Goal: Task Accomplishment & Management: Complete application form

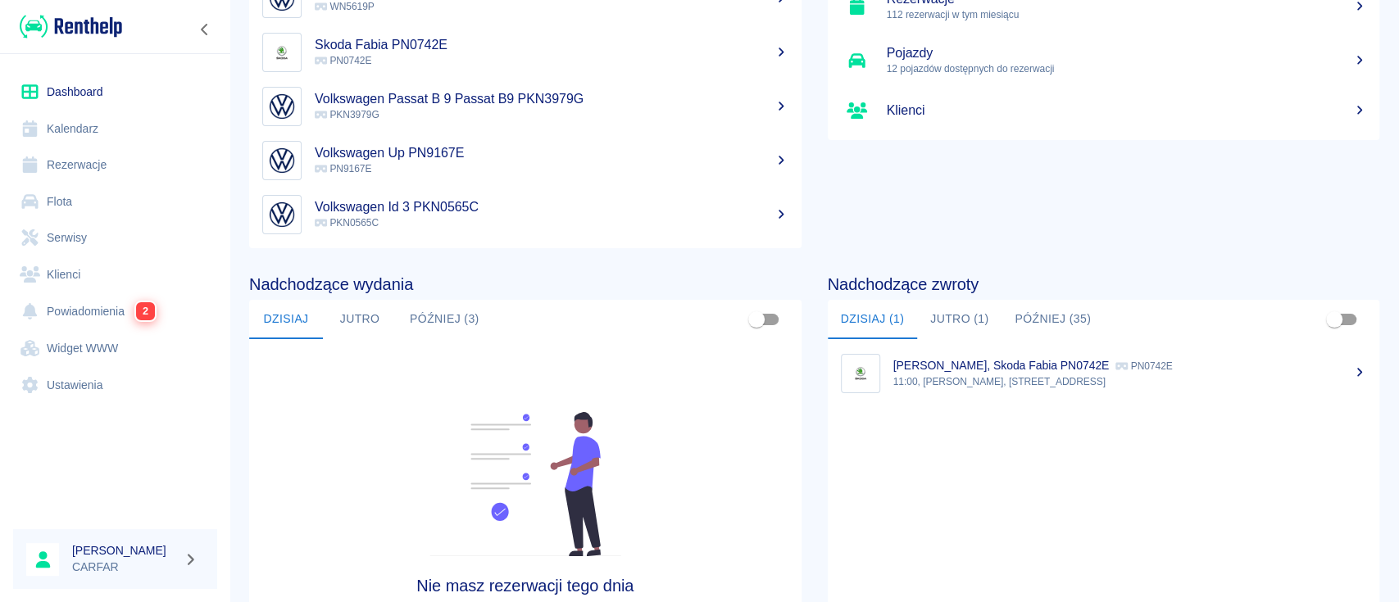
scroll to position [218, 0]
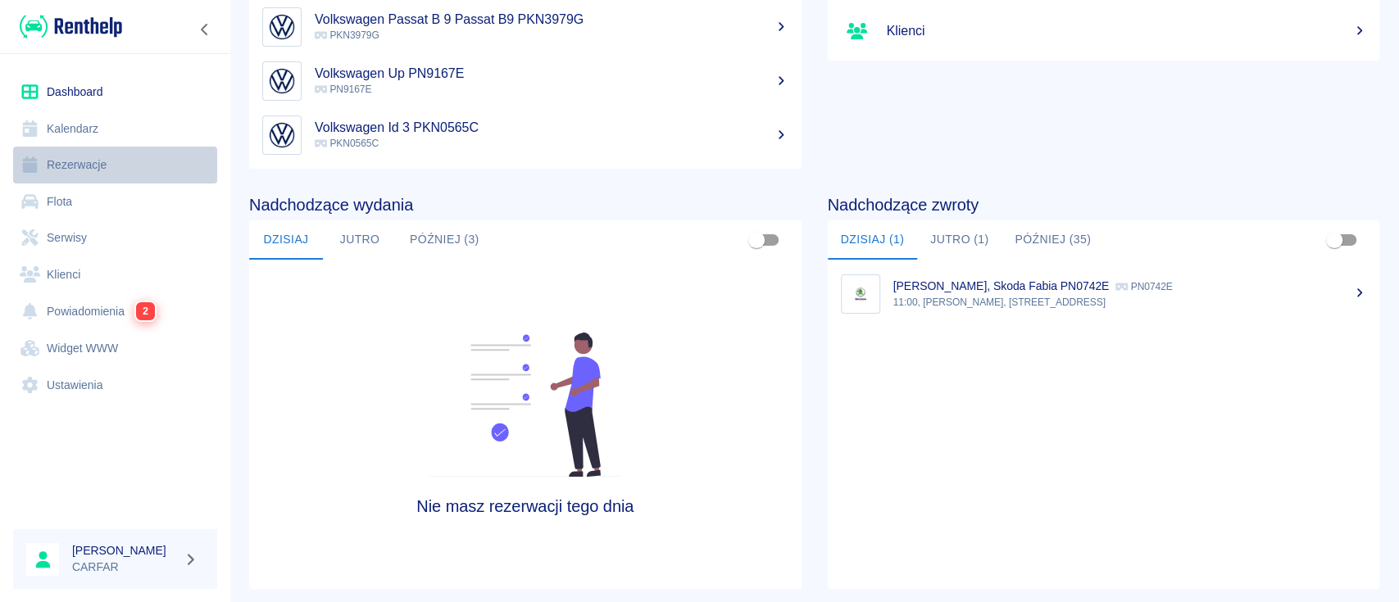
click at [112, 165] on link "Rezerwacje" at bounding box center [115, 165] width 204 height 37
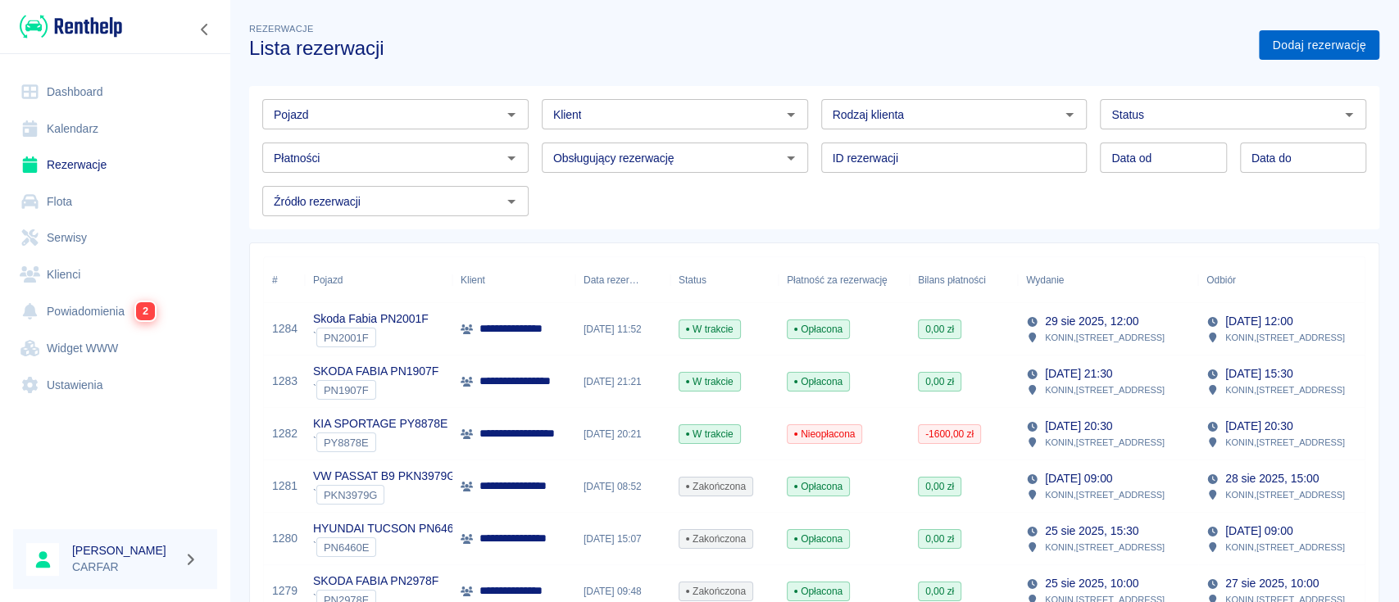
click at [1326, 52] on link "Dodaj rezerwację" at bounding box center [1319, 45] width 120 height 30
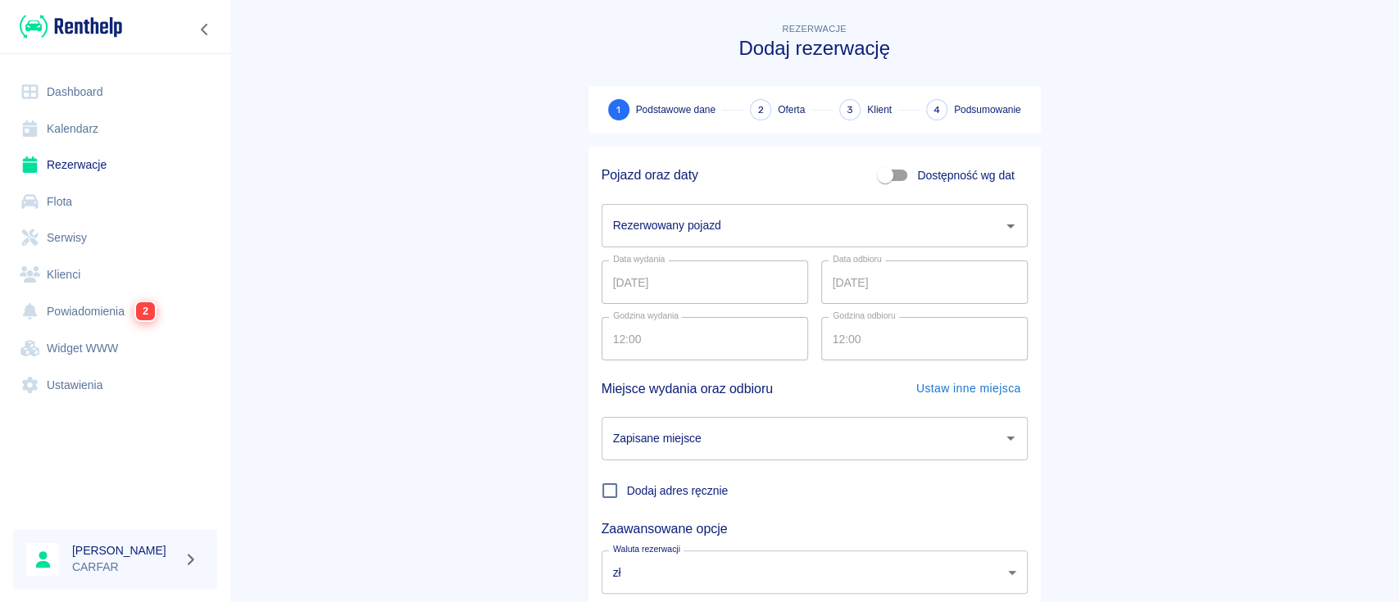
click at [748, 225] on input "Rezerwowany pojazd" at bounding box center [802, 225] width 387 height 29
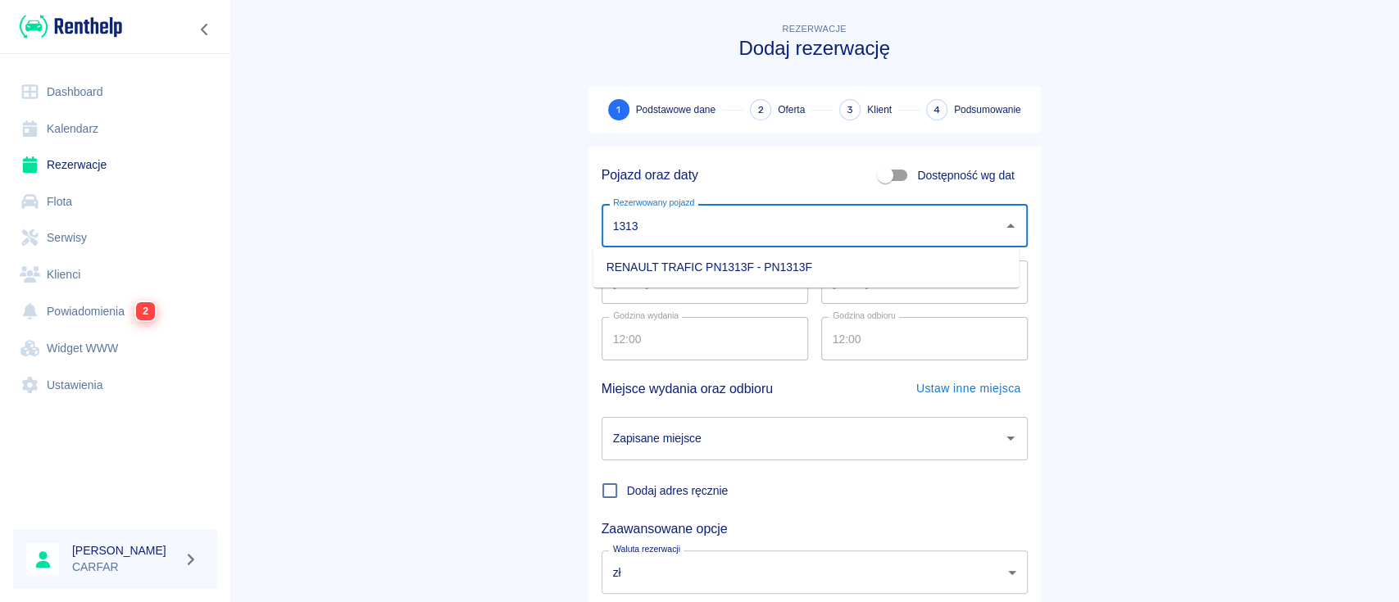
click at [762, 266] on li "RENAULT TRAFIC PN1313F - PN1313F" at bounding box center [806, 267] width 426 height 27
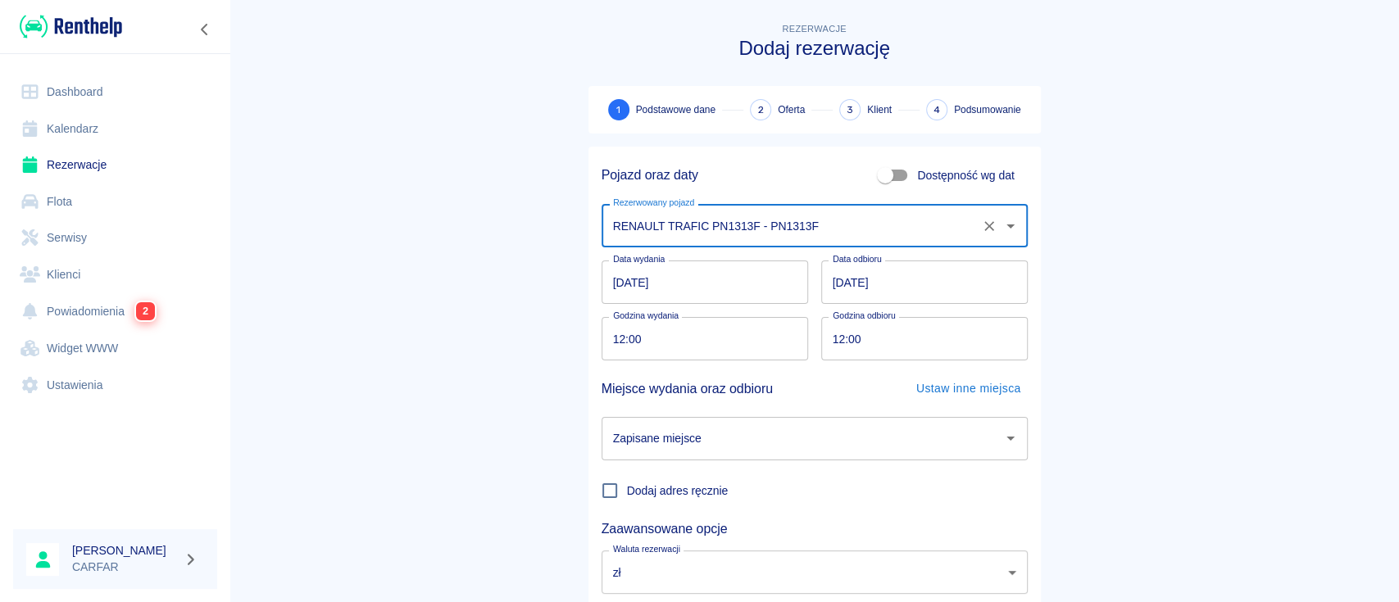
type input "RENAULT TRAFIC PN1313F - PN1313F"
click at [833, 287] on input "[DATE]" at bounding box center [924, 282] width 207 height 43
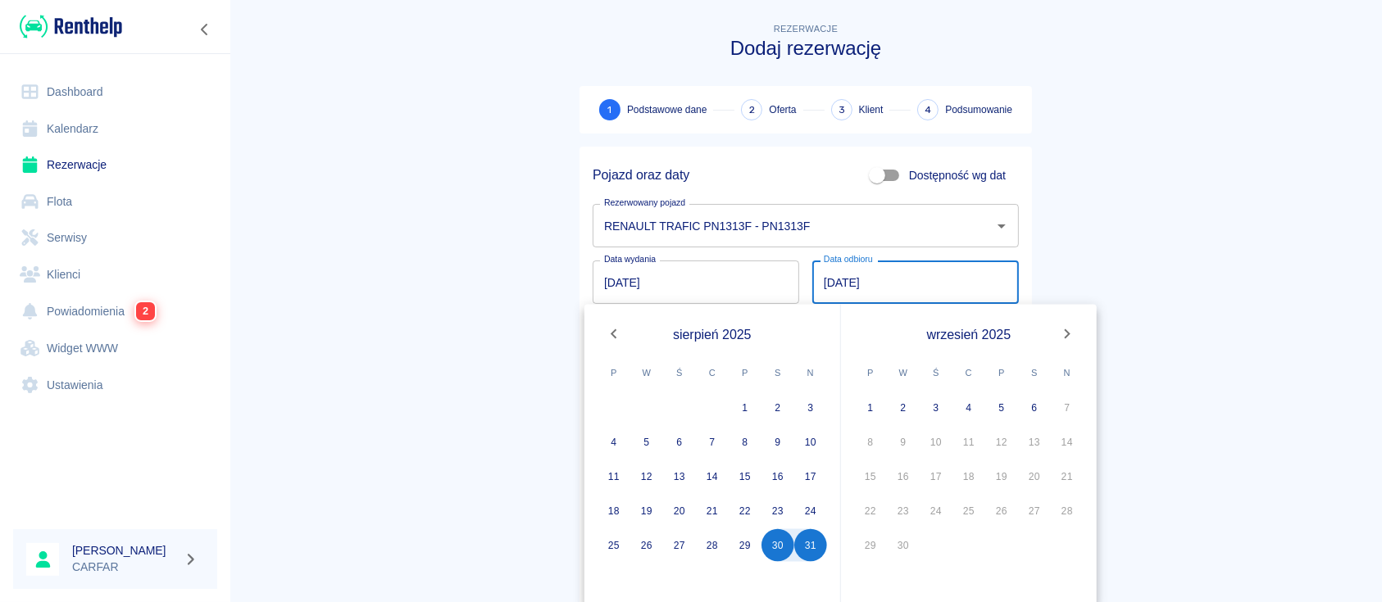
click at [1189, 321] on main "Rezerwacje Dodaj rezerwację 1 Podstawowe dane 2 Oferta 3 Klient 4 Podsumowanie …" at bounding box center [806, 342] width 1153 height 644
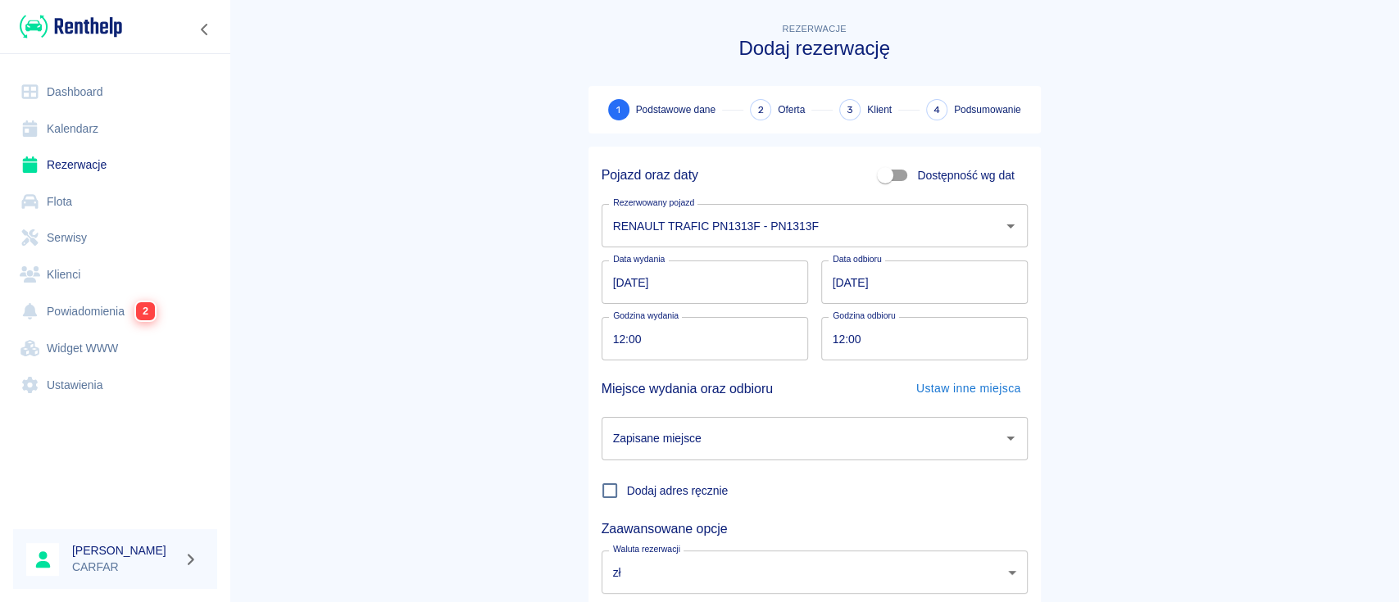
click at [64, 83] on link "Dashboard" at bounding box center [115, 92] width 204 height 37
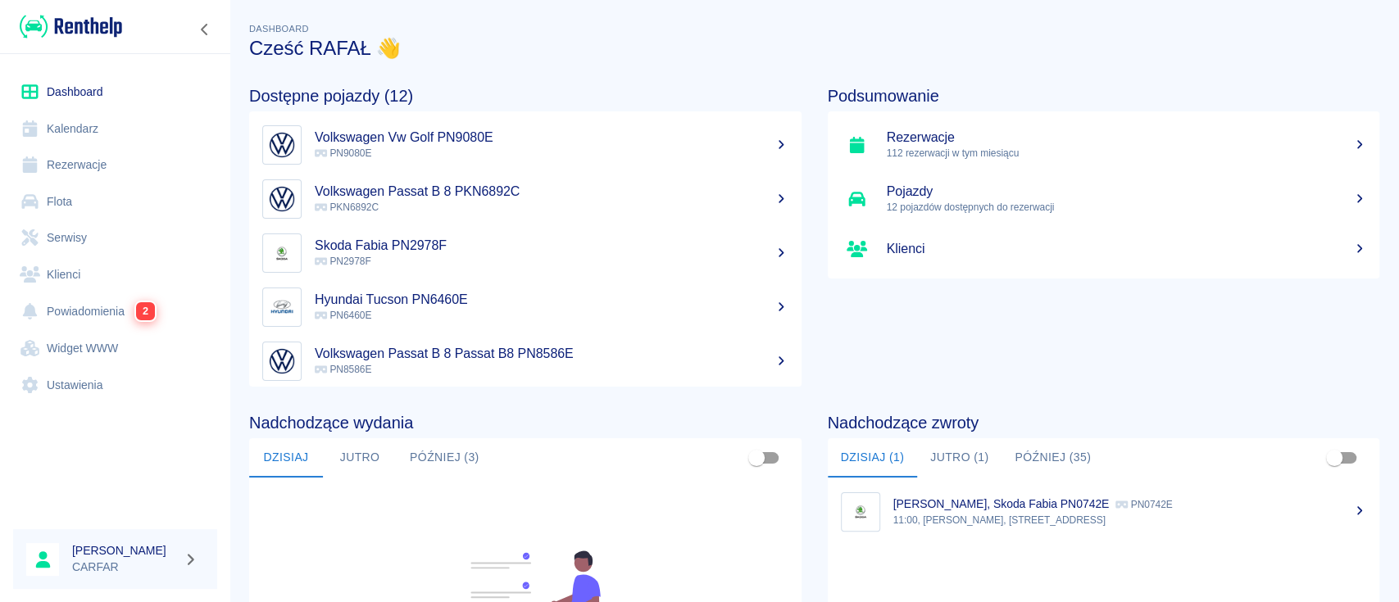
click at [105, 161] on link "Rezerwacje" at bounding box center [115, 165] width 204 height 37
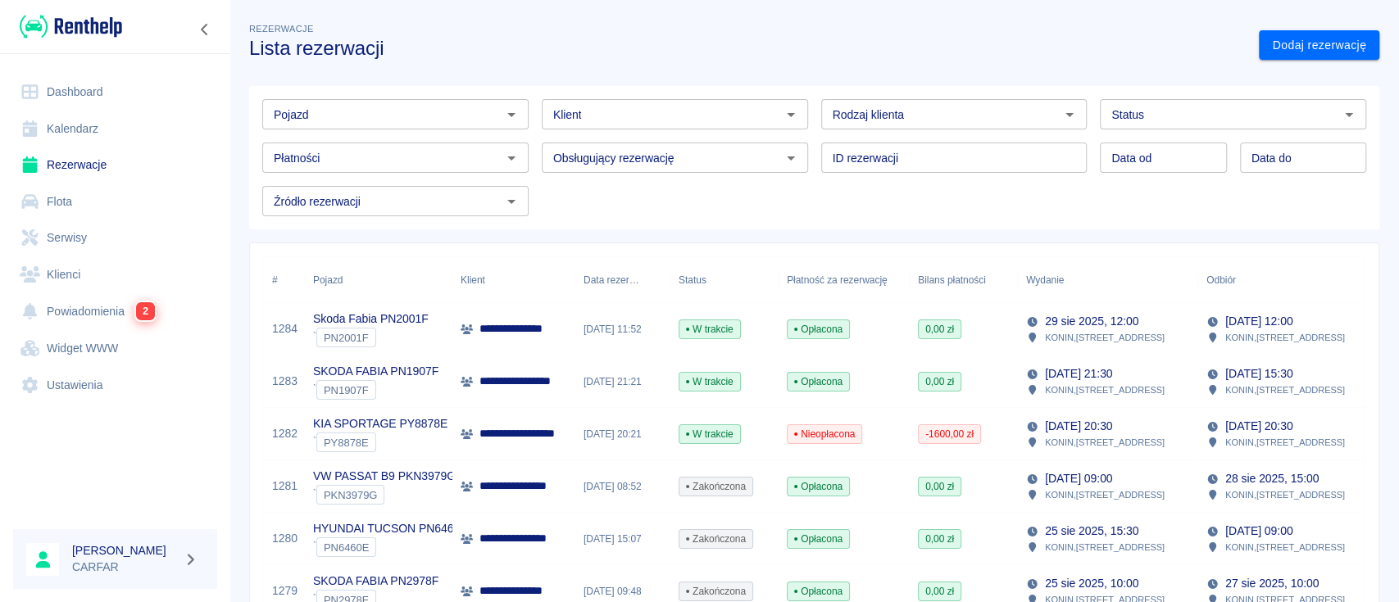
click at [394, 116] on input "Pojazd" at bounding box center [382, 114] width 230 height 20
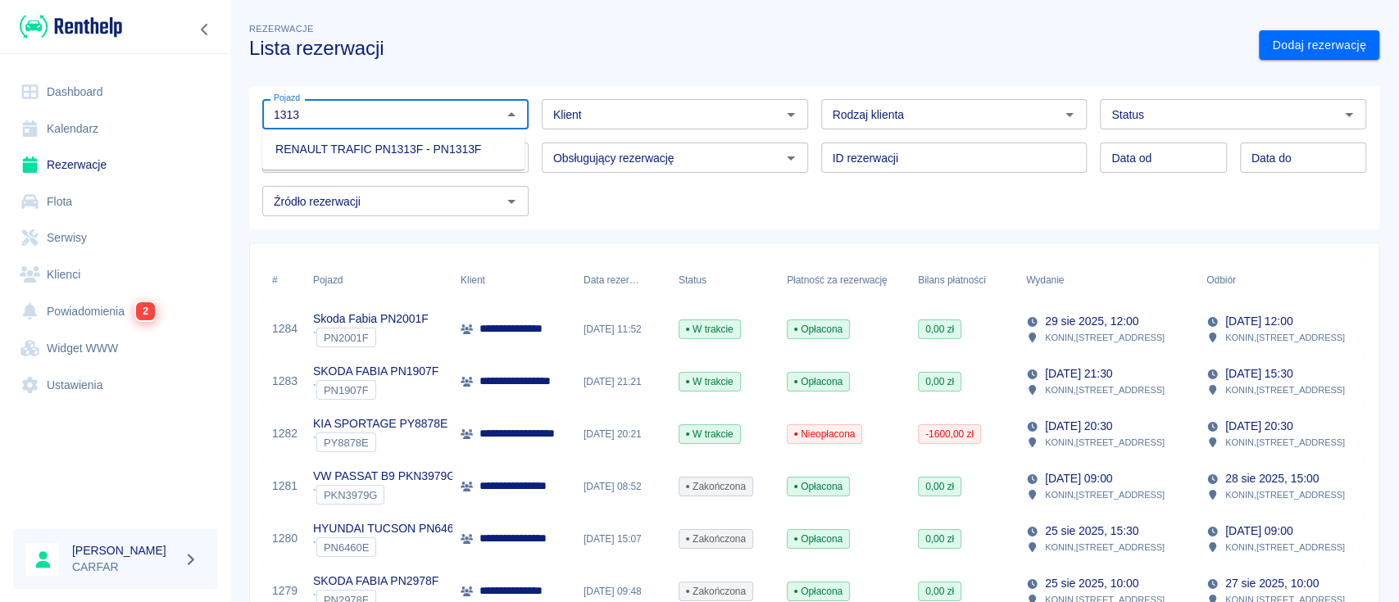
click at [407, 147] on li "RENAULT TRAFIC PN1313F - PN1313F" at bounding box center [393, 149] width 262 height 27
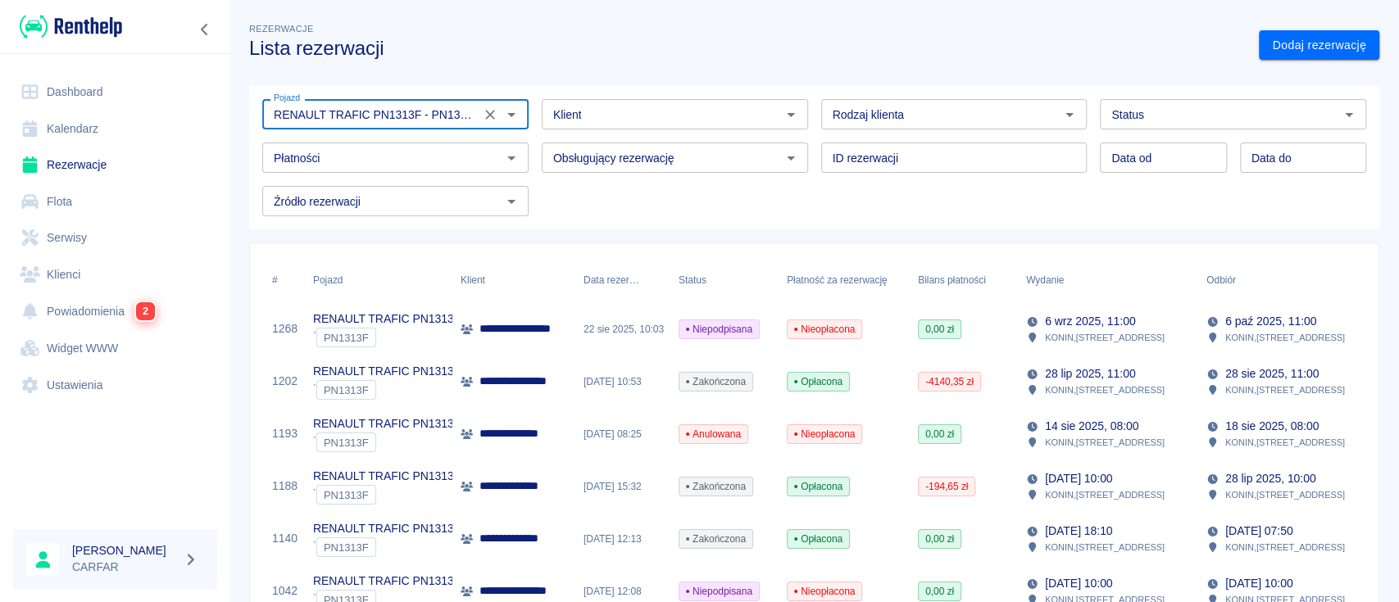
type input "RENAULT TRAFIC PN1313F - PN1313F"
click at [430, 321] on p "RENAULT TRAFIC PN1313F" at bounding box center [387, 319] width 148 height 17
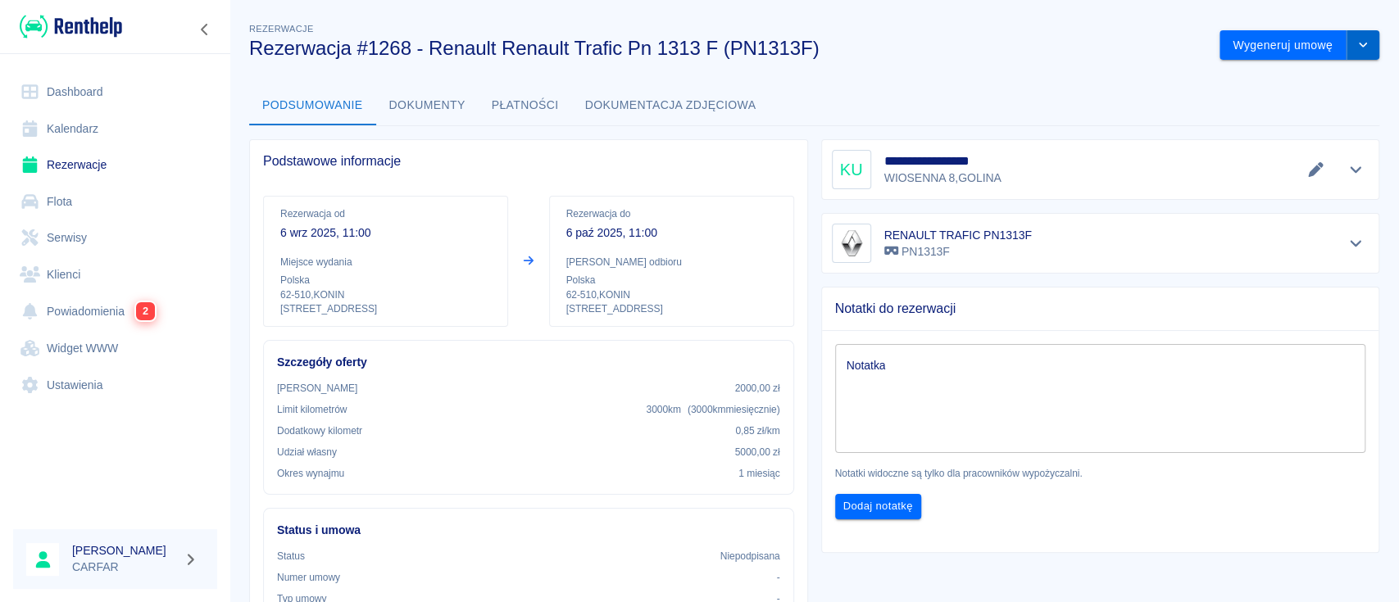
click at [1357, 48] on icon "drop-down" at bounding box center [1363, 44] width 13 height 11
click at [1312, 125] on li "Anuluj rezerwację" at bounding box center [1282, 133] width 133 height 27
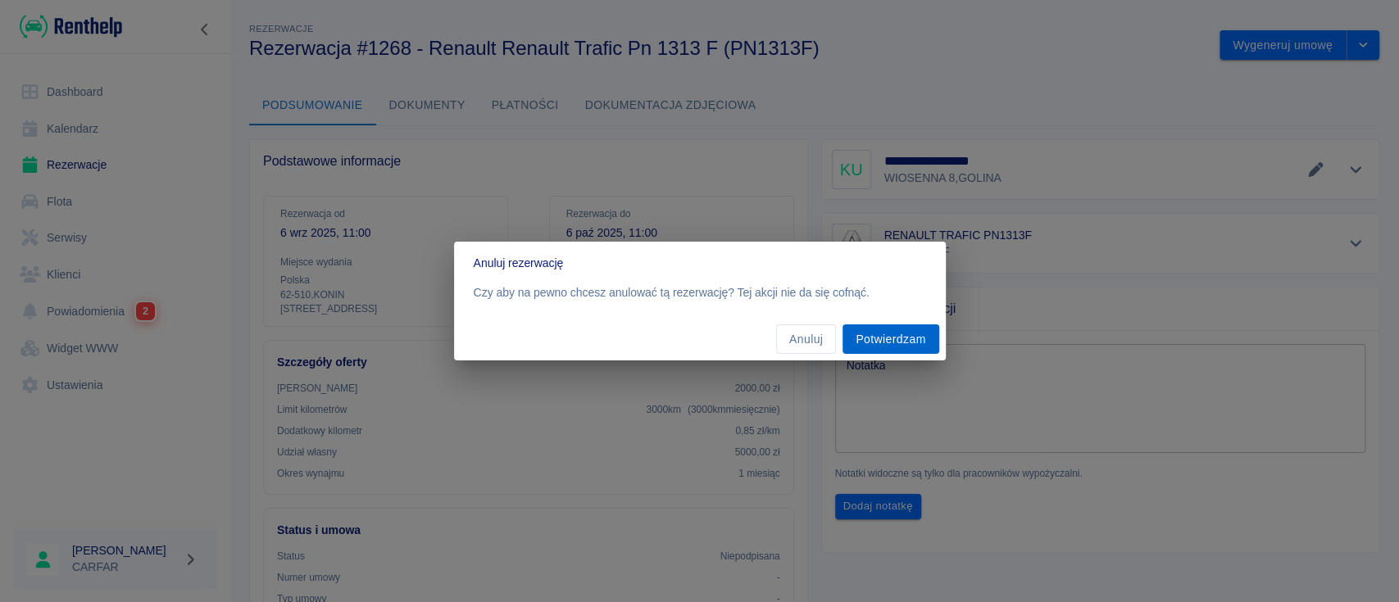
click at [875, 337] on button "Potwierdzam" at bounding box center [891, 340] width 96 height 30
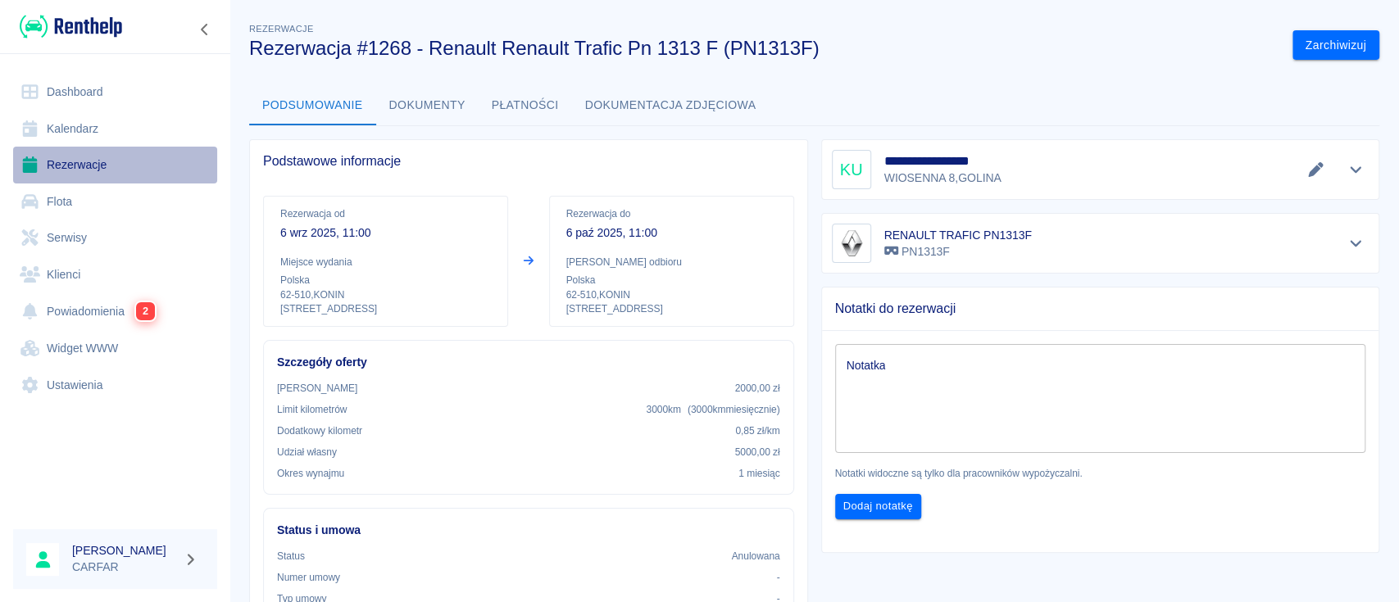
click at [75, 161] on link "Rezerwacje" at bounding box center [115, 165] width 204 height 37
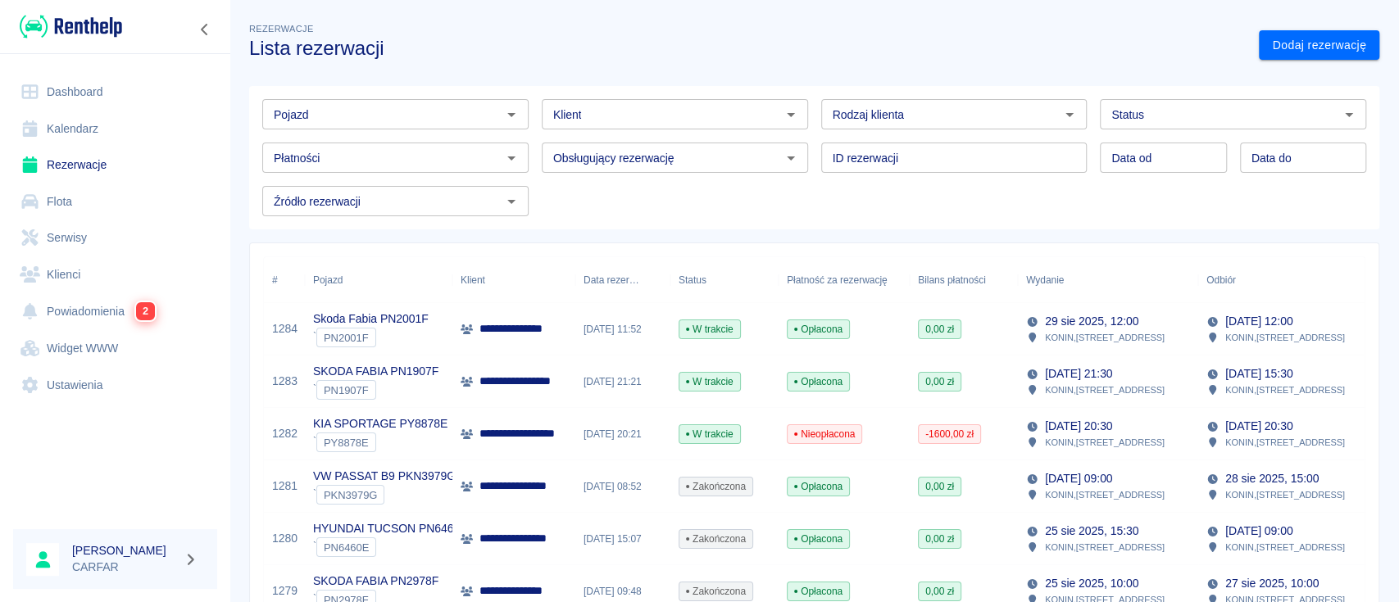
click at [416, 106] on input "Pojazd" at bounding box center [382, 114] width 230 height 20
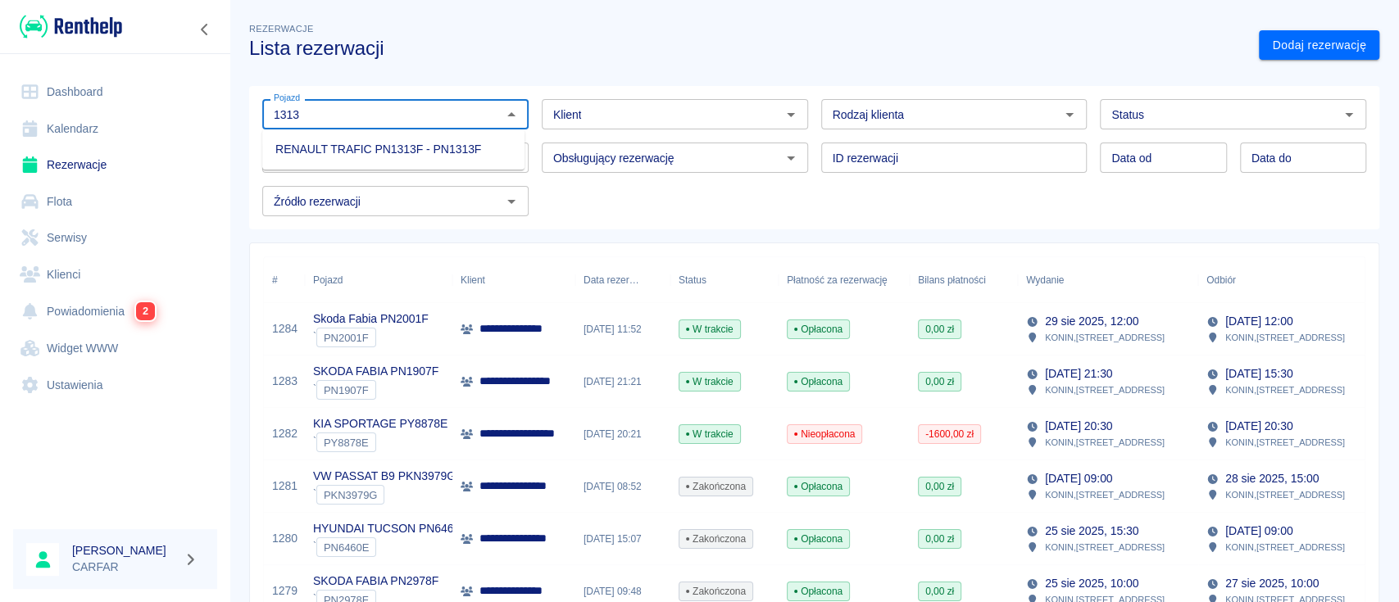
click at [423, 147] on li "RENAULT TRAFIC PN1313F - PN1313F" at bounding box center [393, 149] width 262 height 27
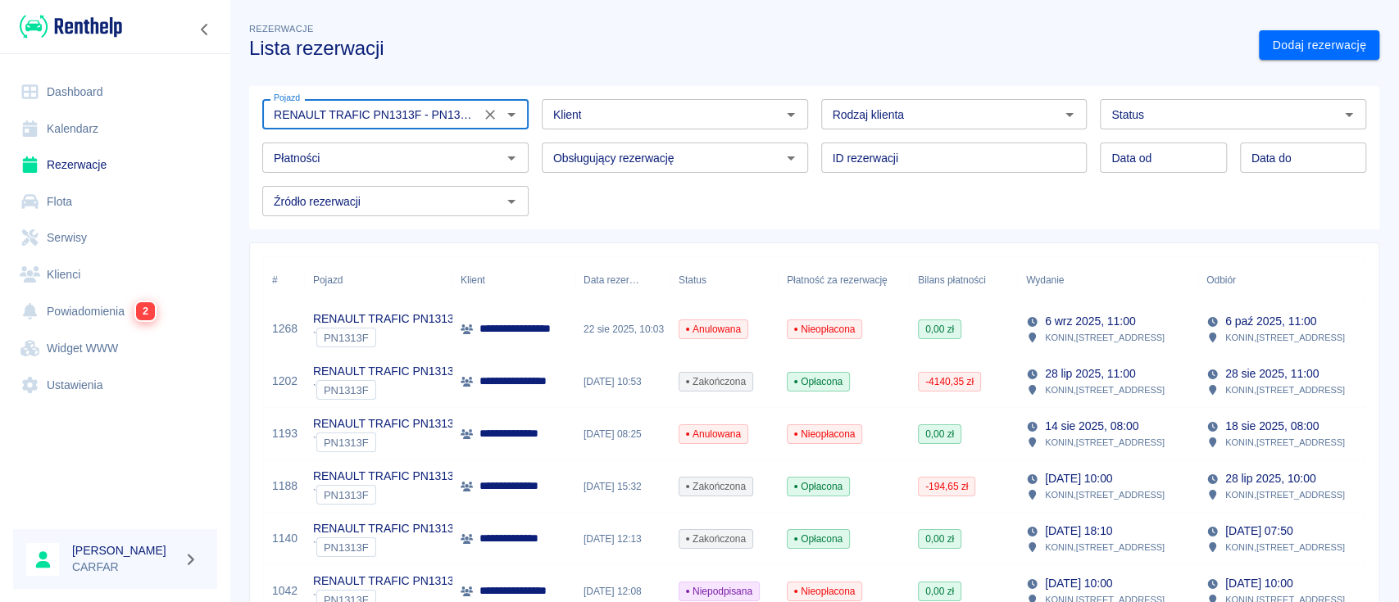
type input "RENAULT TRAFIC PN1313F - PN1313F"
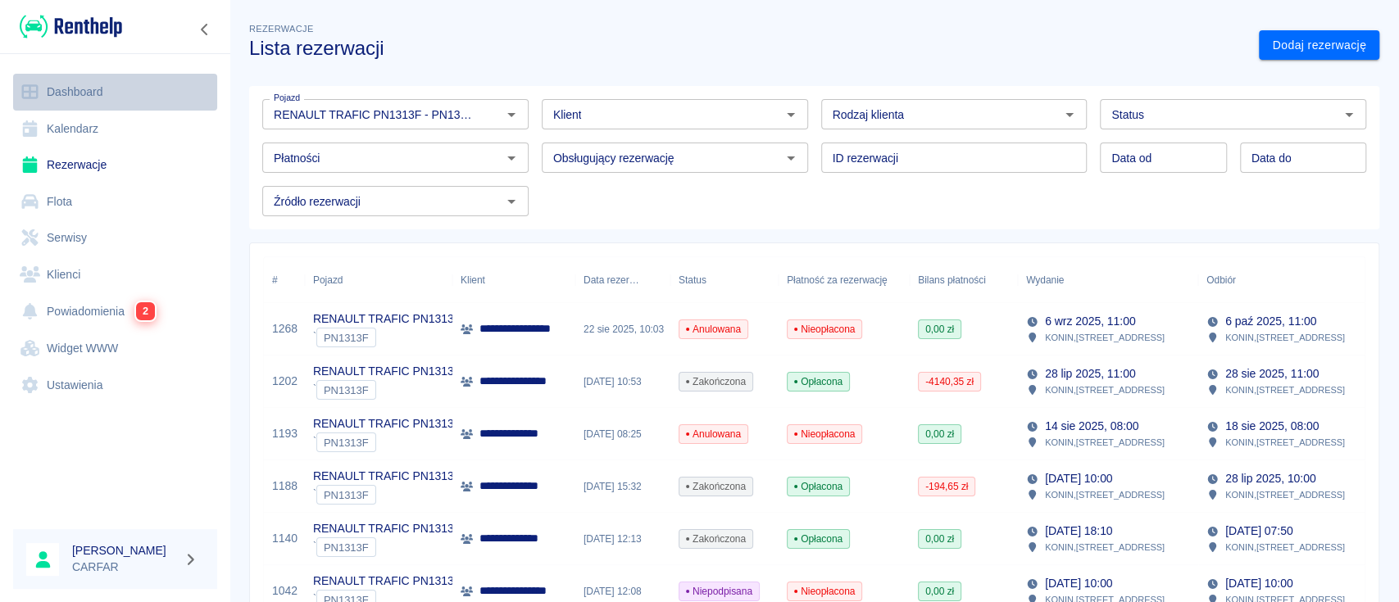
click at [90, 77] on link "Dashboard" at bounding box center [115, 92] width 204 height 37
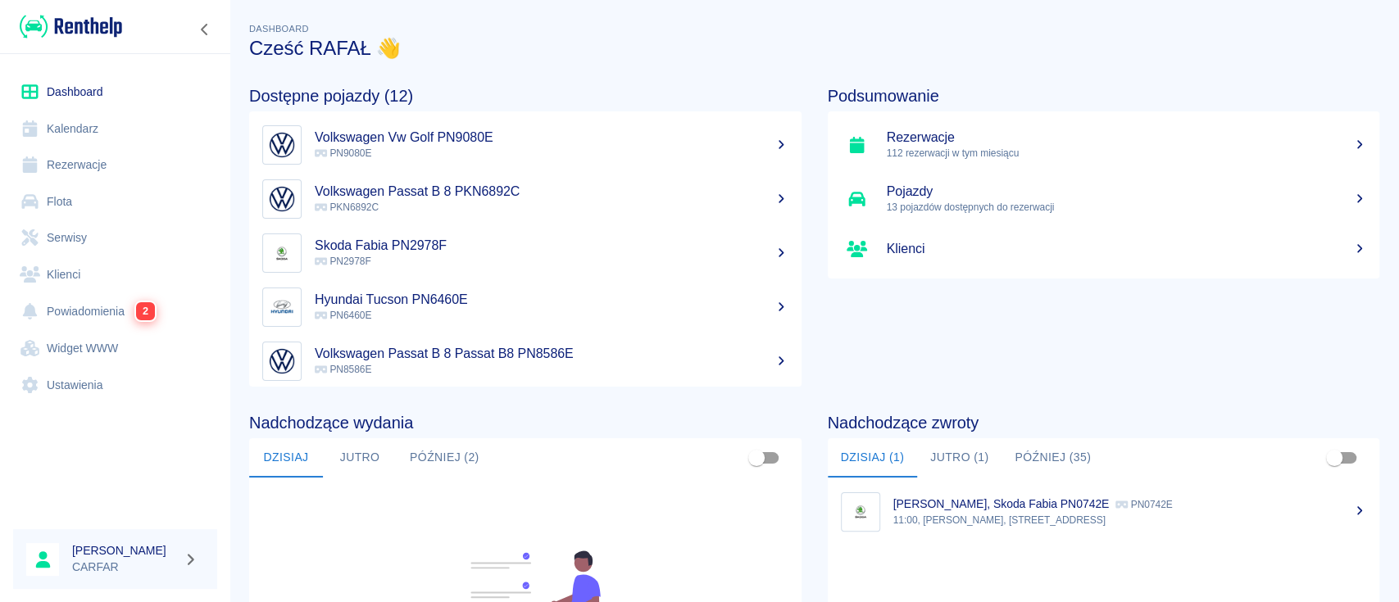
click at [990, 146] on p "112 rezerwacji w tym miesiącu" at bounding box center [1127, 153] width 480 height 15
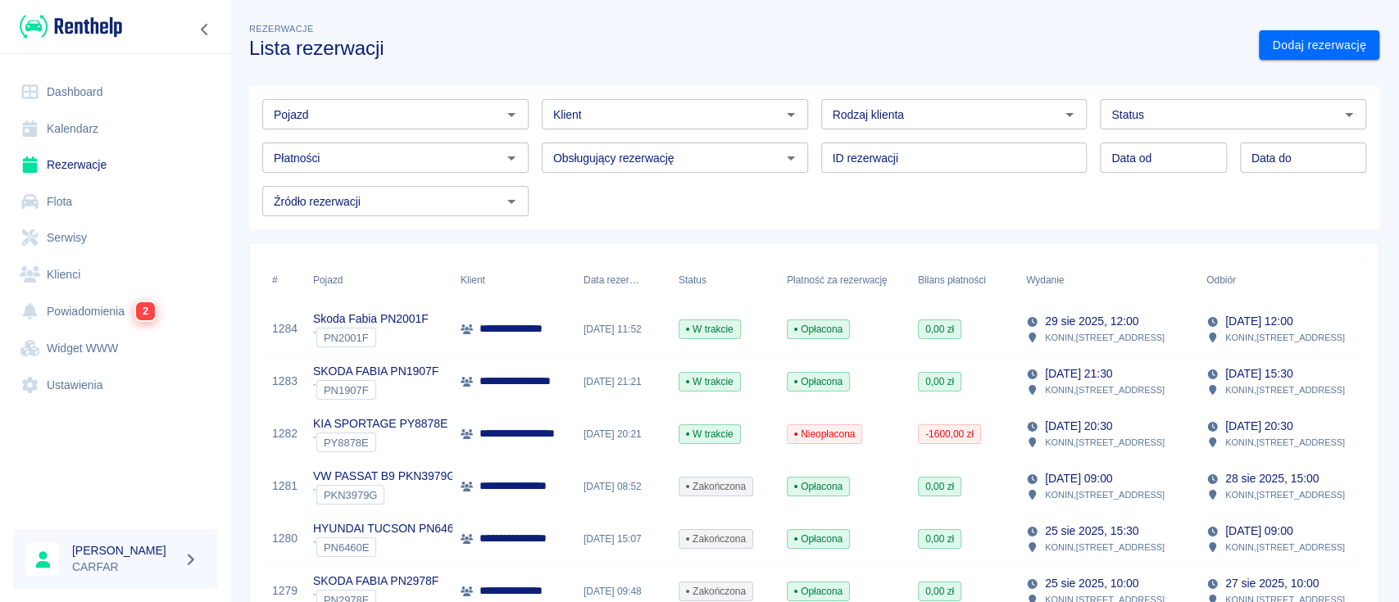
click at [732, 115] on input "Klient" at bounding box center [662, 114] width 230 height 20
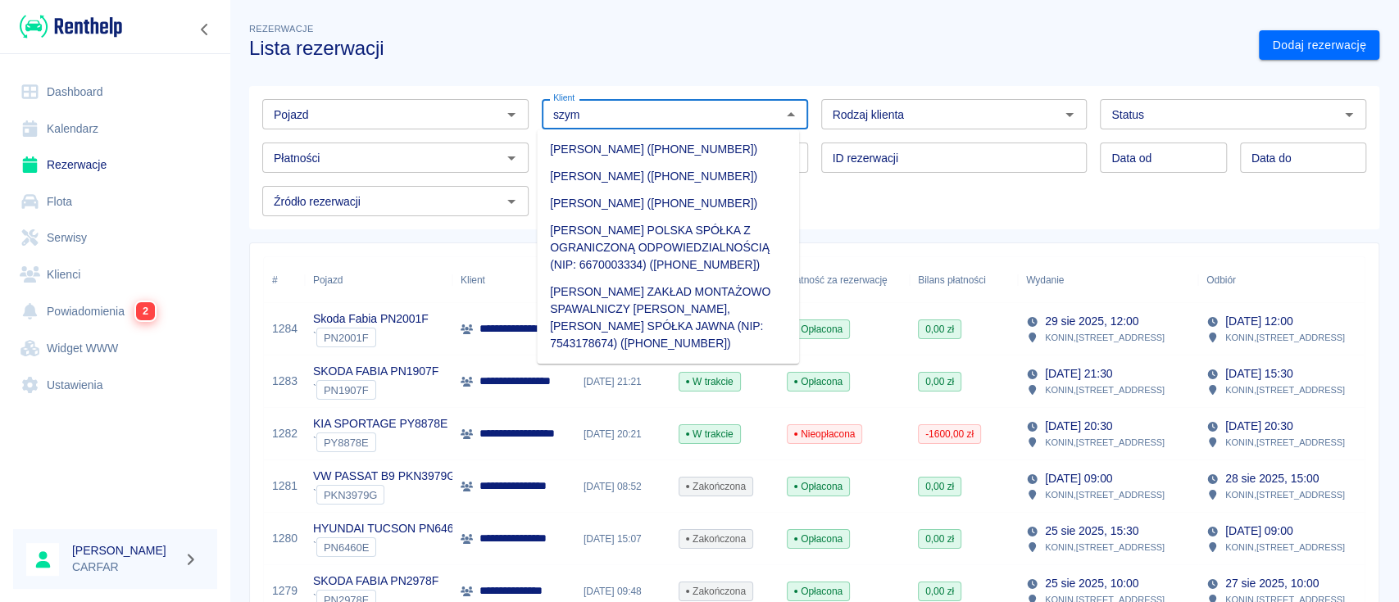
click at [721, 169] on li "[PERSON_NAME] ([PHONE_NUMBER])" at bounding box center [668, 176] width 262 height 27
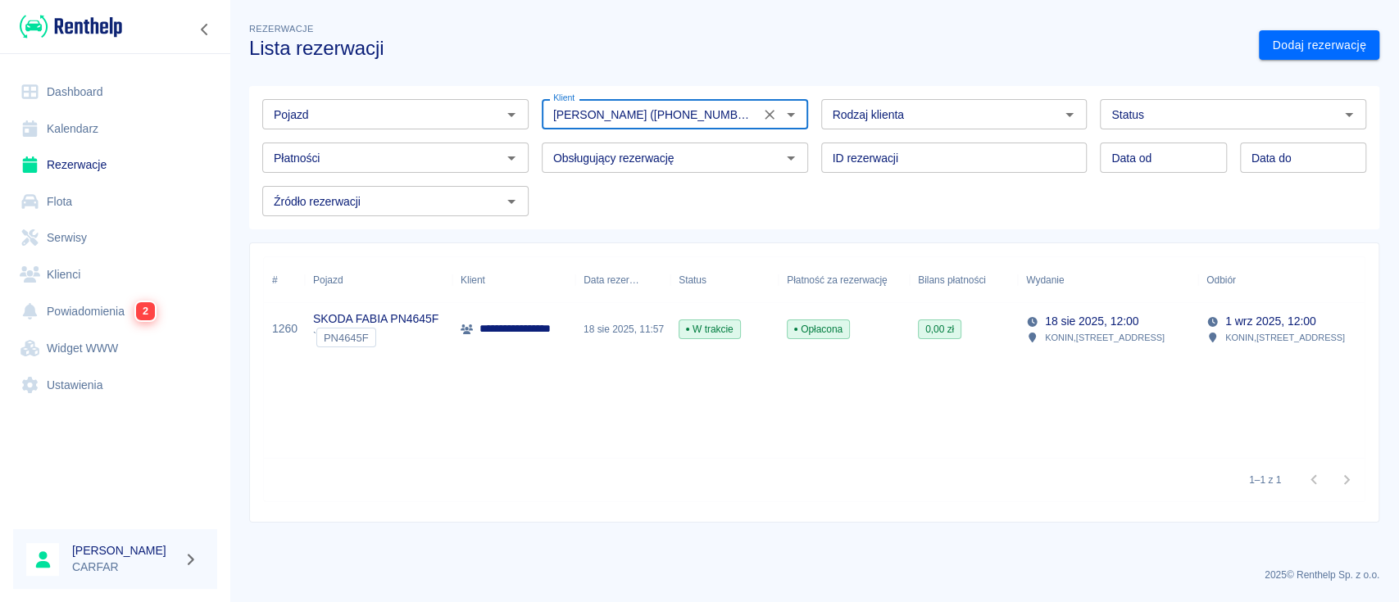
type input "[PERSON_NAME] ([PHONE_NUMBER])"
click at [565, 331] on p "**********" at bounding box center [541, 329] width 123 height 17
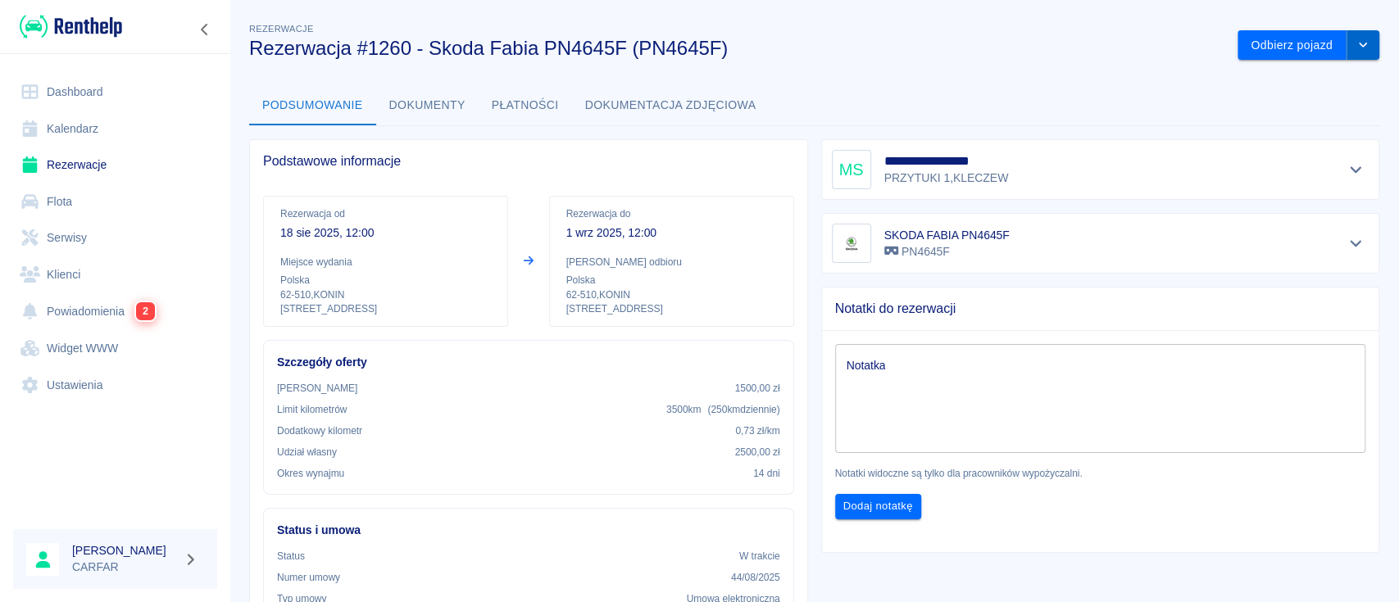
click at [1357, 44] on icon "drop-down" at bounding box center [1363, 44] width 13 height 11
click at [994, 87] on div "Podsumowanie Dokumenty Płatności Dokumentacja zdjęciowa" at bounding box center [814, 105] width 1130 height 39
click at [1357, 44] on icon "drop-down" at bounding box center [1363, 44] width 13 height 11
click at [1294, 80] on li "Przedłuż rezerwację" at bounding box center [1291, 79] width 129 height 27
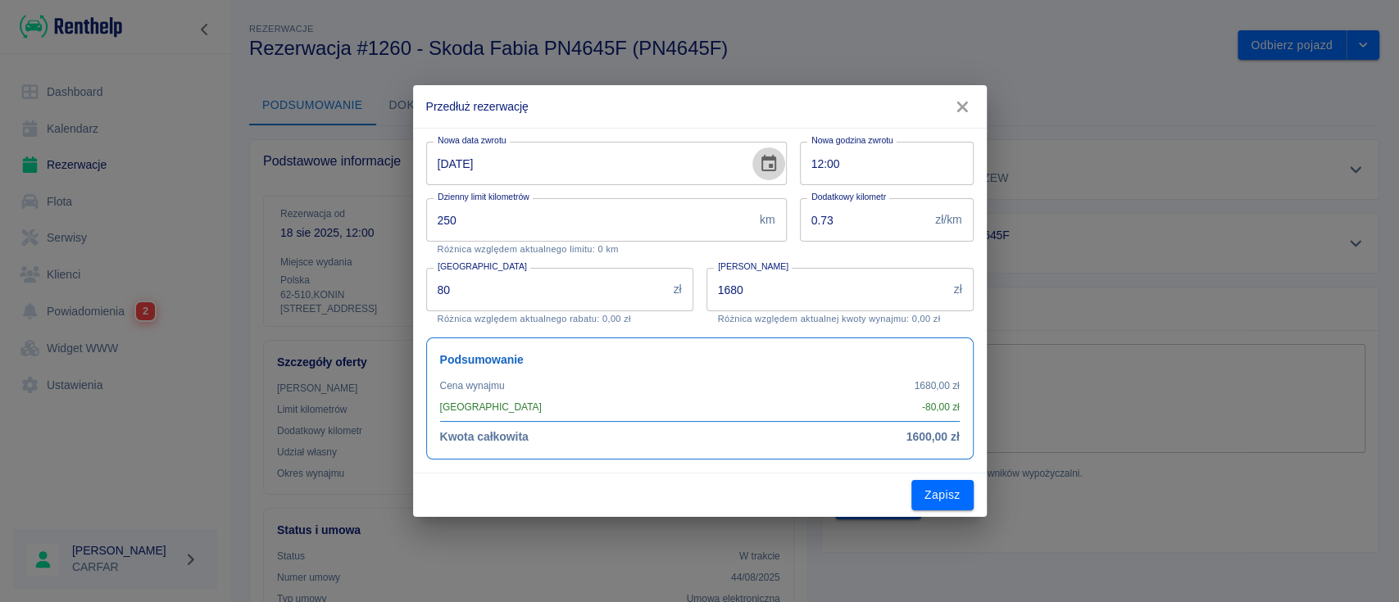
click at [771, 164] on icon "Choose date, selected date is 1 wrz 2025" at bounding box center [769, 163] width 15 height 16
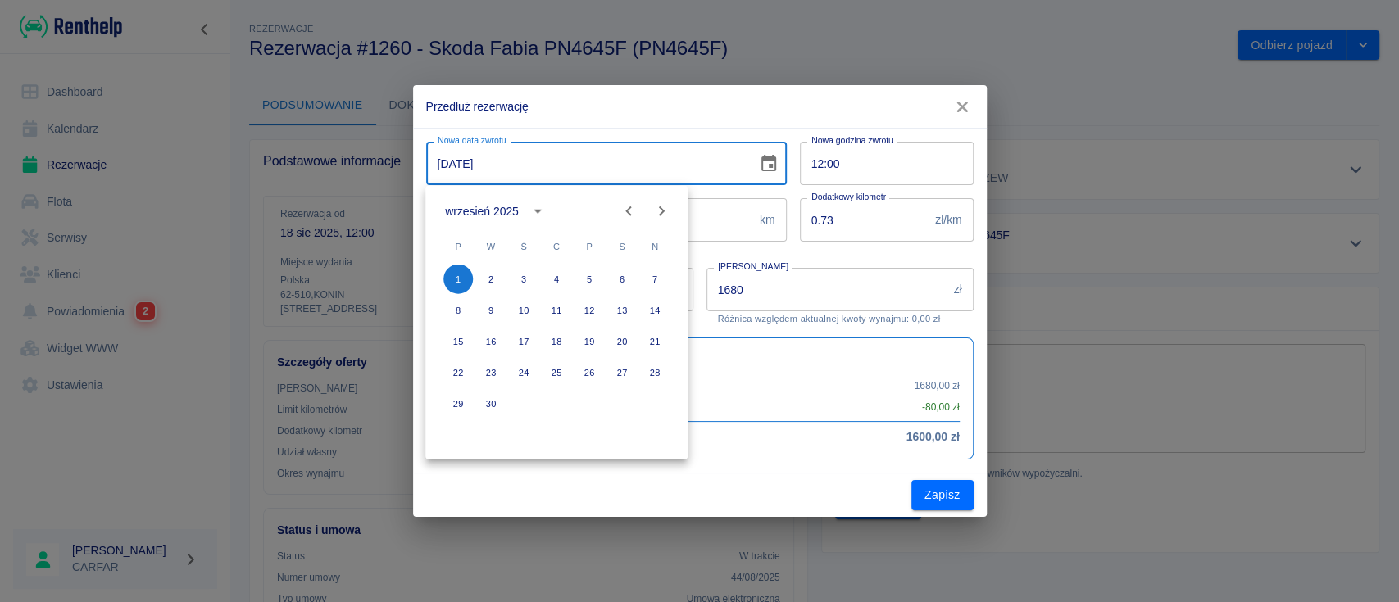
click at [971, 98] on icon "button" at bounding box center [962, 106] width 21 height 17
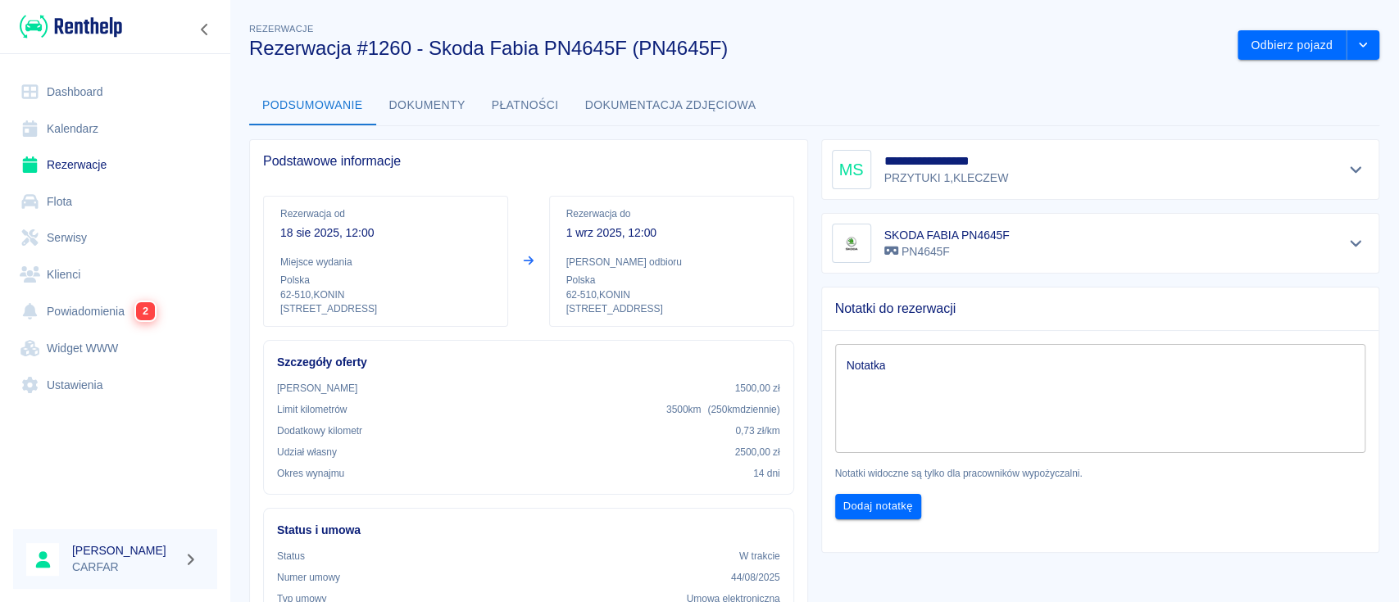
click at [603, 234] on p "1 wrz 2025, 12:00" at bounding box center [671, 233] width 211 height 17
click at [1356, 38] on button "drop-down" at bounding box center [1363, 45] width 33 height 30
click at [1293, 84] on li "Przedłuż rezerwację" at bounding box center [1291, 79] width 129 height 27
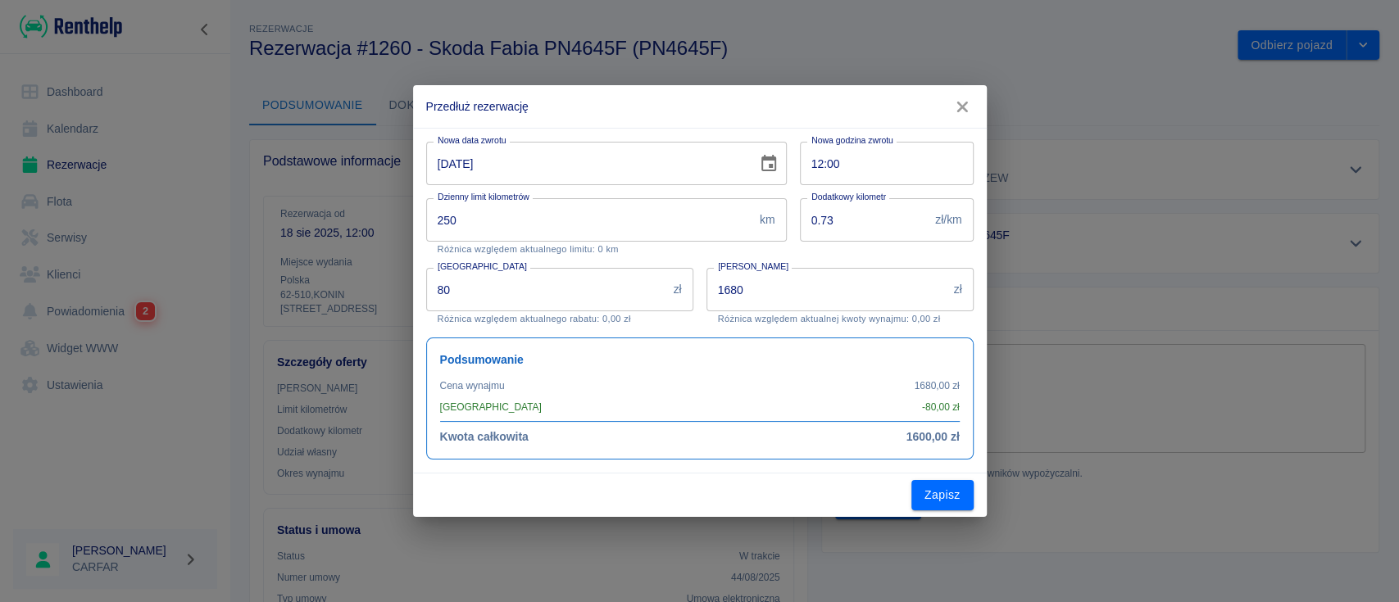
click at [443, 167] on input "[DATE]" at bounding box center [586, 163] width 320 height 43
type input "[DATE]"
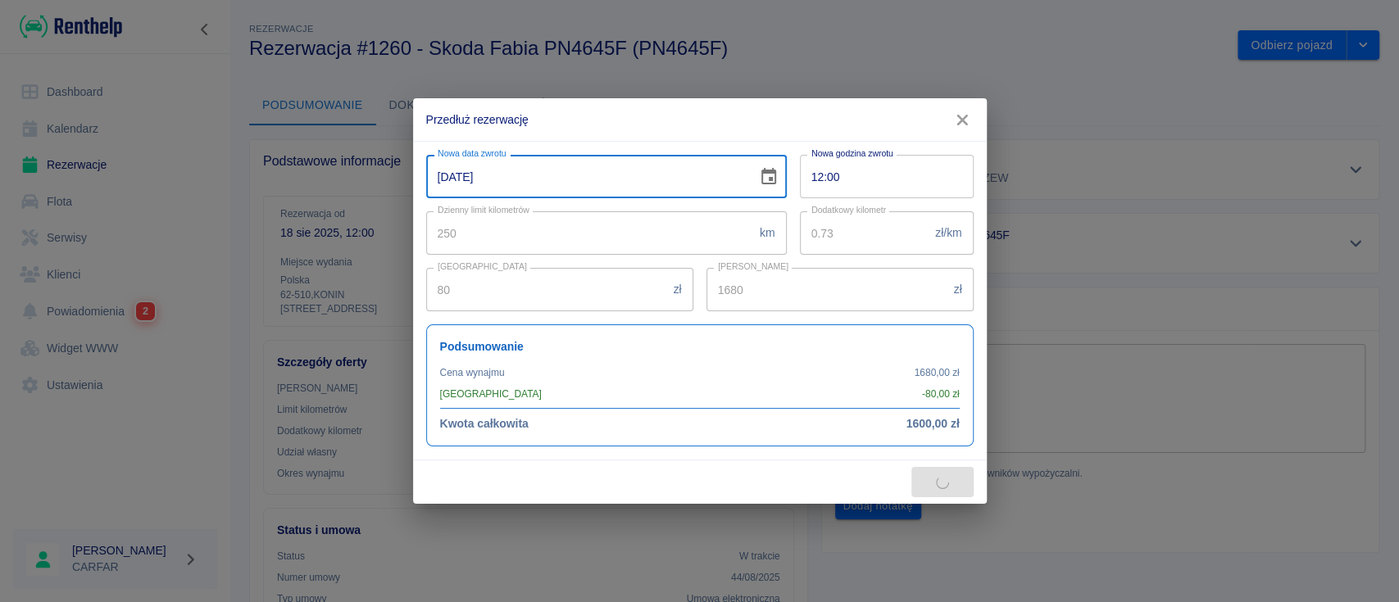
type input "2160"
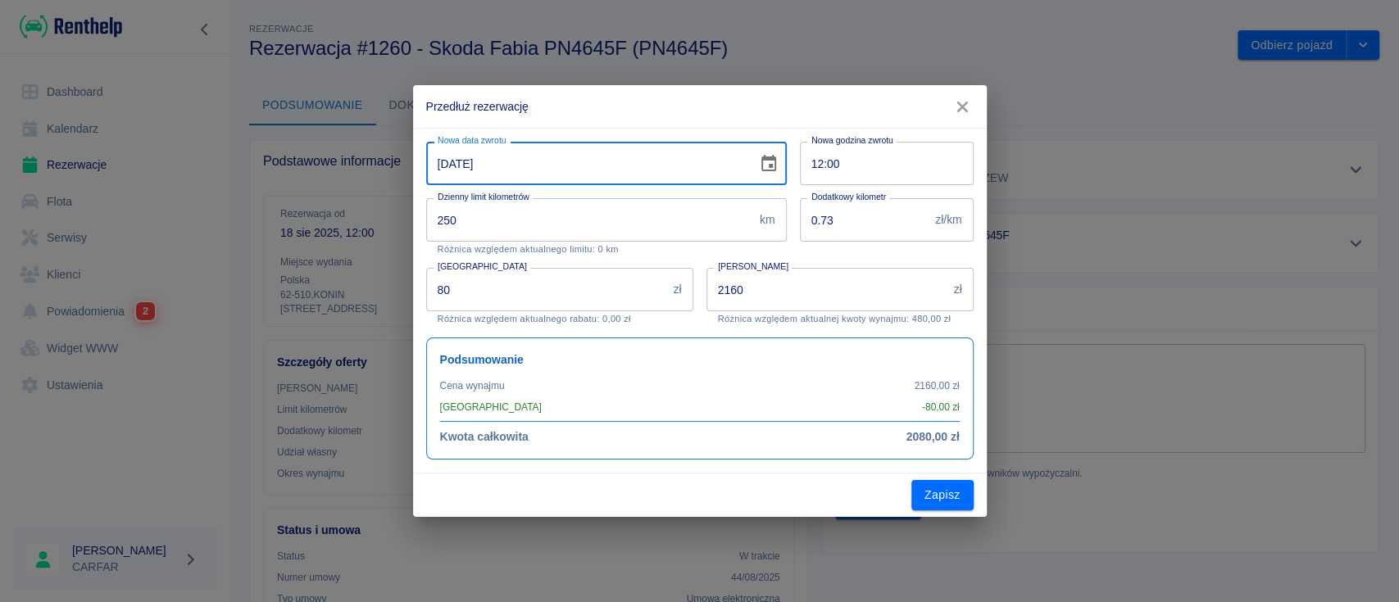
type input "[DATE]"
click at [702, 114] on h2 "Przedłuż rezerwację" at bounding box center [700, 106] width 574 height 43
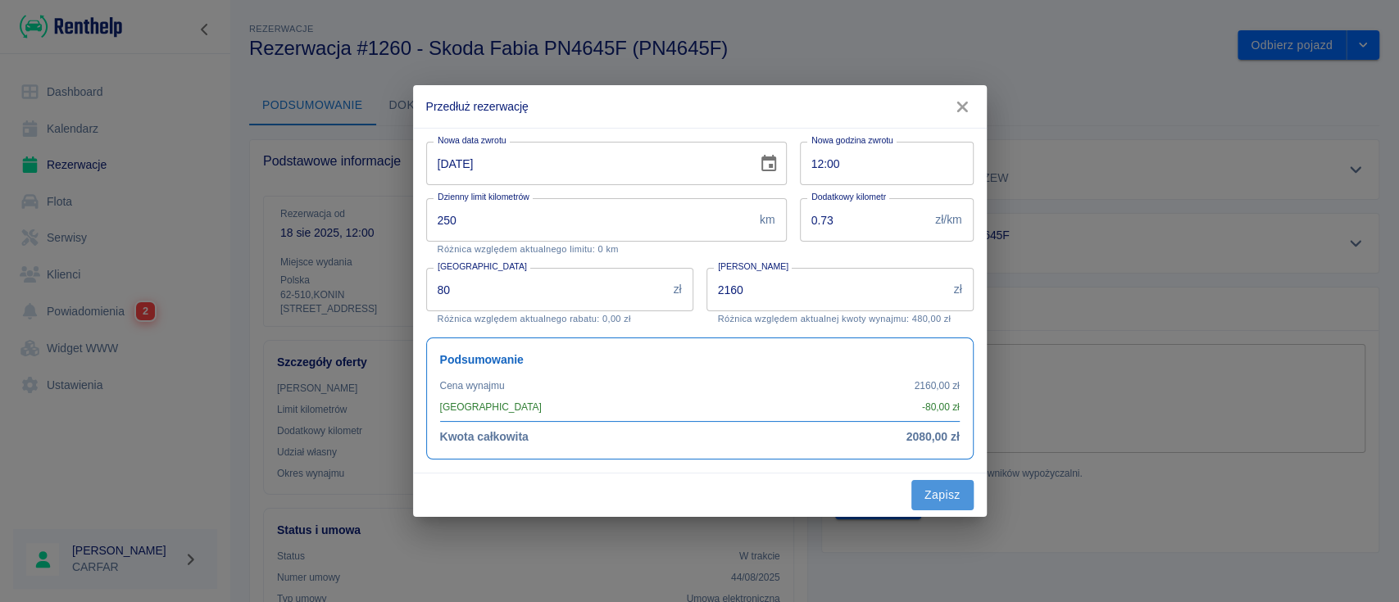
click at [939, 498] on button "Zapisz" at bounding box center [943, 495] width 62 height 30
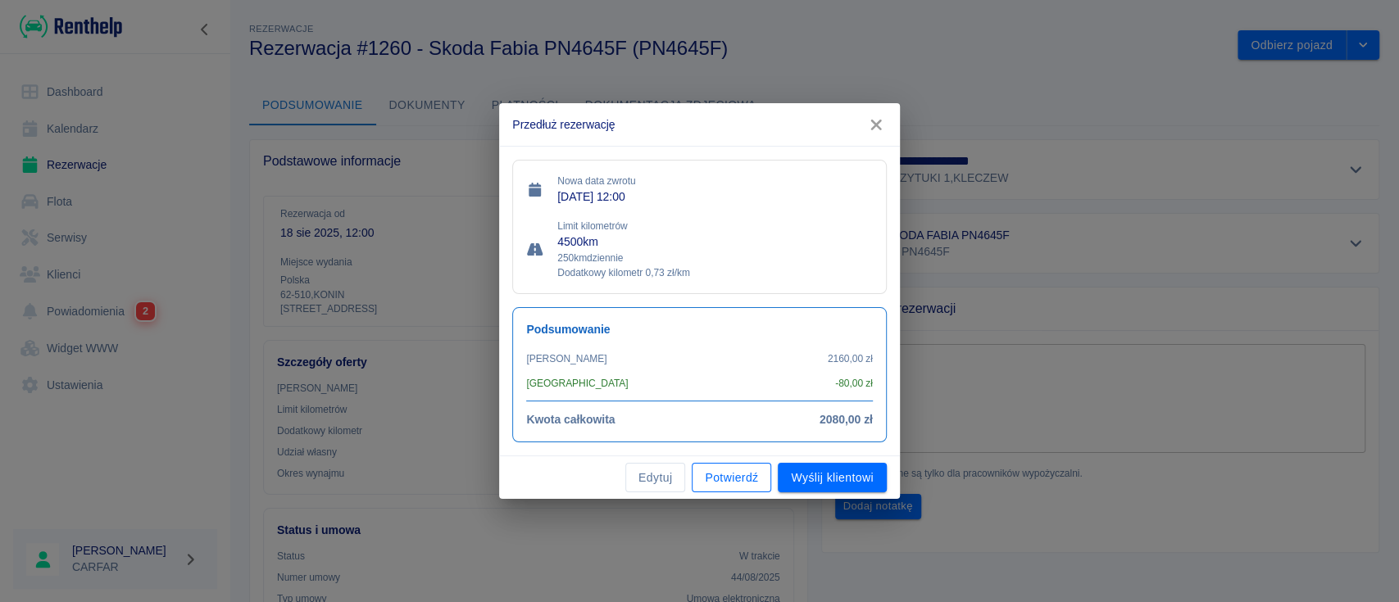
click at [725, 478] on button "Potwierdź" at bounding box center [732, 478] width 80 height 30
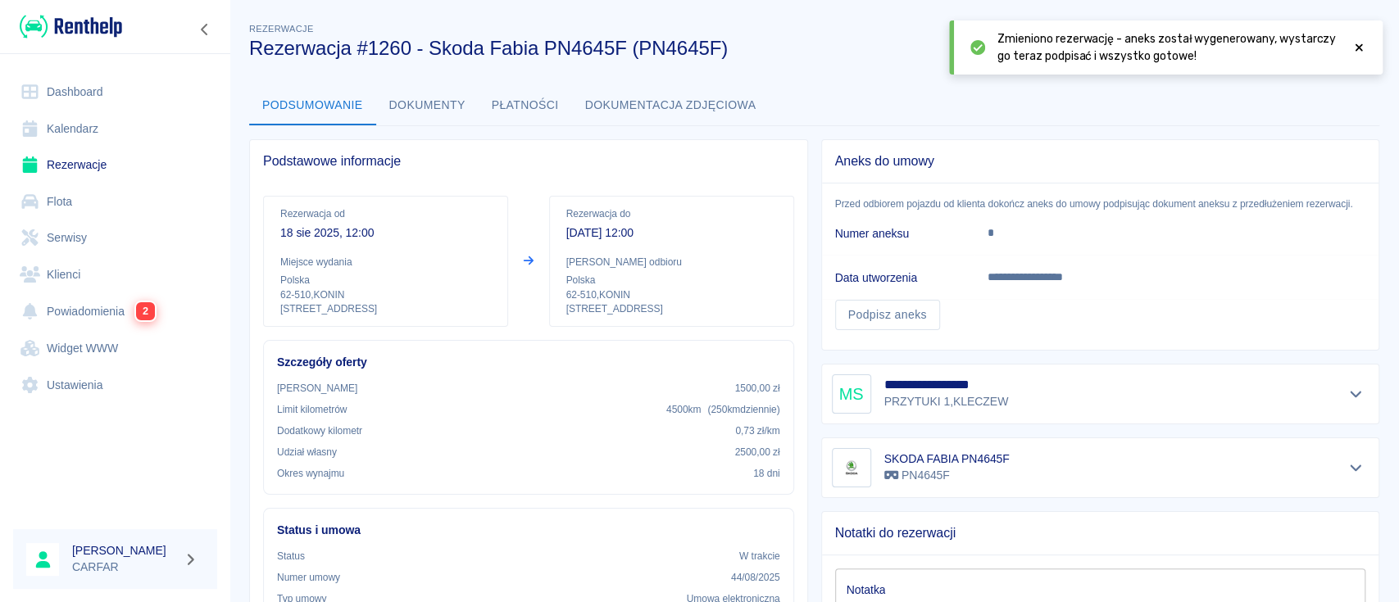
click at [1357, 52] on icon at bounding box center [1359, 47] width 15 height 11
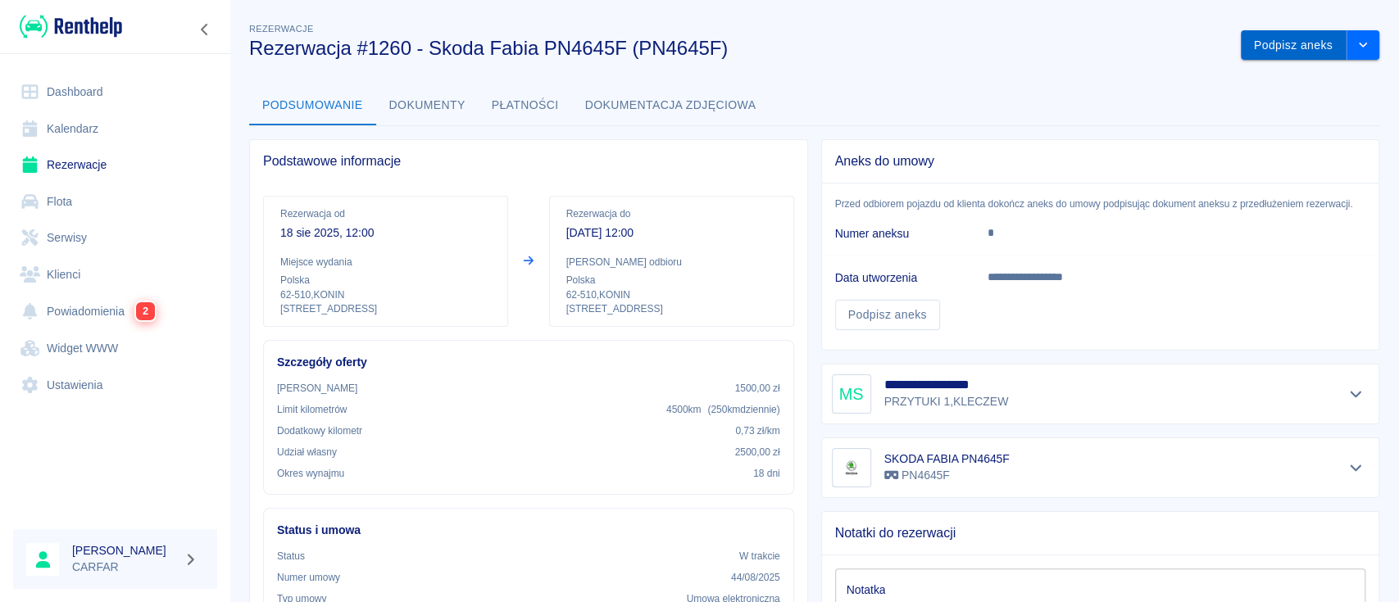
click at [1289, 49] on button "Podpisz aneks" at bounding box center [1294, 45] width 106 height 30
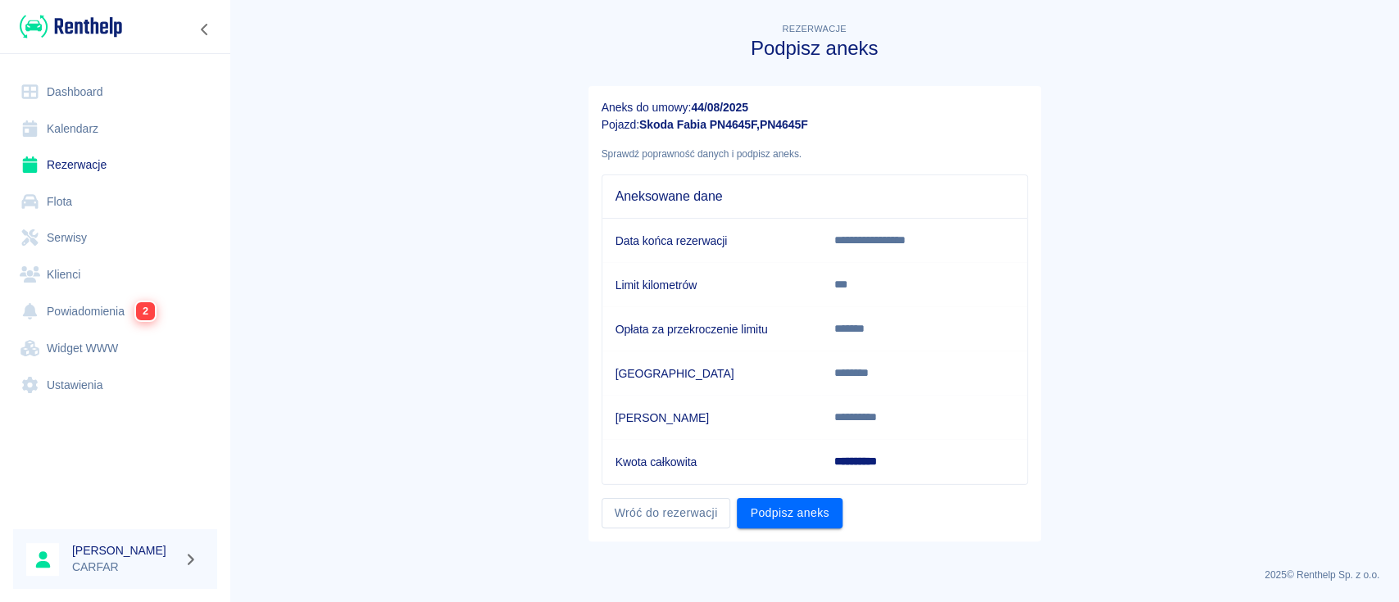
click at [68, 76] on link "Dashboard" at bounding box center [115, 92] width 204 height 37
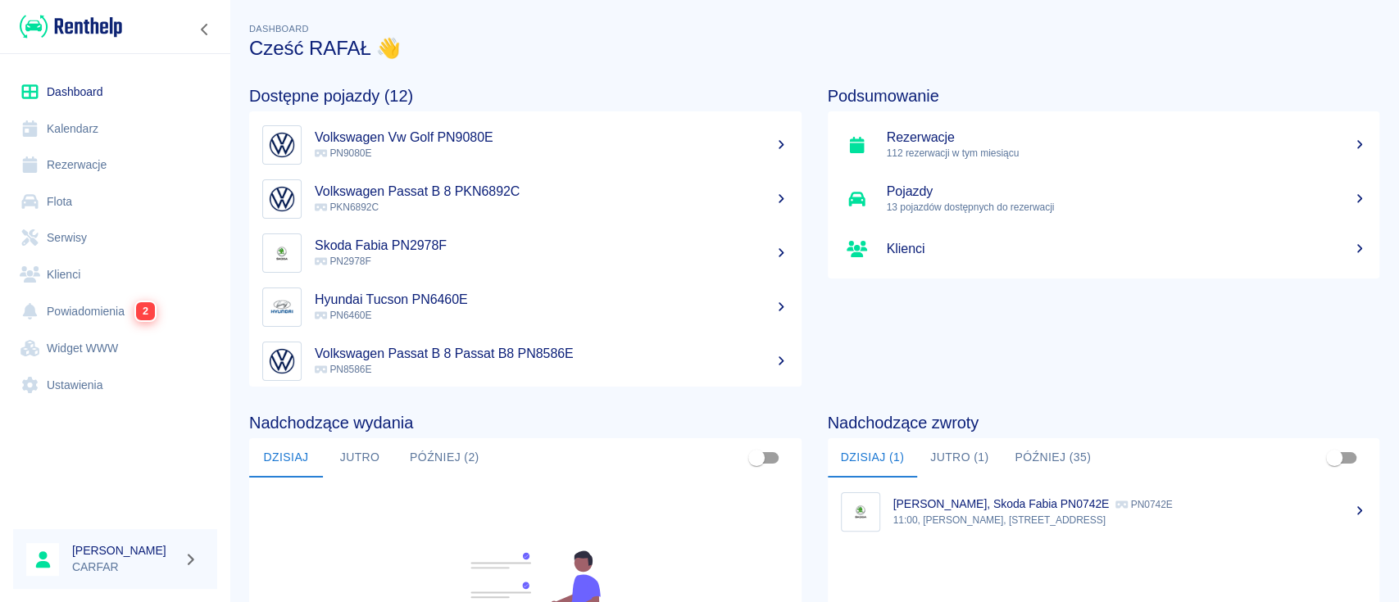
click at [1025, 133] on h5 "Rezerwacje" at bounding box center [1127, 138] width 480 height 16
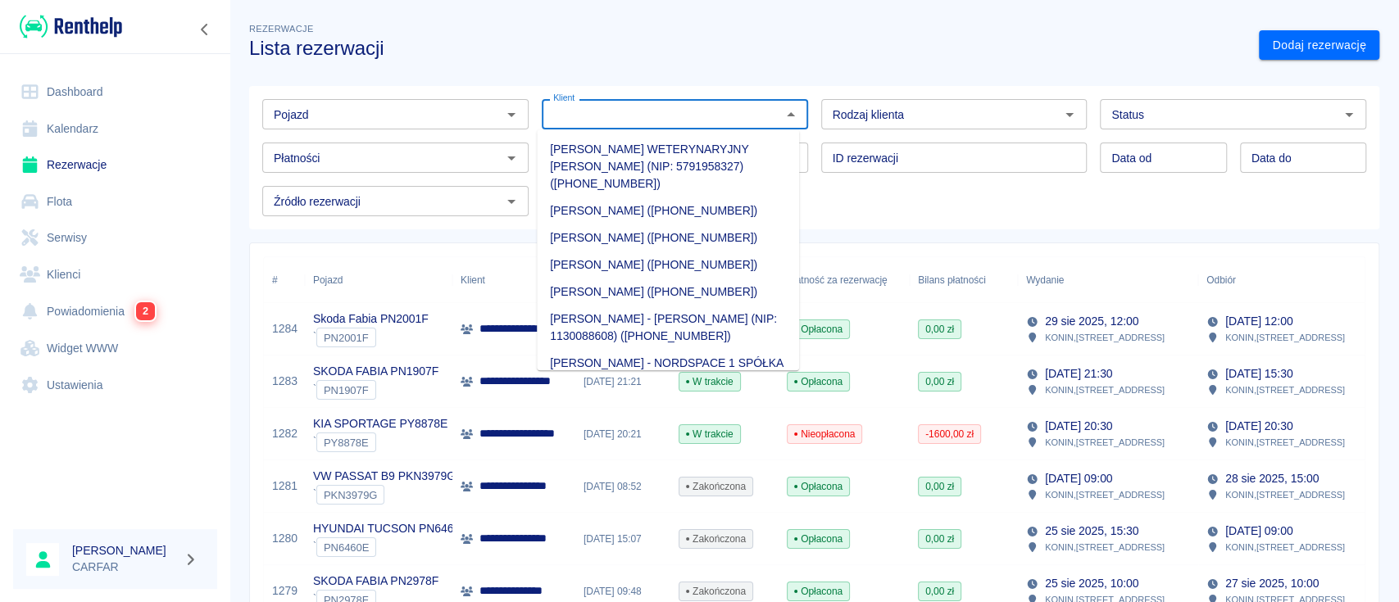
click at [741, 111] on input "Klient" at bounding box center [662, 114] width 230 height 20
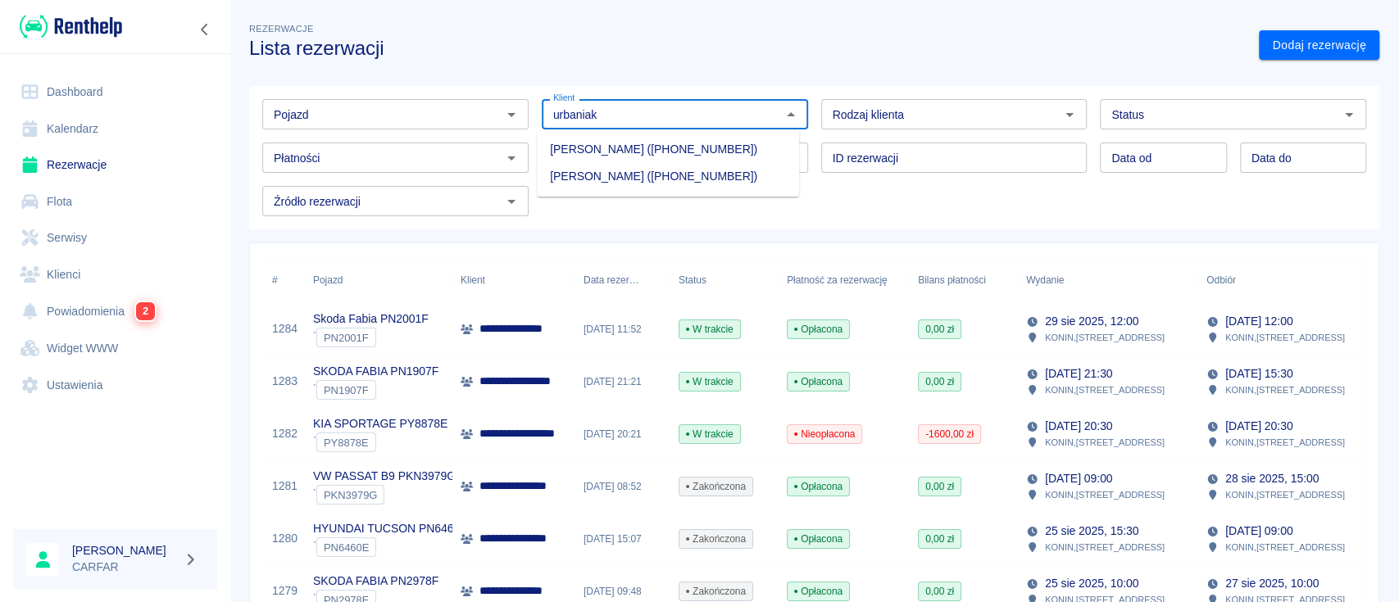
click at [729, 179] on li "[PERSON_NAME] ([PHONE_NUMBER])" at bounding box center [668, 176] width 262 height 27
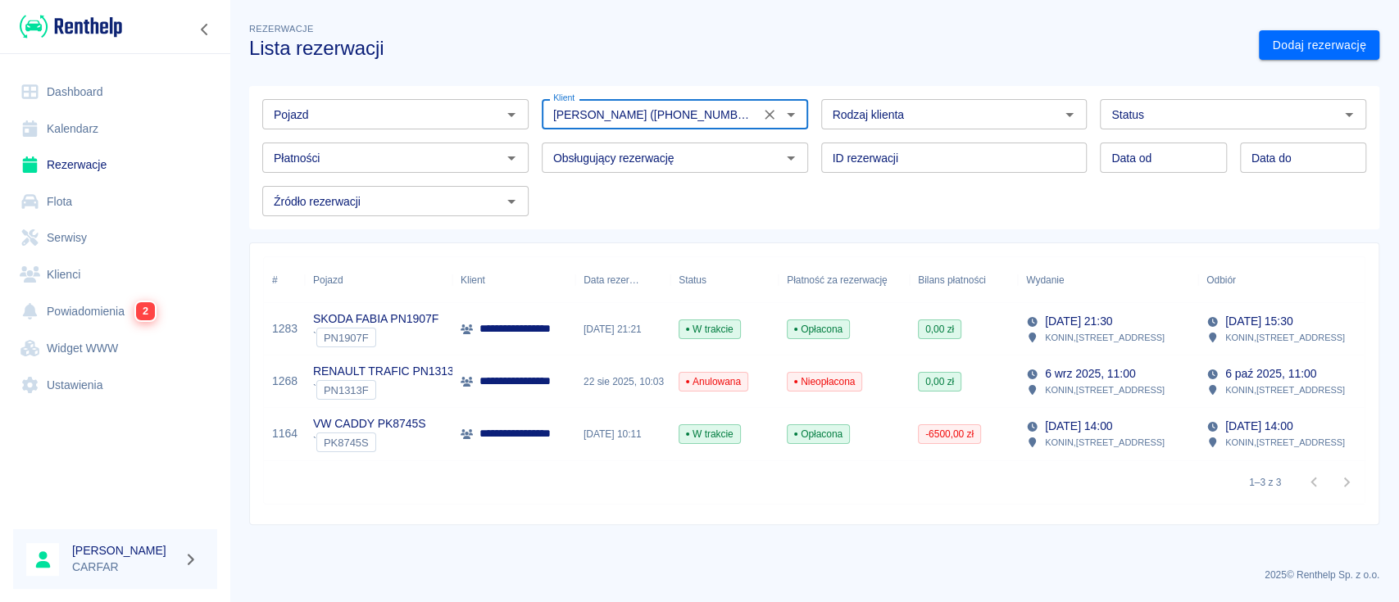
type input "[PERSON_NAME] ([PHONE_NUMBER])"
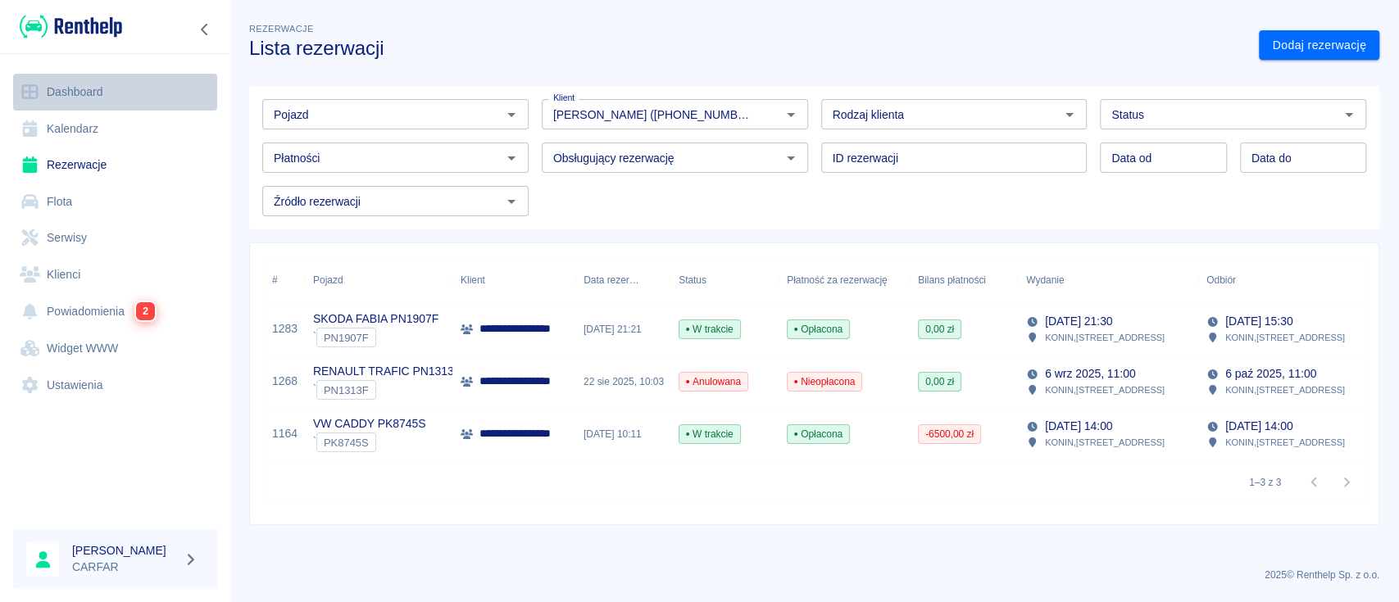
click at [131, 93] on link "Dashboard" at bounding box center [115, 92] width 204 height 37
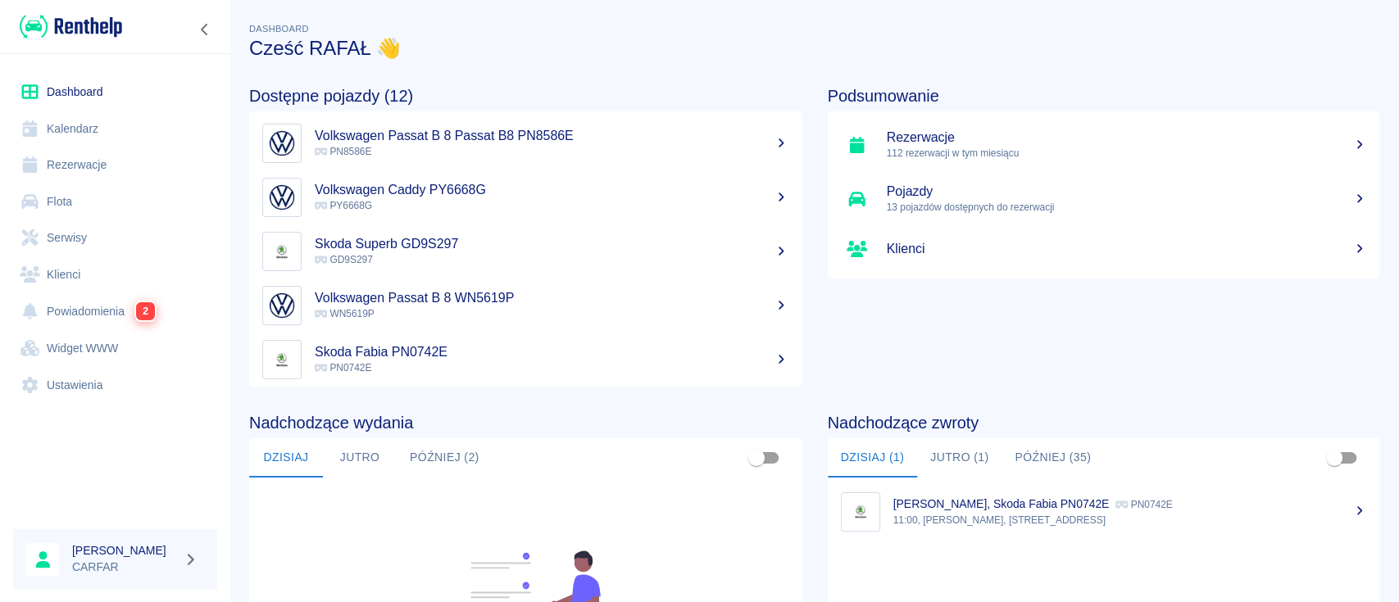
scroll to position [109, 0]
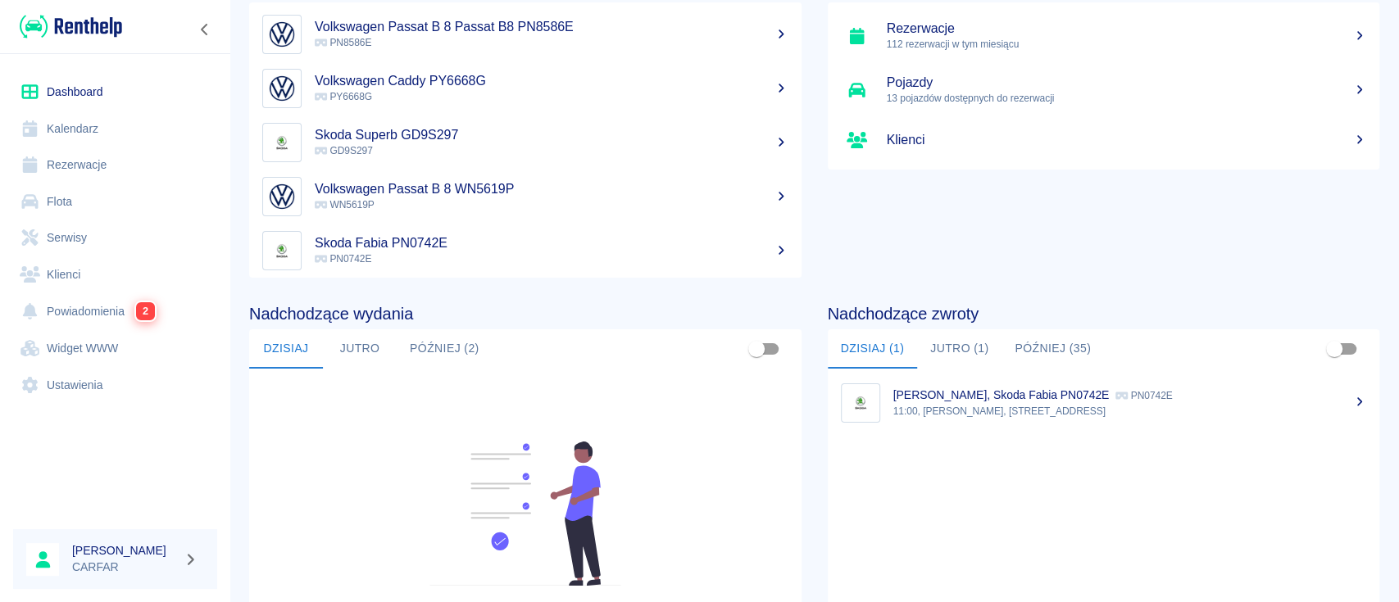
click at [96, 154] on link "Rezerwacje" at bounding box center [115, 165] width 204 height 37
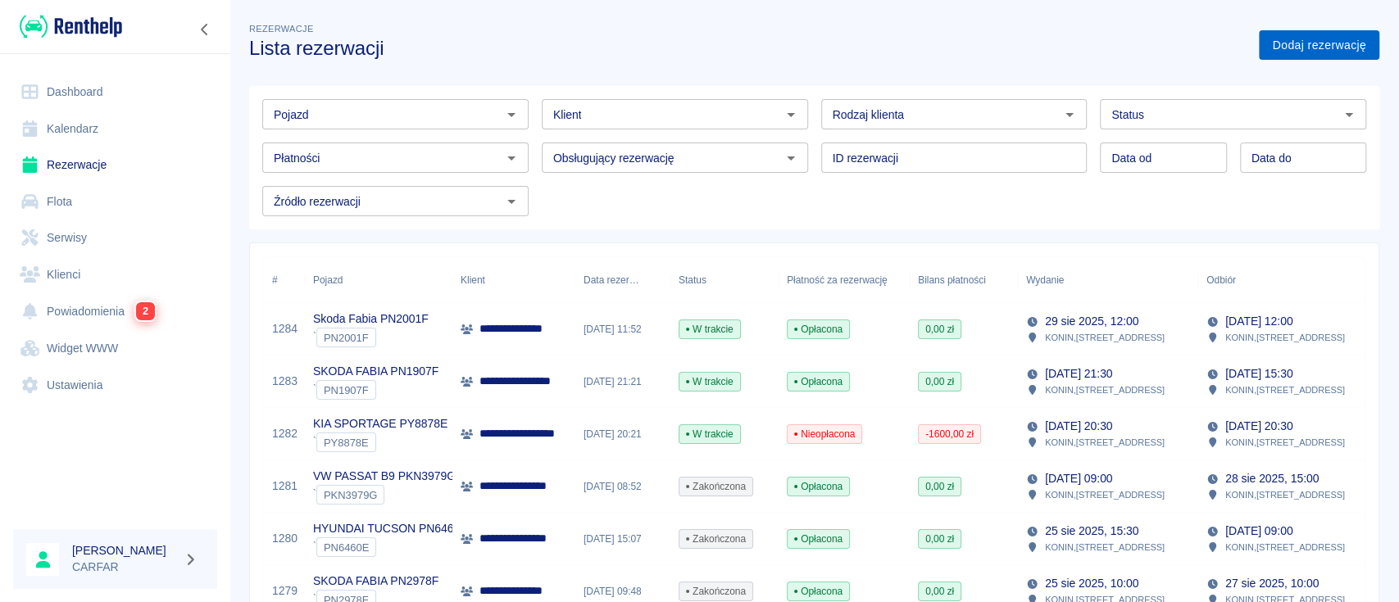
click at [1312, 42] on link "Dodaj rezerwację" at bounding box center [1319, 45] width 120 height 30
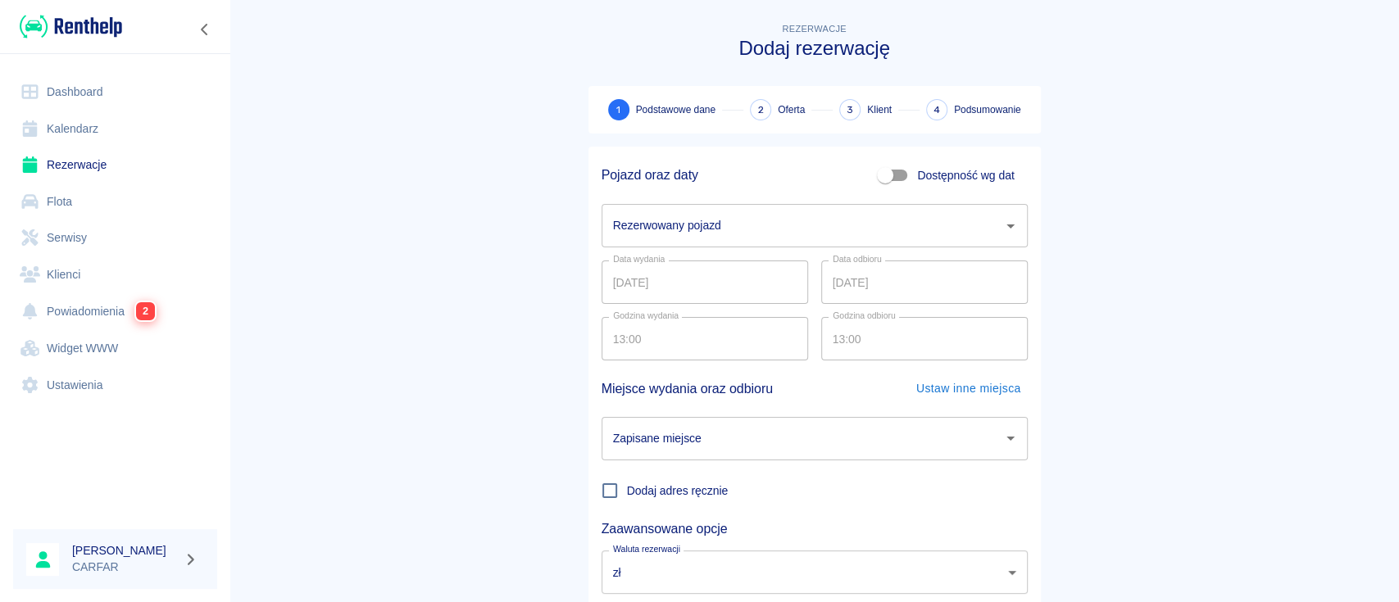
click at [721, 233] on input "Rezerwowany pojazd" at bounding box center [802, 225] width 387 height 29
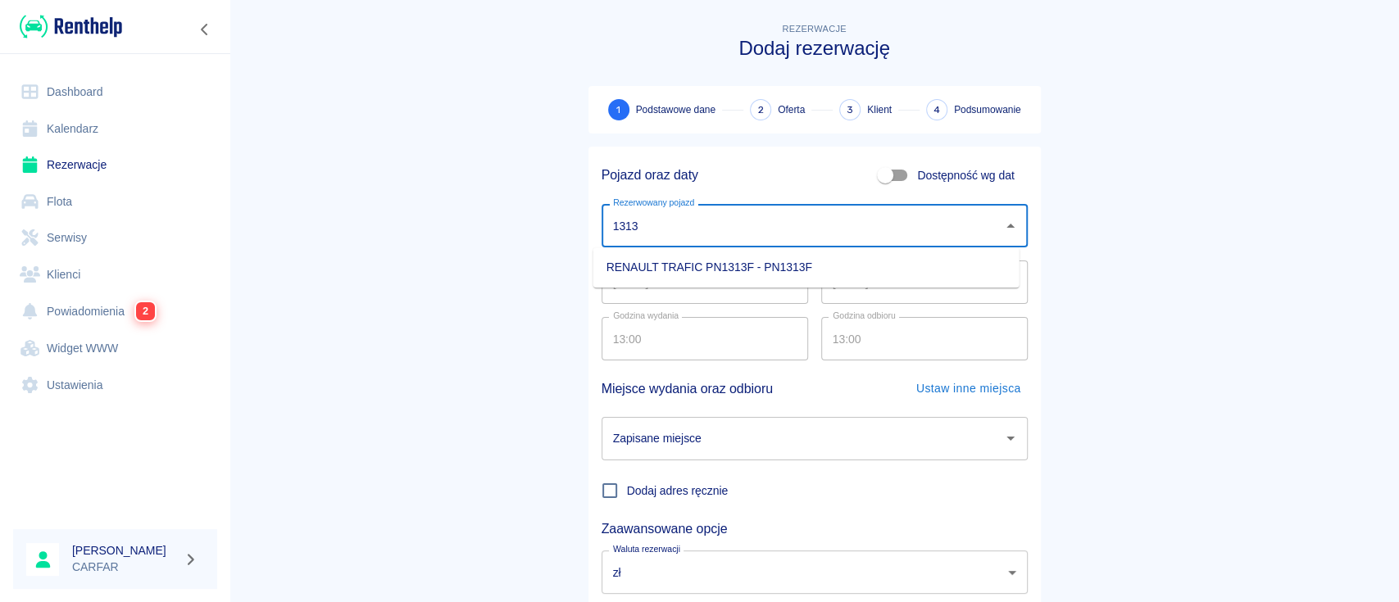
click at [732, 267] on li "RENAULT TRAFIC PN1313F - PN1313F" at bounding box center [806, 267] width 426 height 27
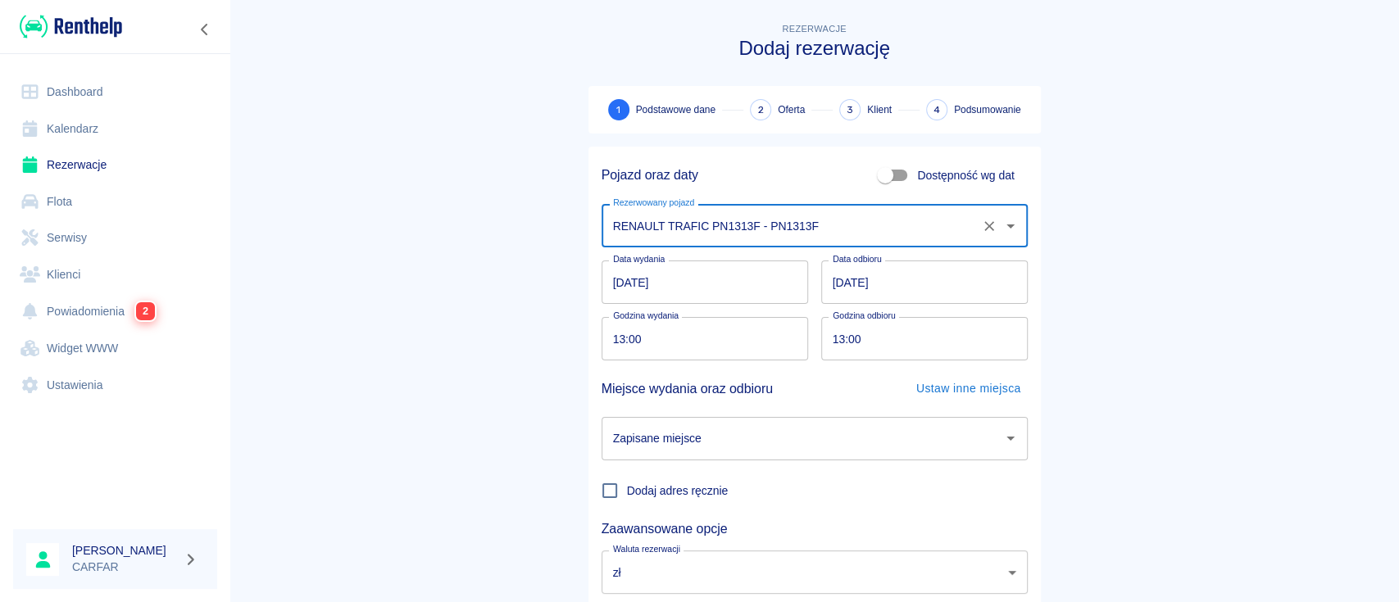
type input "RENAULT TRAFIC PN1313F - PN1313F"
click at [830, 281] on input "[DATE]" at bounding box center [924, 282] width 207 height 43
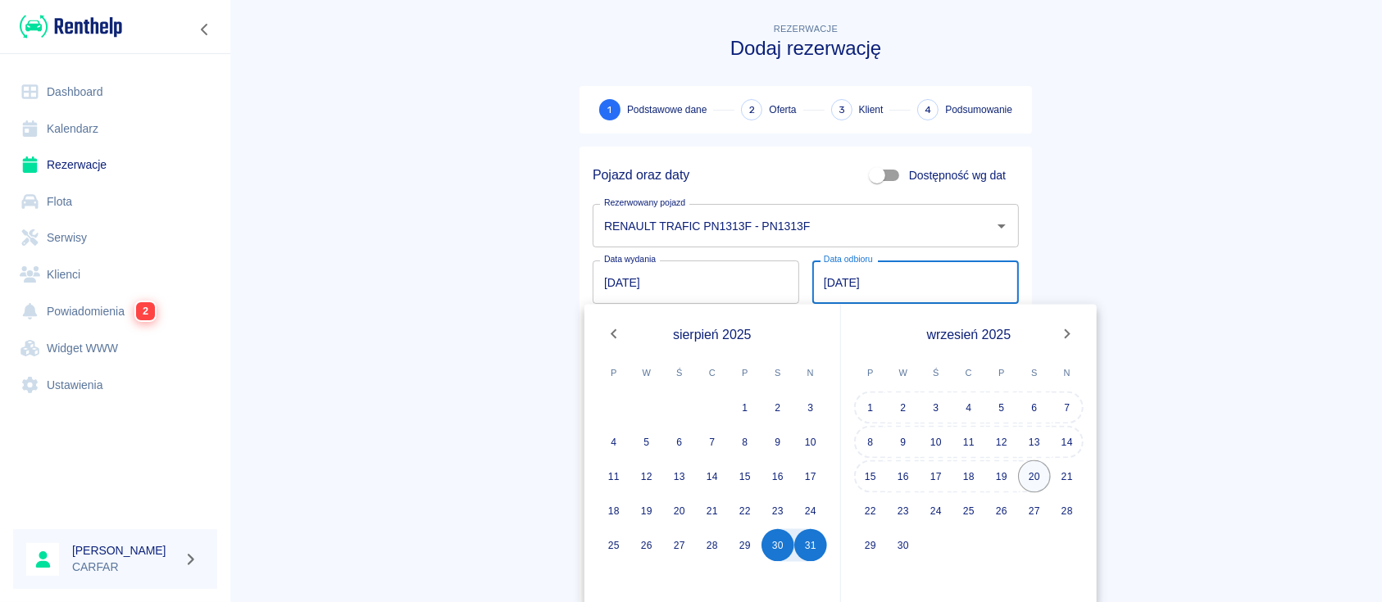
click at [1034, 475] on button "20" at bounding box center [1034, 477] width 33 height 33
type input "[DATE]"
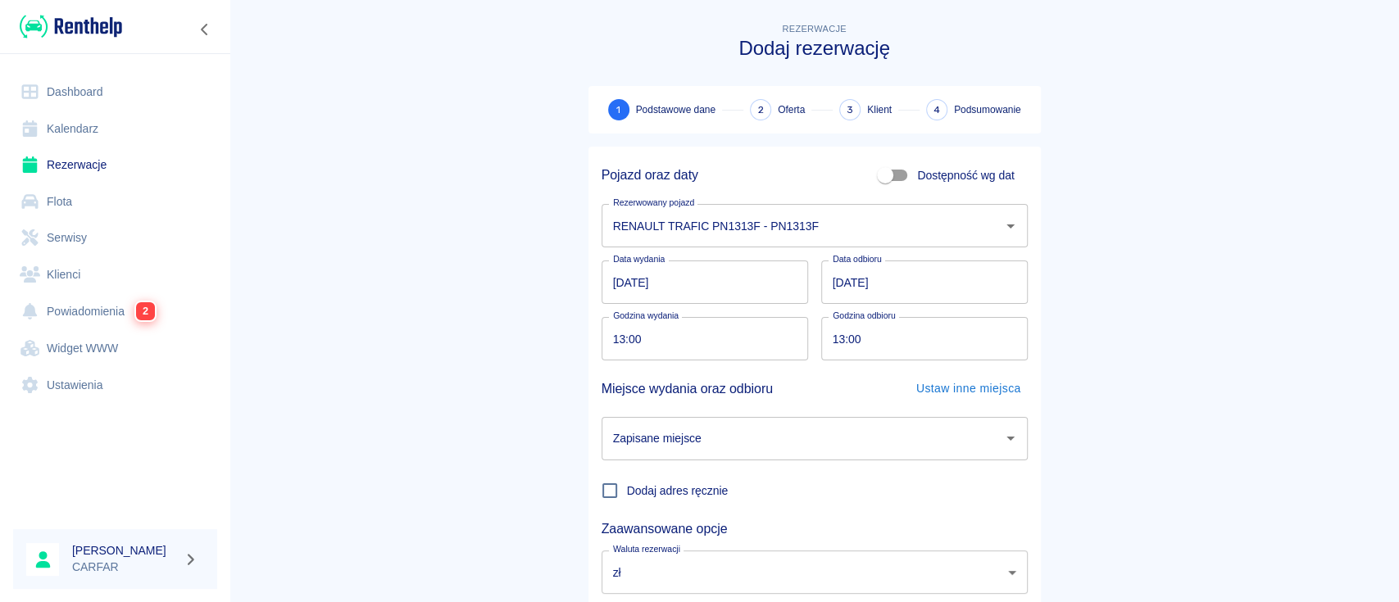
click at [799, 429] on input "Zapisane miejsce" at bounding box center [802, 439] width 387 height 29
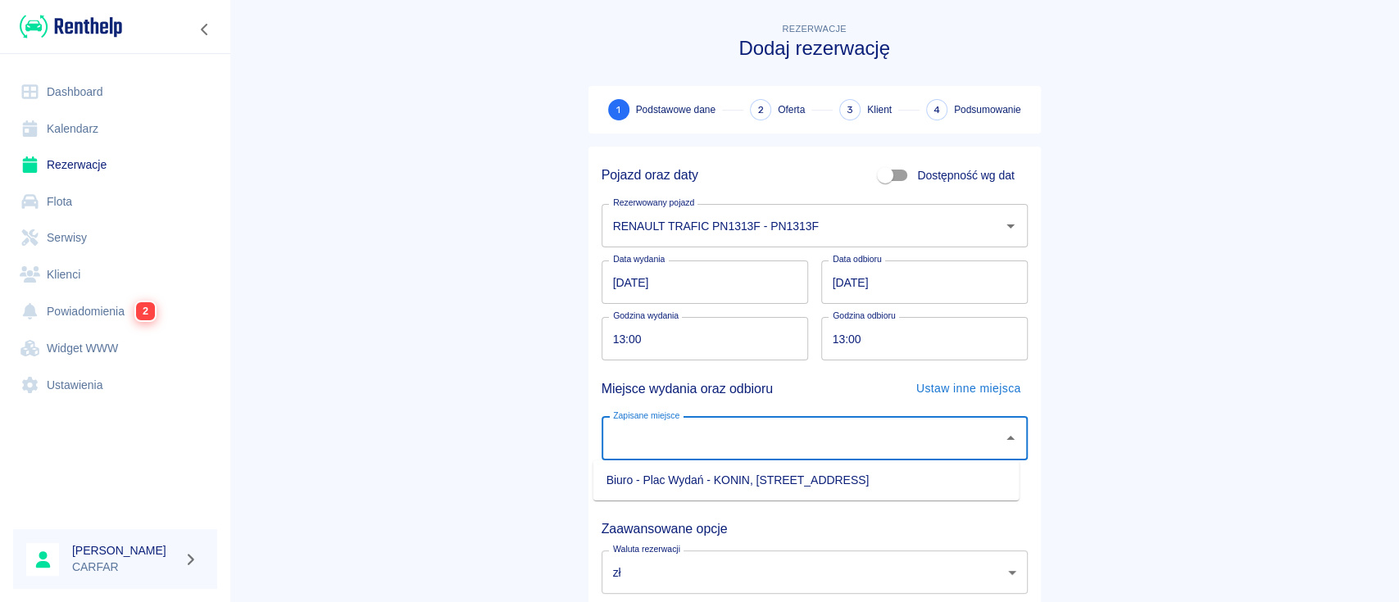
click at [777, 480] on li "Biuro - Plac Wydań - KONIN, [STREET_ADDRESS]" at bounding box center [806, 480] width 426 height 27
type input "Biuro - Plac Wydań - KONIN, [STREET_ADDRESS]"
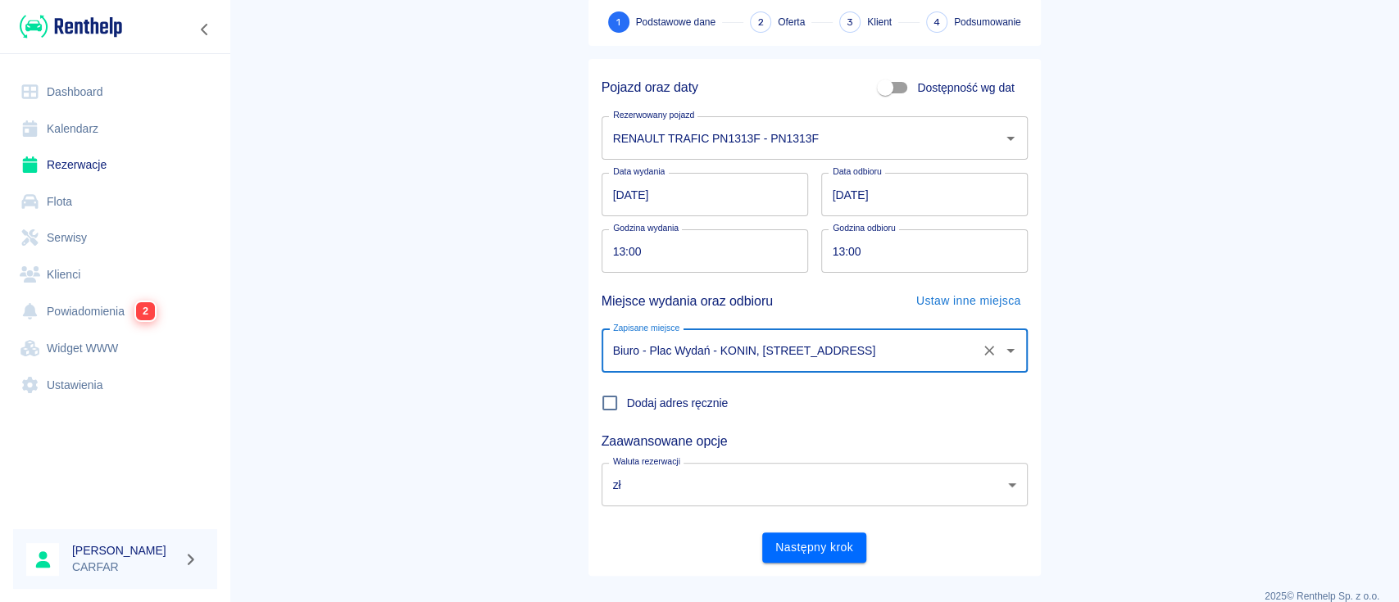
scroll to position [108, 0]
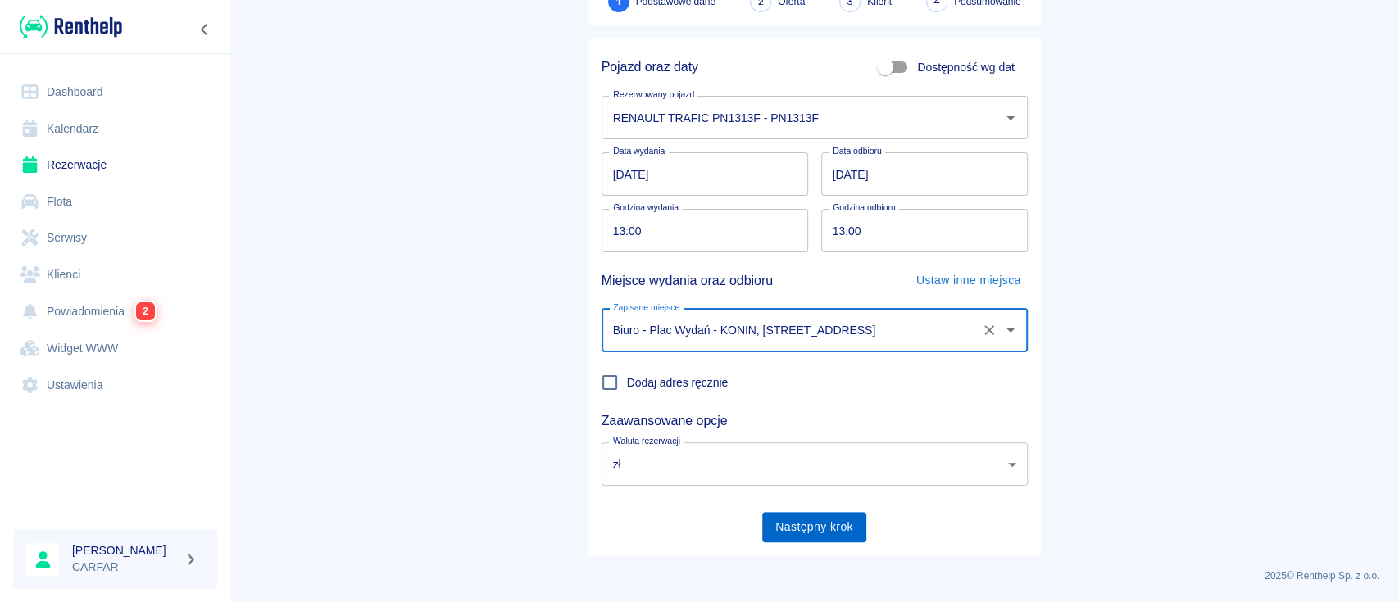
click at [831, 534] on button "Następny krok" at bounding box center [814, 527] width 104 height 30
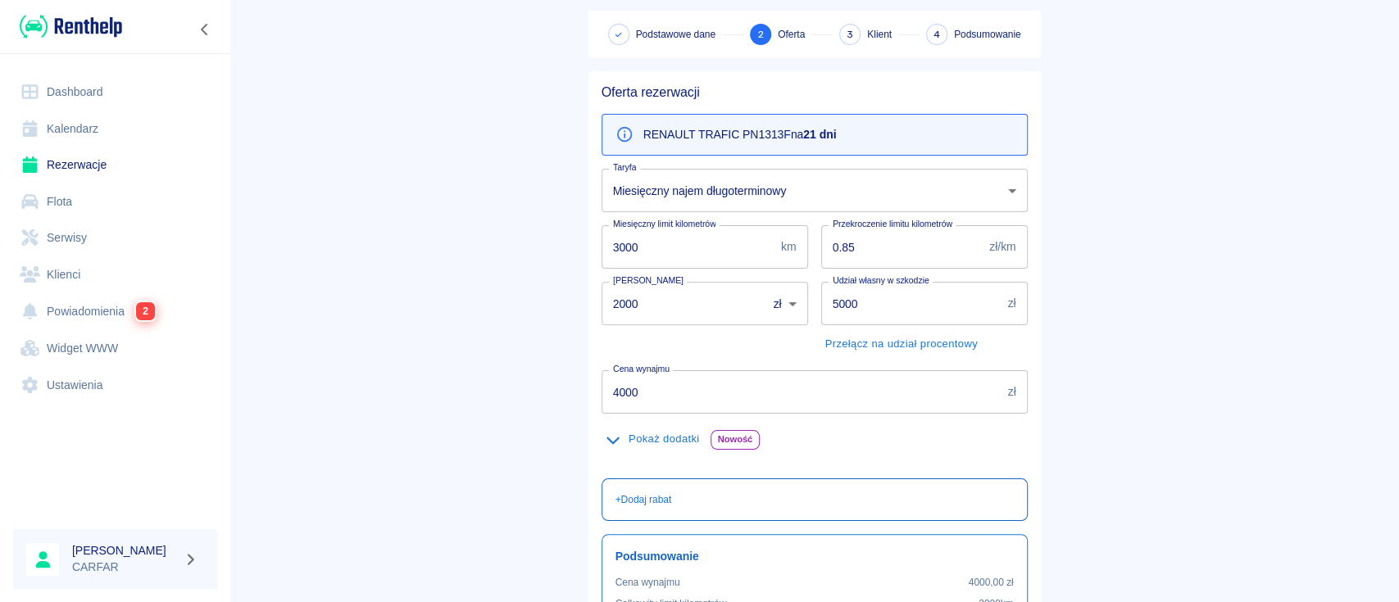
scroll to position [109, 0]
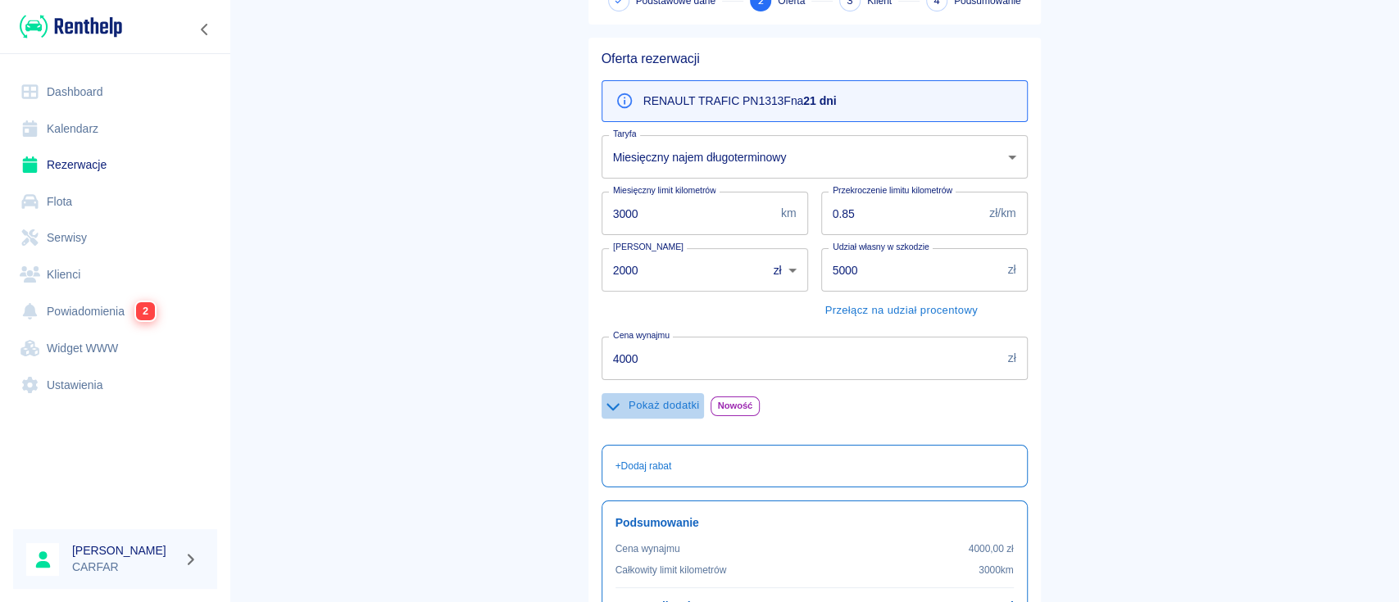
click at [662, 403] on button "Pokaż dodatki" at bounding box center [653, 405] width 102 height 25
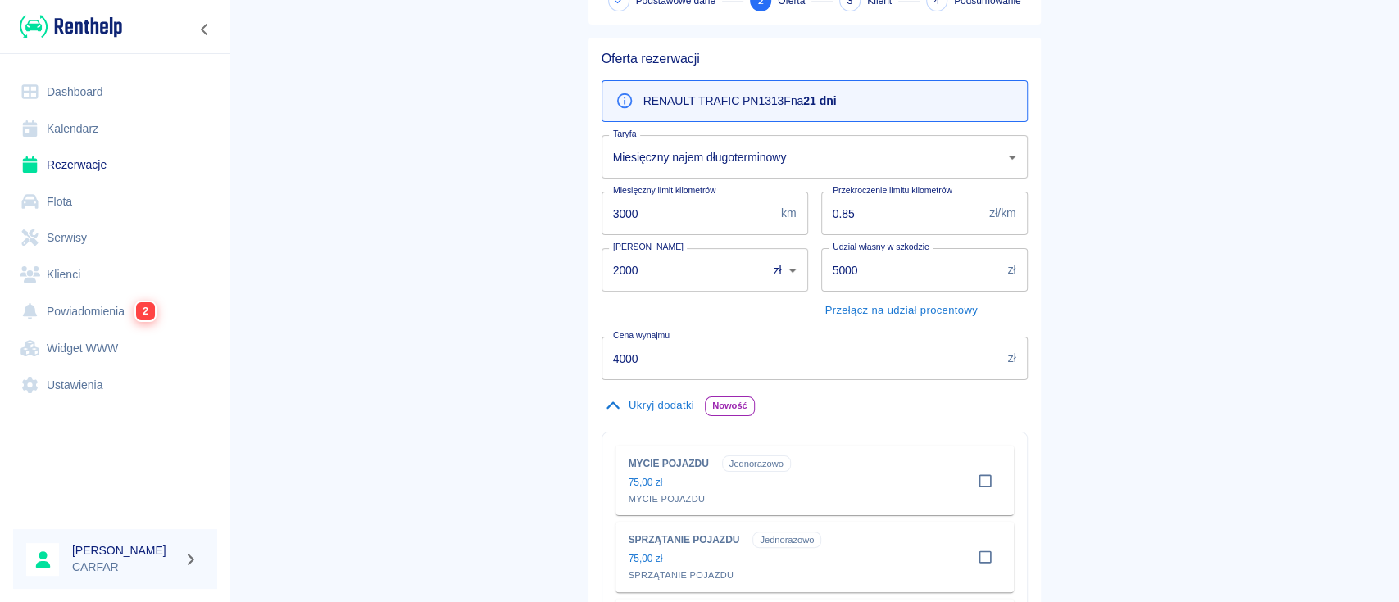
click at [655, 394] on button "Ukryj dodatki" at bounding box center [650, 405] width 97 height 25
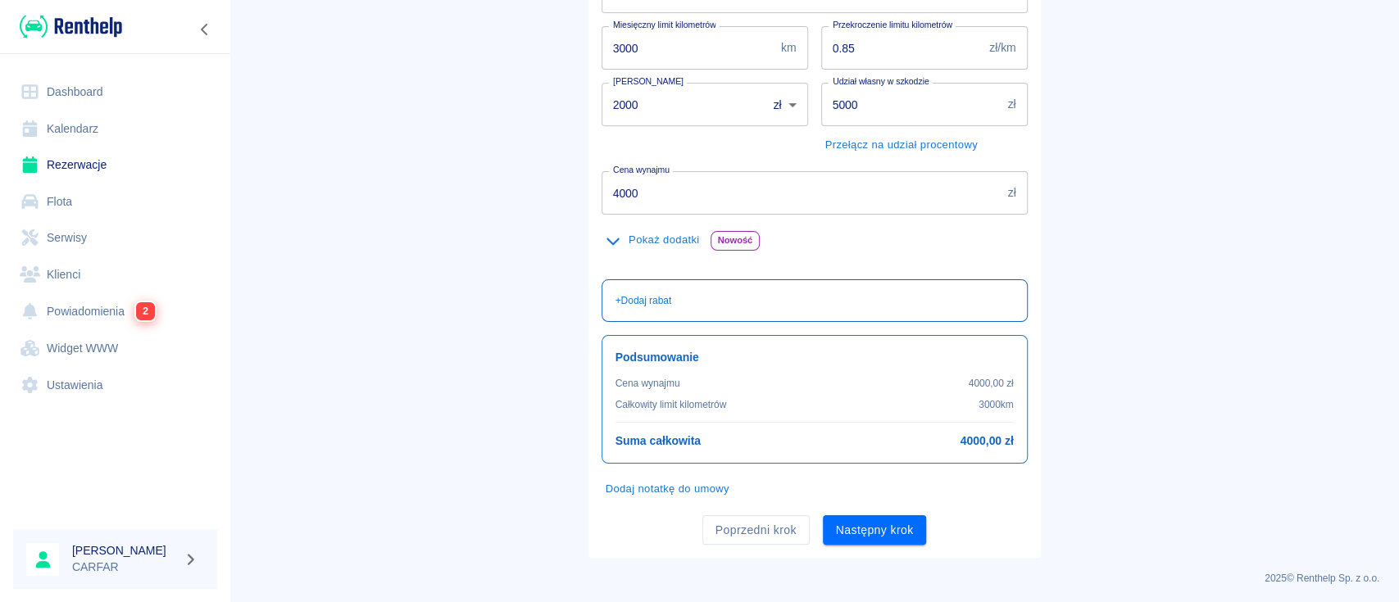
scroll to position [277, 0]
click at [653, 292] on p "+ Dodaj rabat" at bounding box center [644, 298] width 57 height 15
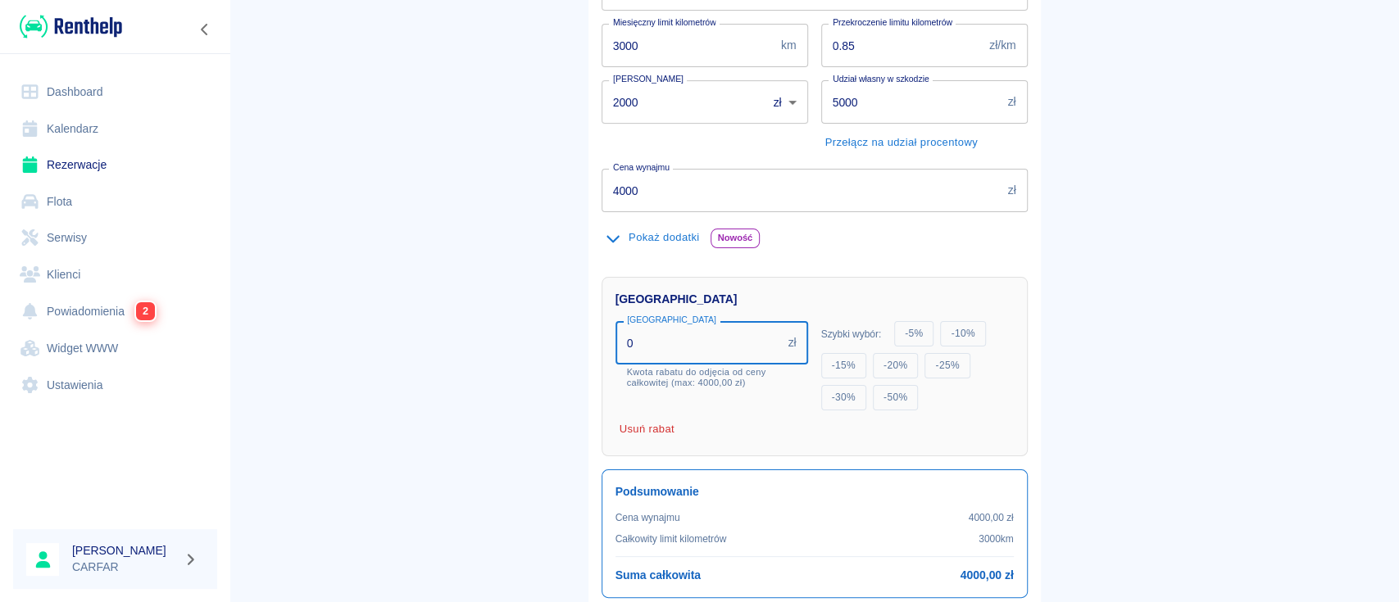
drag, startPoint x: 682, startPoint y: 344, endPoint x: 361, endPoint y: 375, distance: 322.0
click at [361, 375] on main "Rezerwacje Dodaj rezerwację Podstawowe dane 2 Oferta 3 Klient 4 Podsumowanie Of…" at bounding box center [815, 218] width 1170 height 950
type input "500"
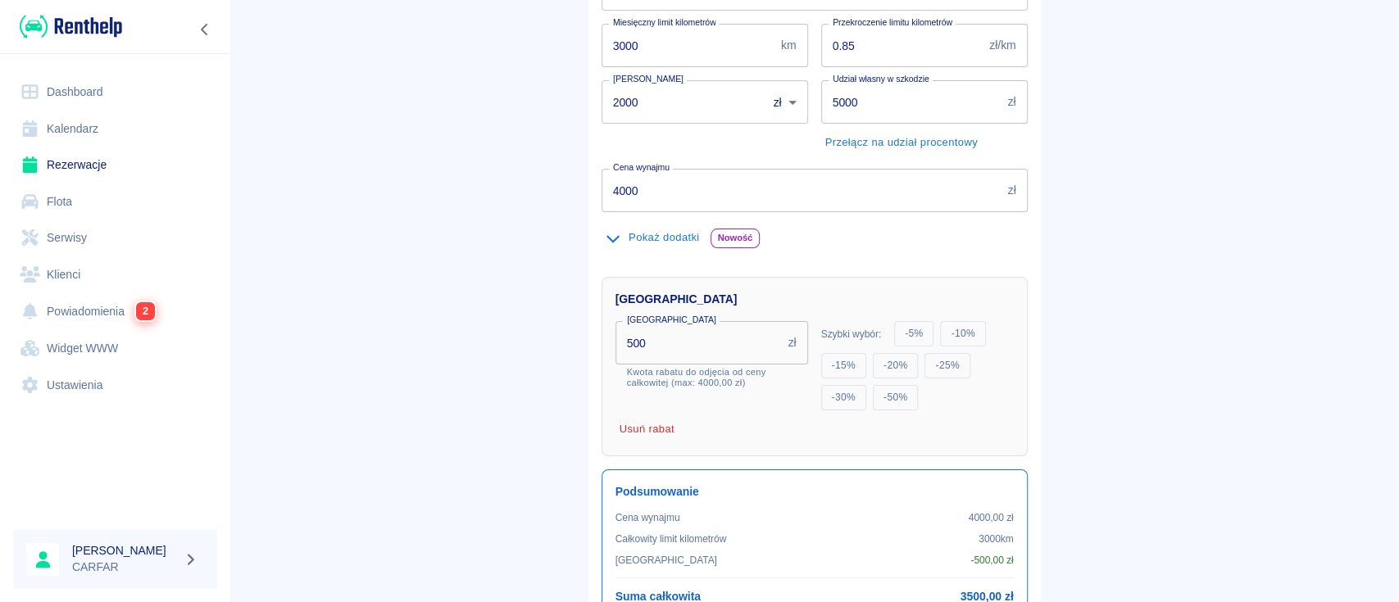
click at [1098, 278] on main "Rezerwacje Dodaj rezerwację Podstawowe dane 2 Oferta 3 Klient 4 Podsumowanie Of…" at bounding box center [815, 228] width 1170 height 971
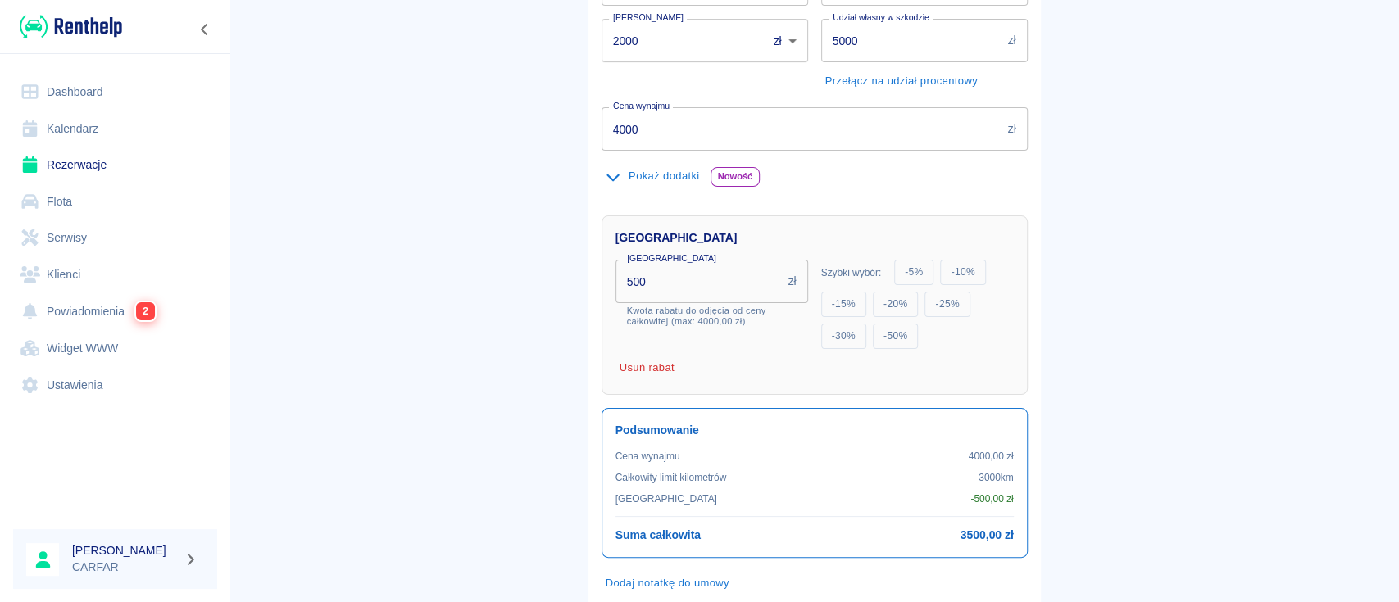
scroll to position [434, 0]
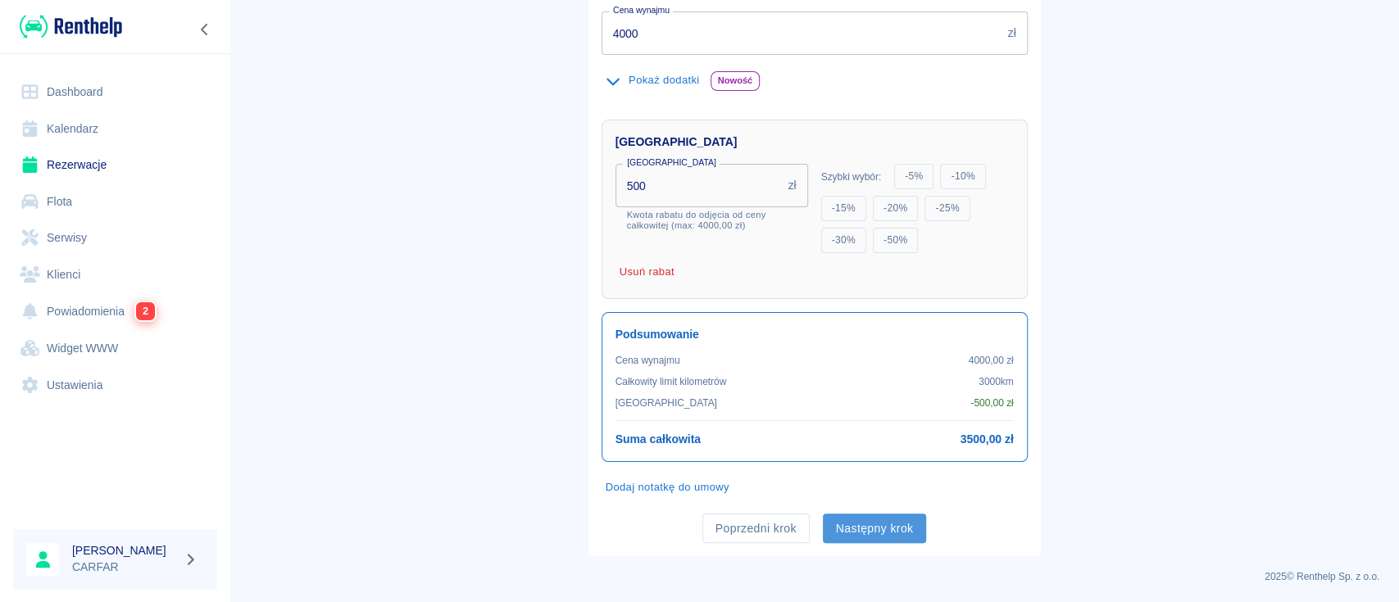
click at [877, 519] on button "Następny krok" at bounding box center [875, 529] width 104 height 30
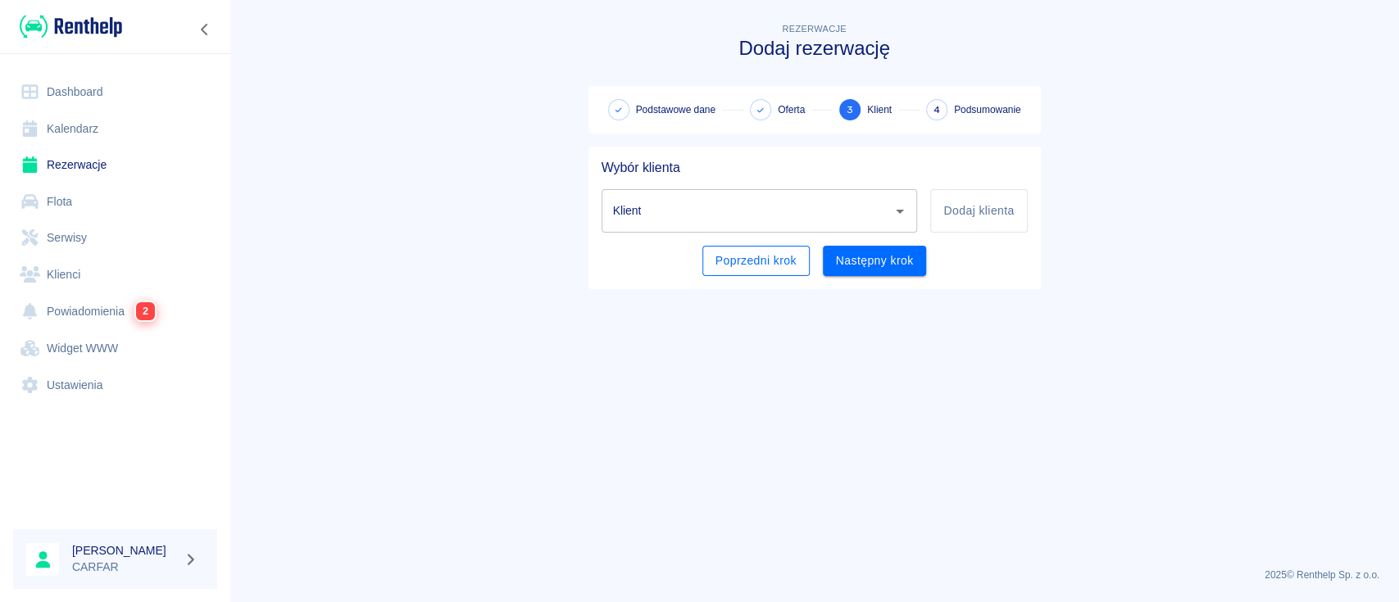
click at [765, 266] on button "Poprzedni krok" at bounding box center [756, 261] width 107 height 30
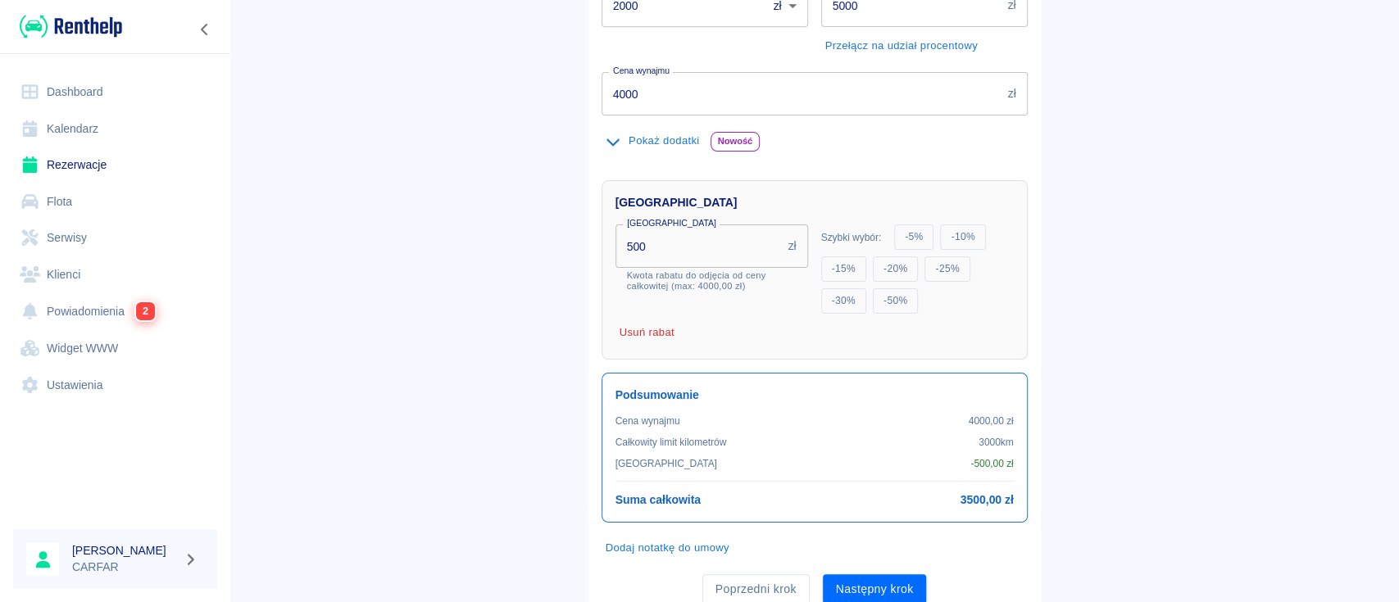
scroll to position [434, 0]
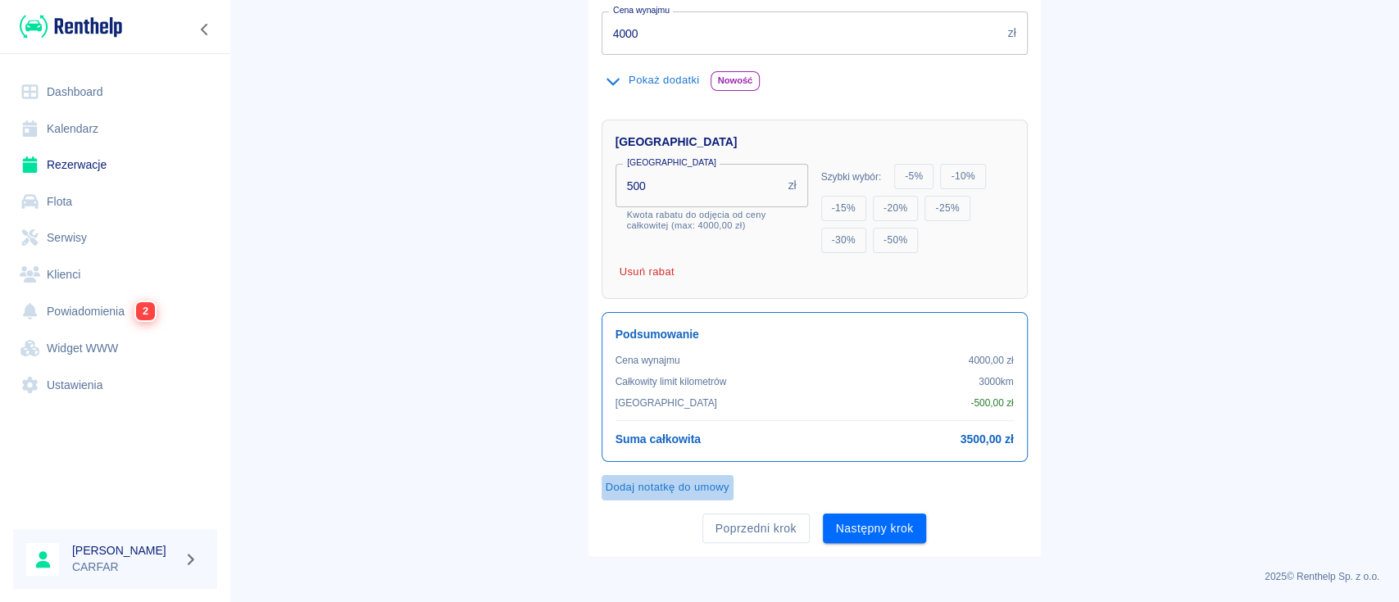
click at [697, 482] on button "Dodaj notatkę do umowy" at bounding box center [668, 487] width 132 height 25
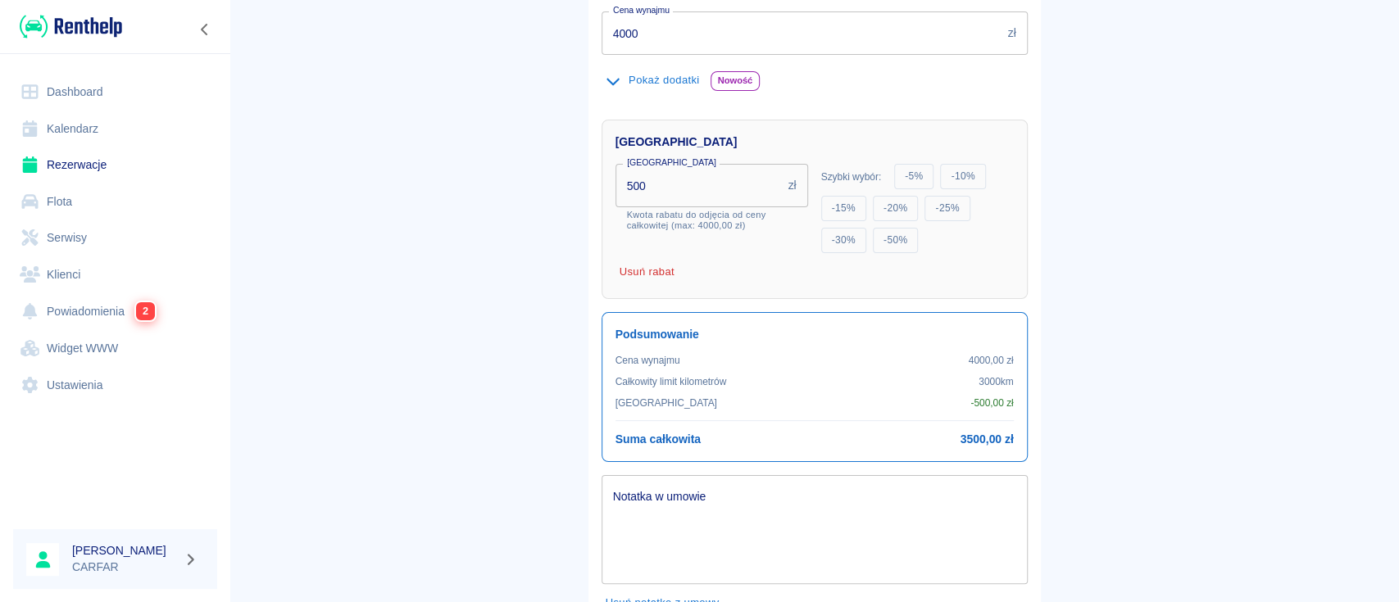
click at [729, 507] on textarea "Notatka w umowie" at bounding box center [814, 530] width 403 height 82
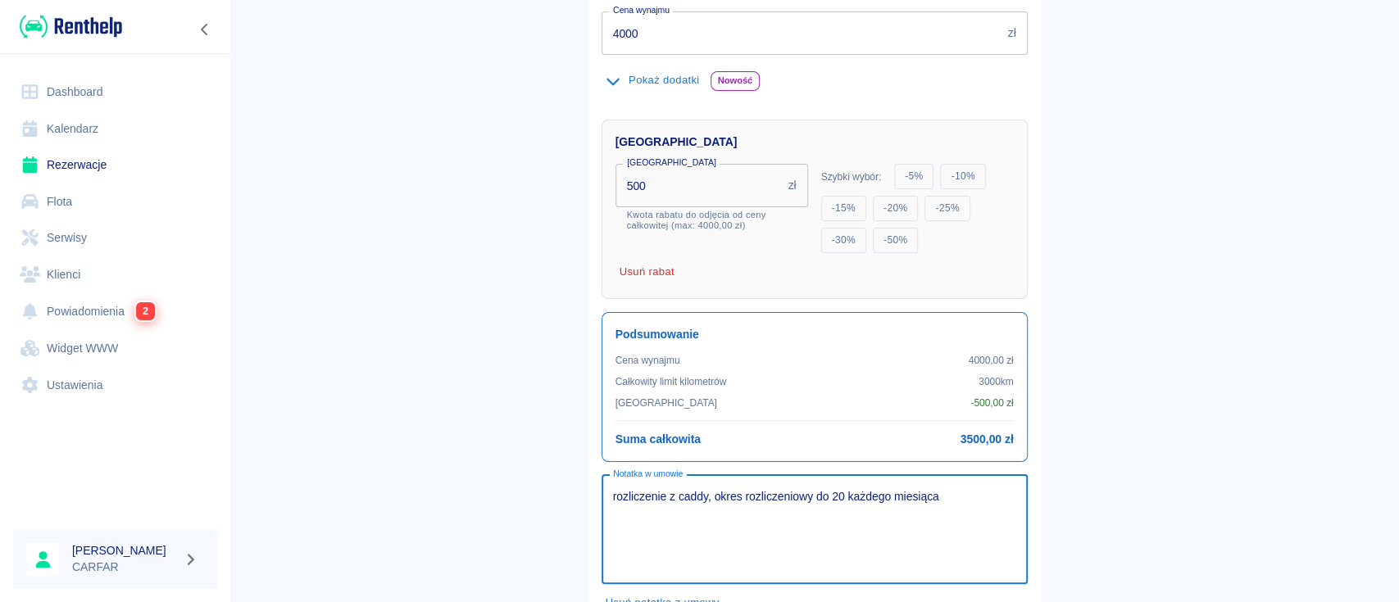
click at [699, 493] on textarea "rozliczenie z caddy, okres rozliczeniowy do 20 każdego miesiąca" at bounding box center [814, 530] width 403 height 82
click at [984, 493] on textarea "rozliczenie z Caddy PK8745S, okres rozliczeniowy do 20 każdego miesiąca" at bounding box center [814, 530] width 403 height 82
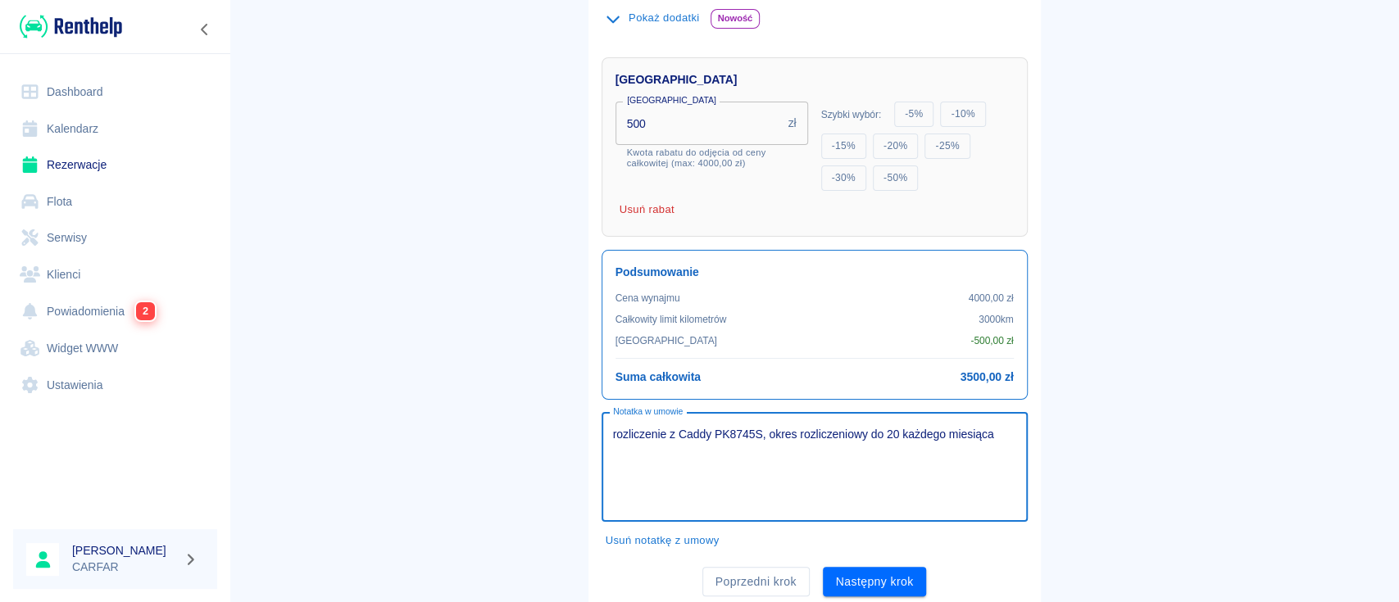
scroll to position [550, 0]
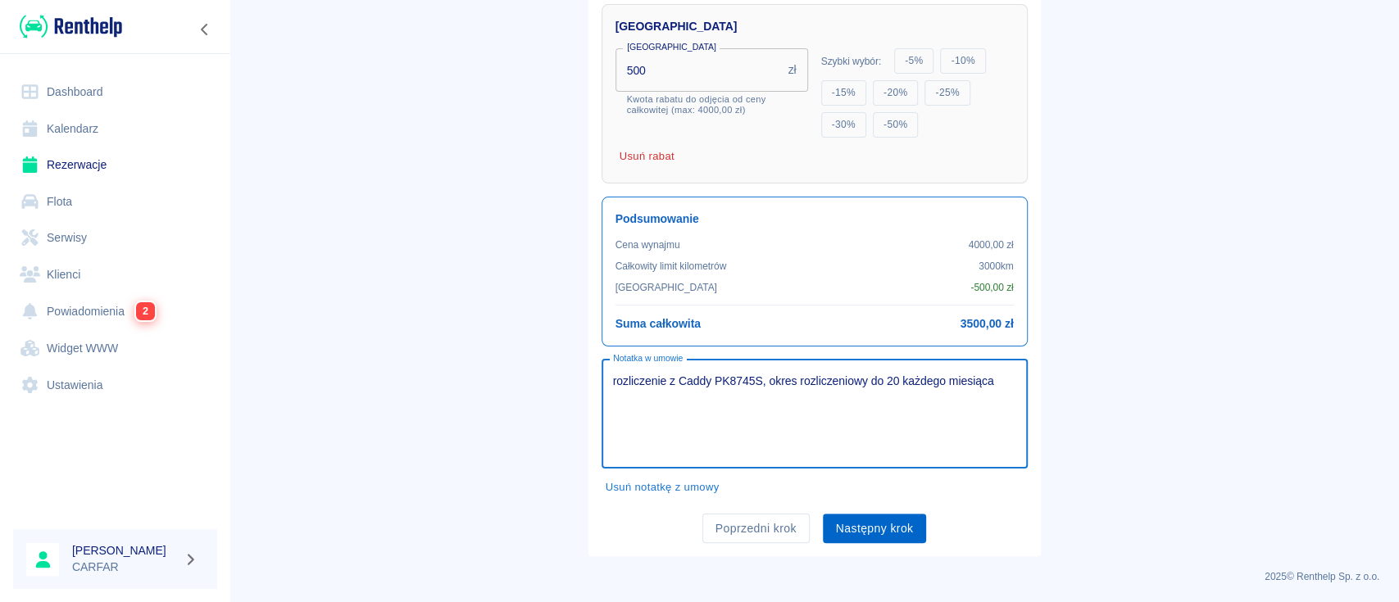
type textarea "rozliczenie z Caddy PK8745S, okres rozliczeniowy do 20 każdego miesiąca"
click at [894, 514] on button "Następny krok" at bounding box center [875, 529] width 104 height 30
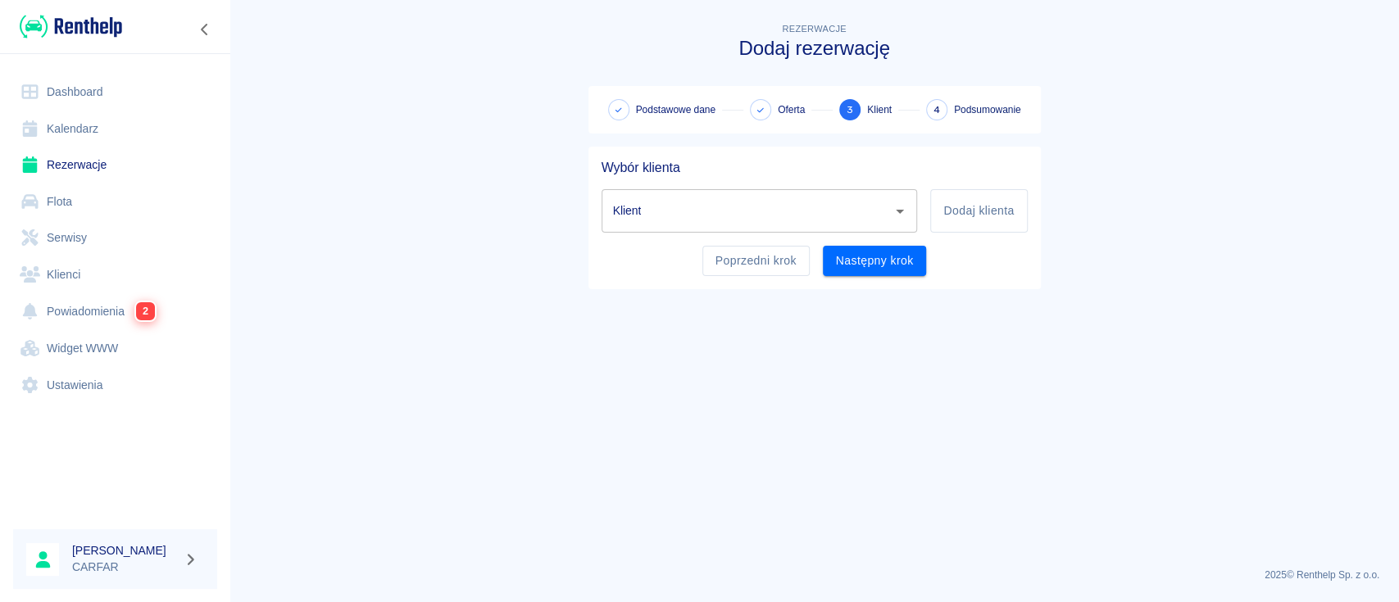
scroll to position [0, 0]
click at [868, 216] on input "Klient" at bounding box center [747, 211] width 277 height 29
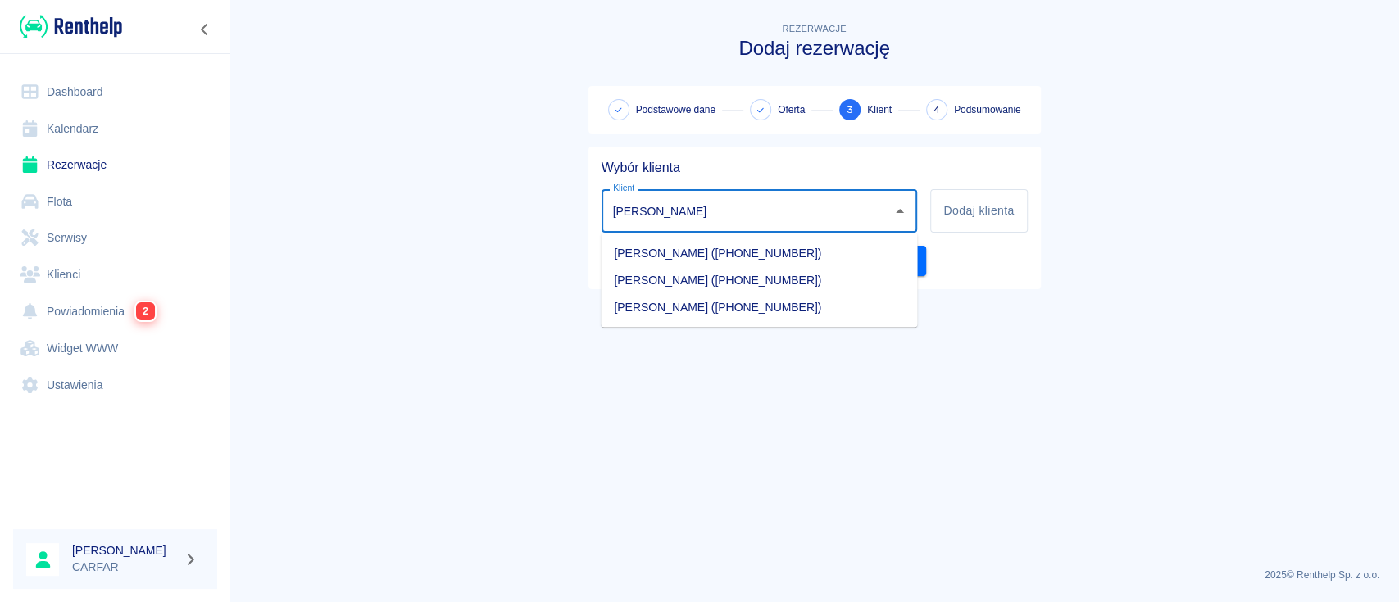
click at [753, 275] on li "[PERSON_NAME] ([PHONE_NUMBER])" at bounding box center [759, 279] width 316 height 27
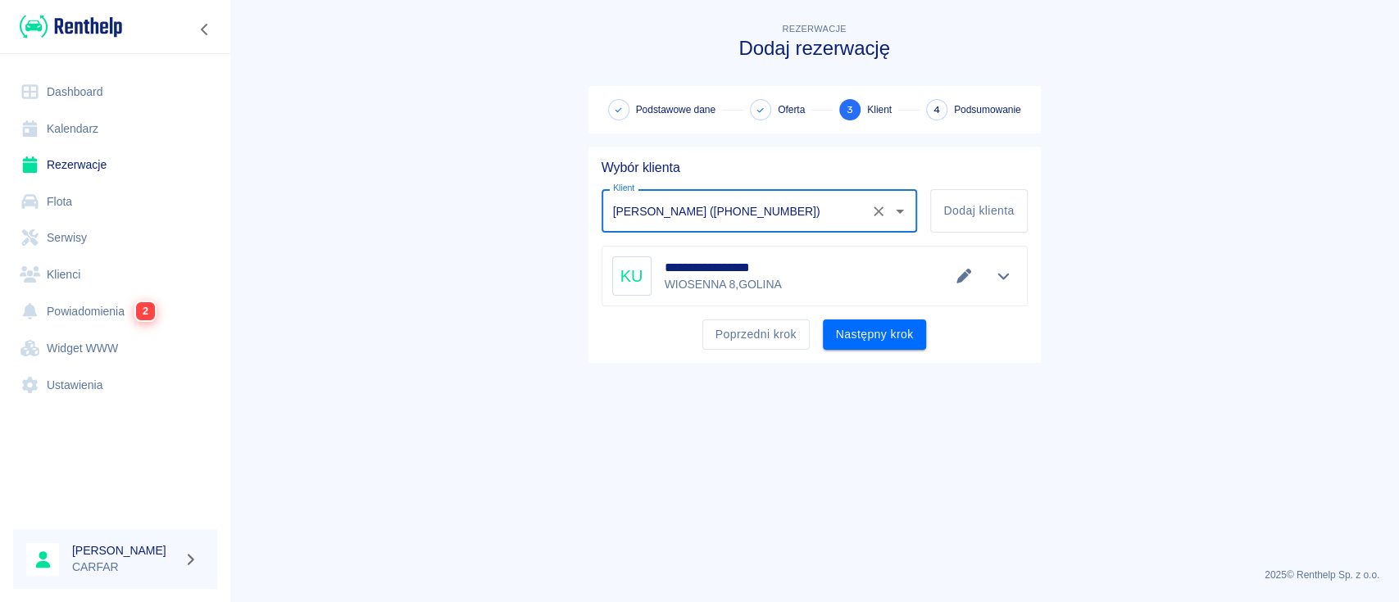
type input "[PERSON_NAME] ([PHONE_NUMBER])"
click at [839, 312] on div "Poprzedni krok Następny krok" at bounding box center [808, 328] width 439 height 43
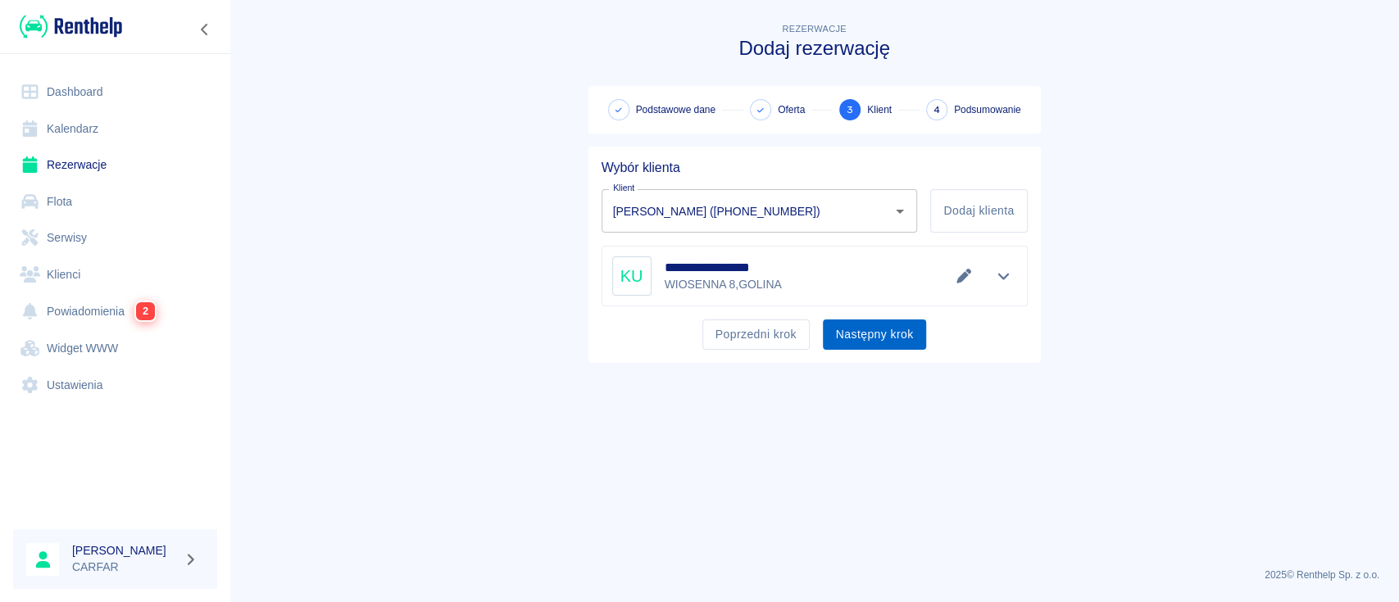
click at [875, 331] on button "Następny krok" at bounding box center [875, 335] width 104 height 30
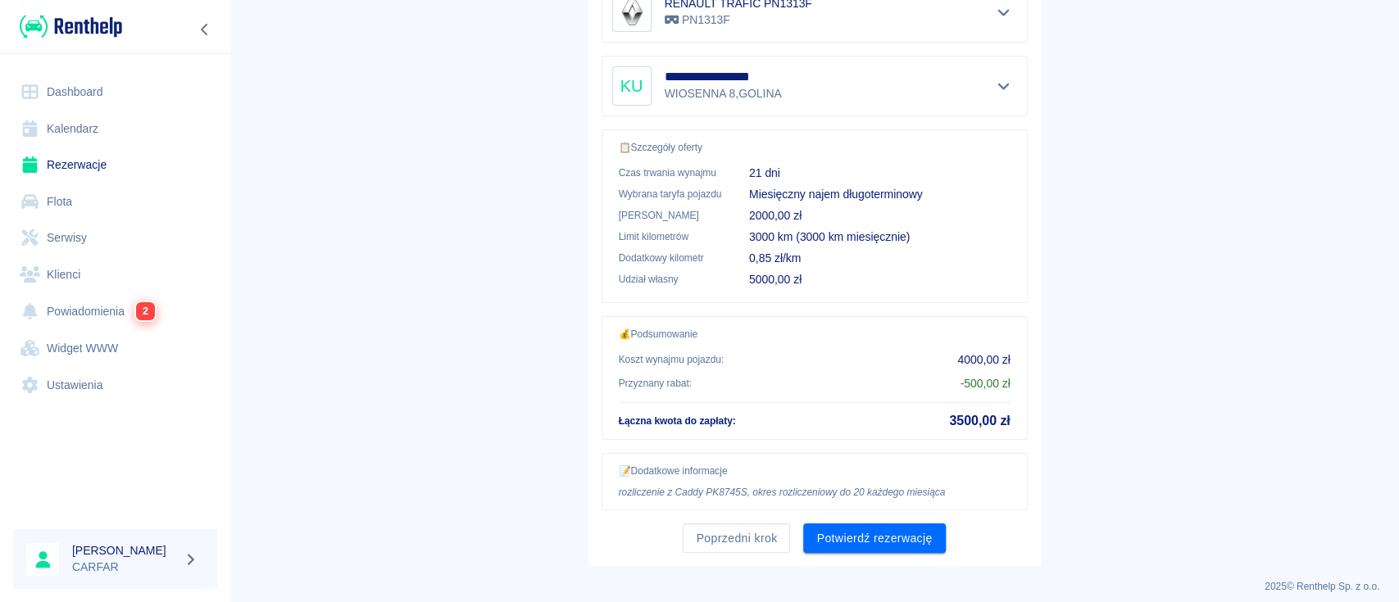
scroll to position [361, 0]
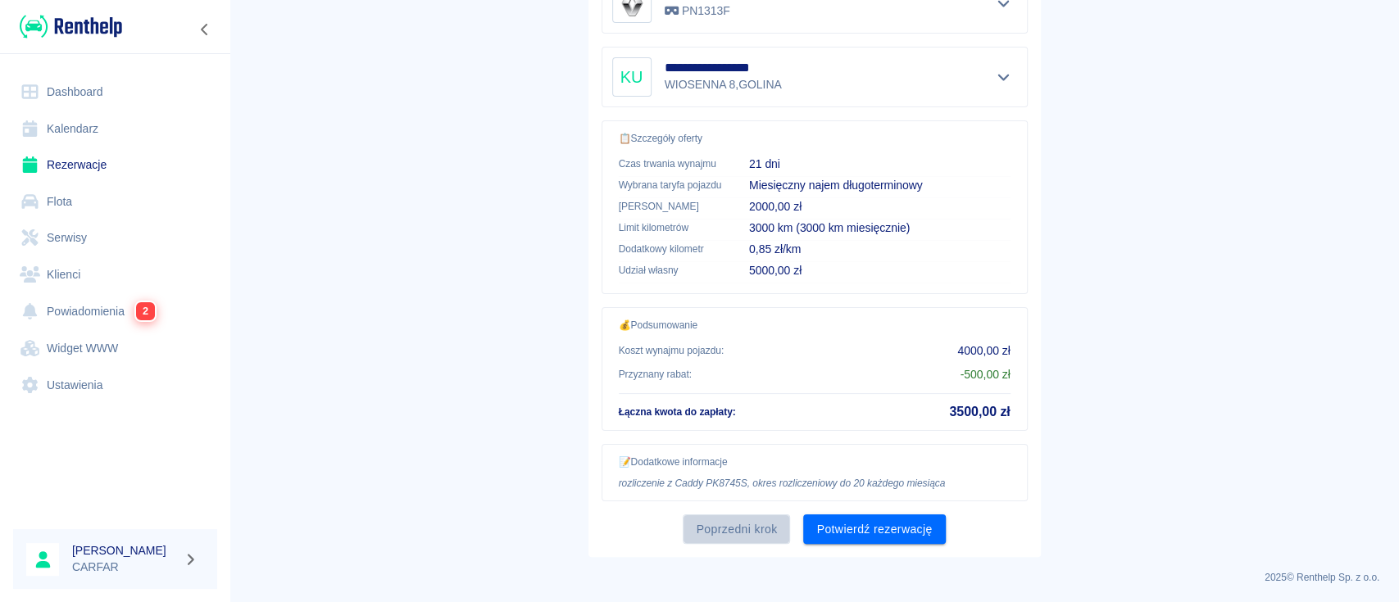
click at [722, 527] on button "Poprzedni krok" at bounding box center [736, 530] width 107 height 30
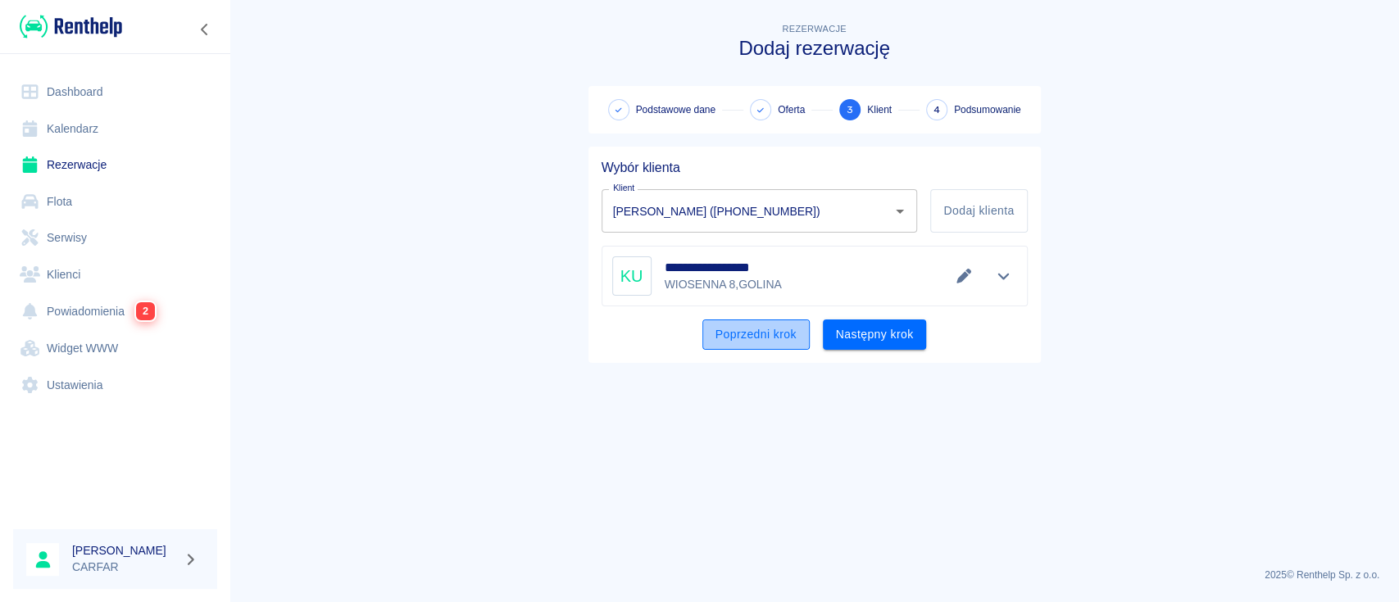
click at [761, 343] on button "Poprzedni krok" at bounding box center [756, 335] width 107 height 30
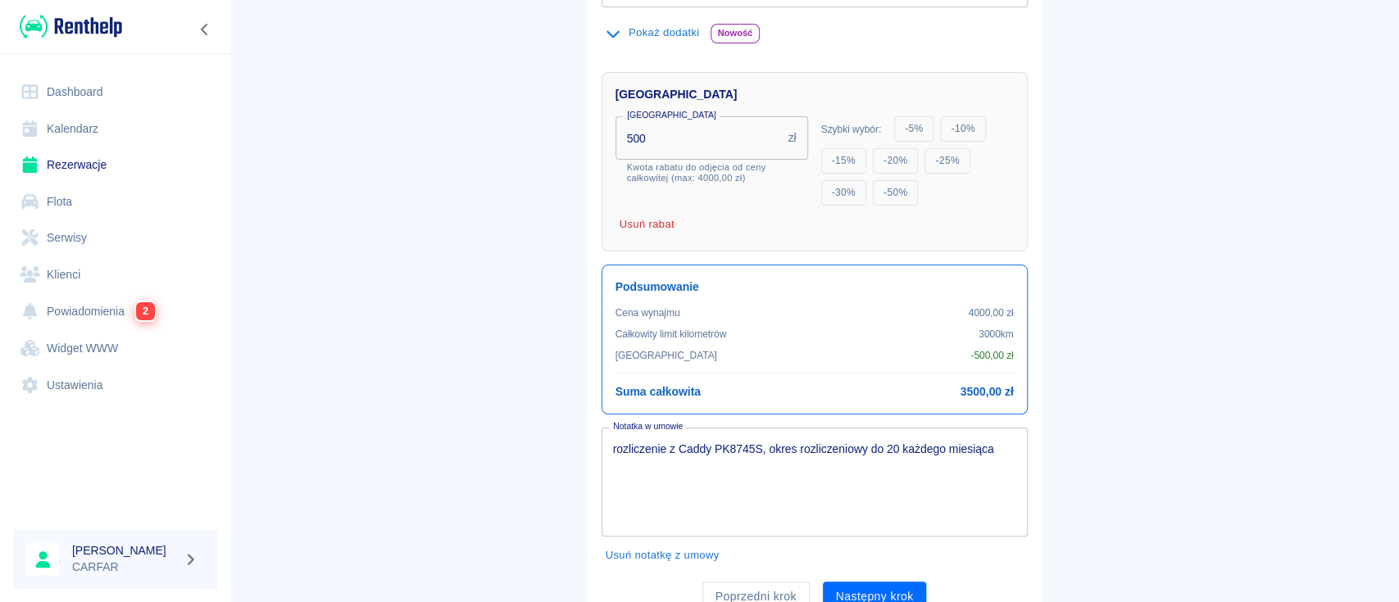
scroll to position [550, 0]
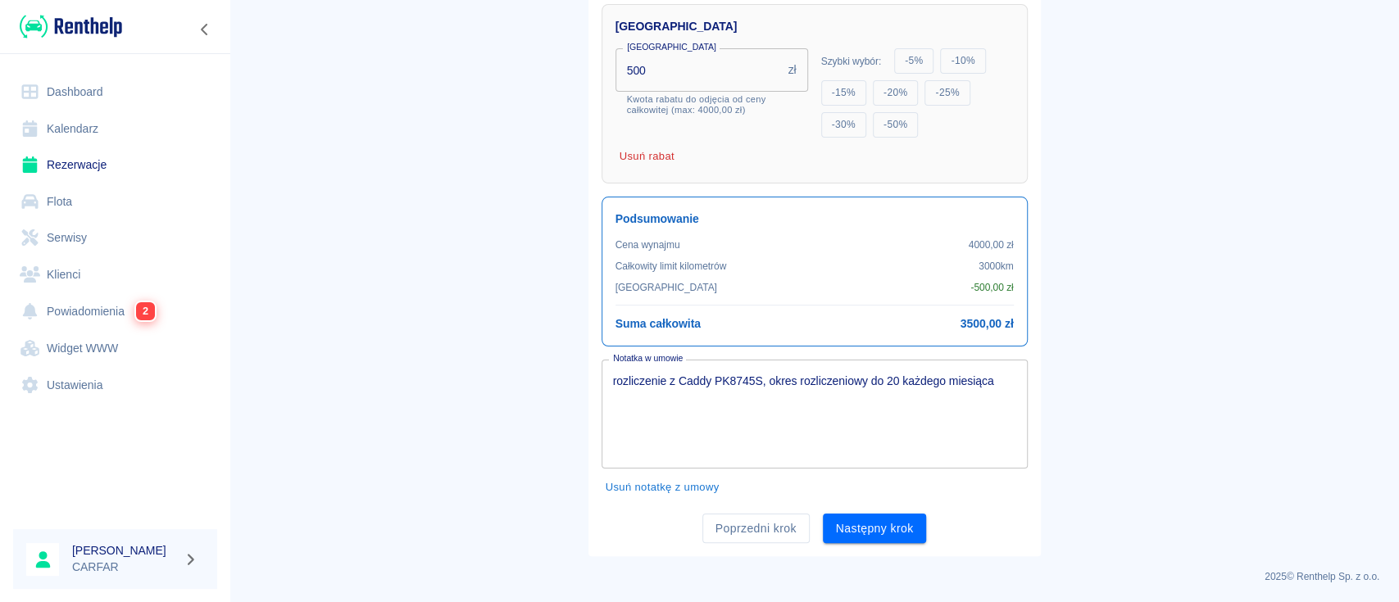
click at [1000, 384] on textarea "rozliczenie z Caddy PK8745S, okres rozliczeniowy do 20 każdego miesiąca" at bounding box center [814, 414] width 403 height 82
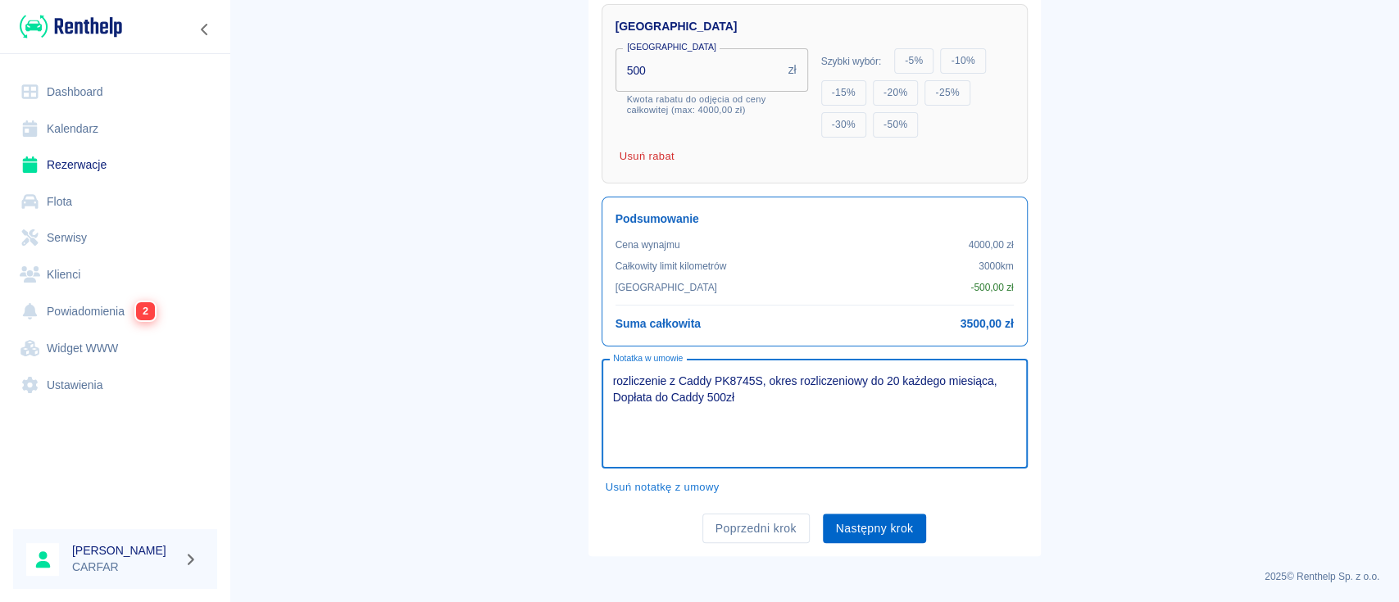
type textarea "rozliczenie z Caddy PK8745S, okres rozliczeniowy do 20 każdego miesiąca, Dopłat…"
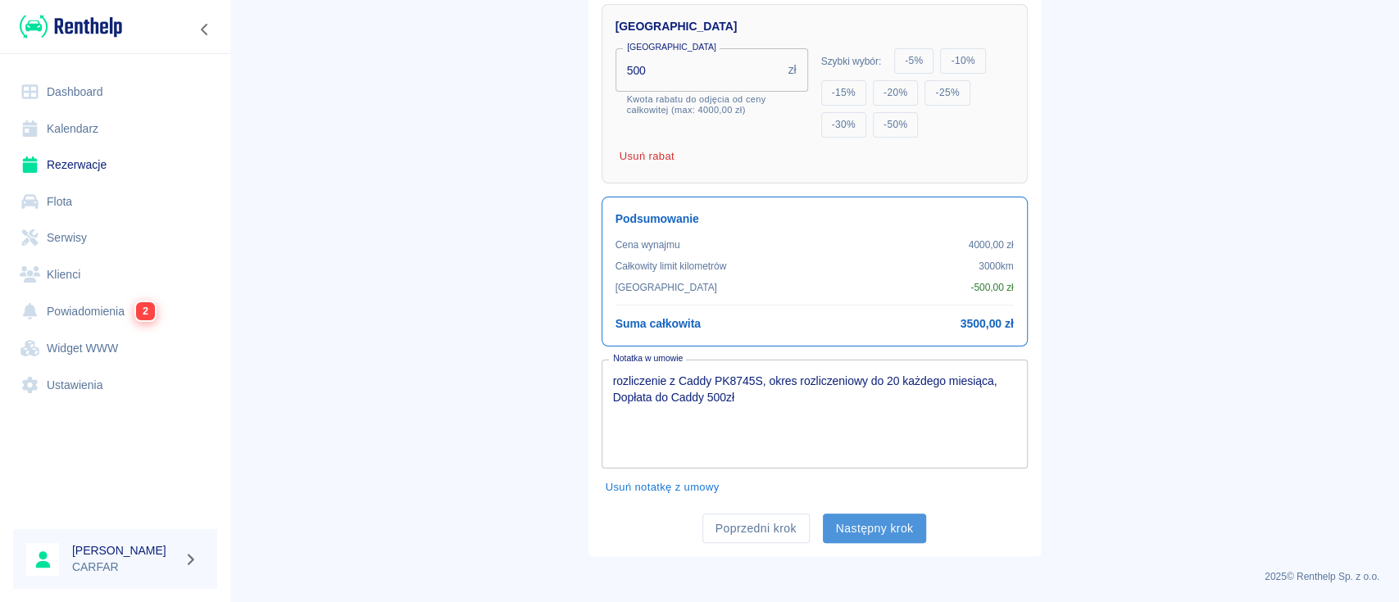
click at [863, 521] on button "Następny krok" at bounding box center [875, 529] width 104 height 30
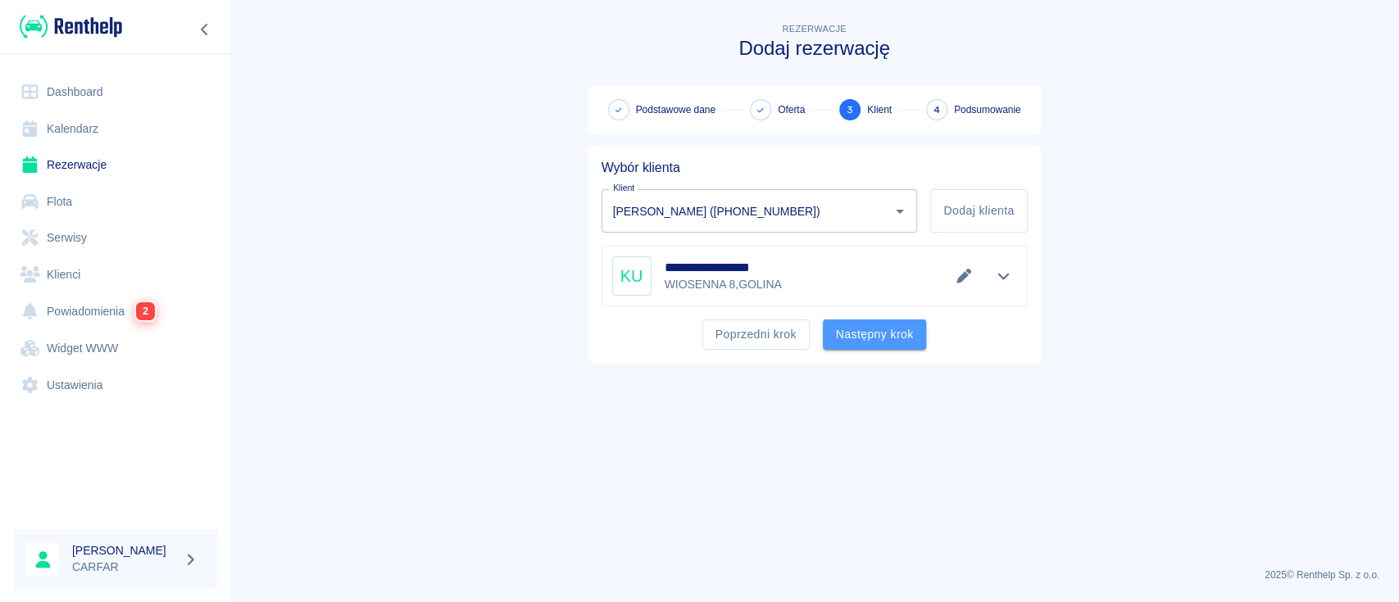
click at [903, 324] on button "Następny krok" at bounding box center [875, 335] width 104 height 30
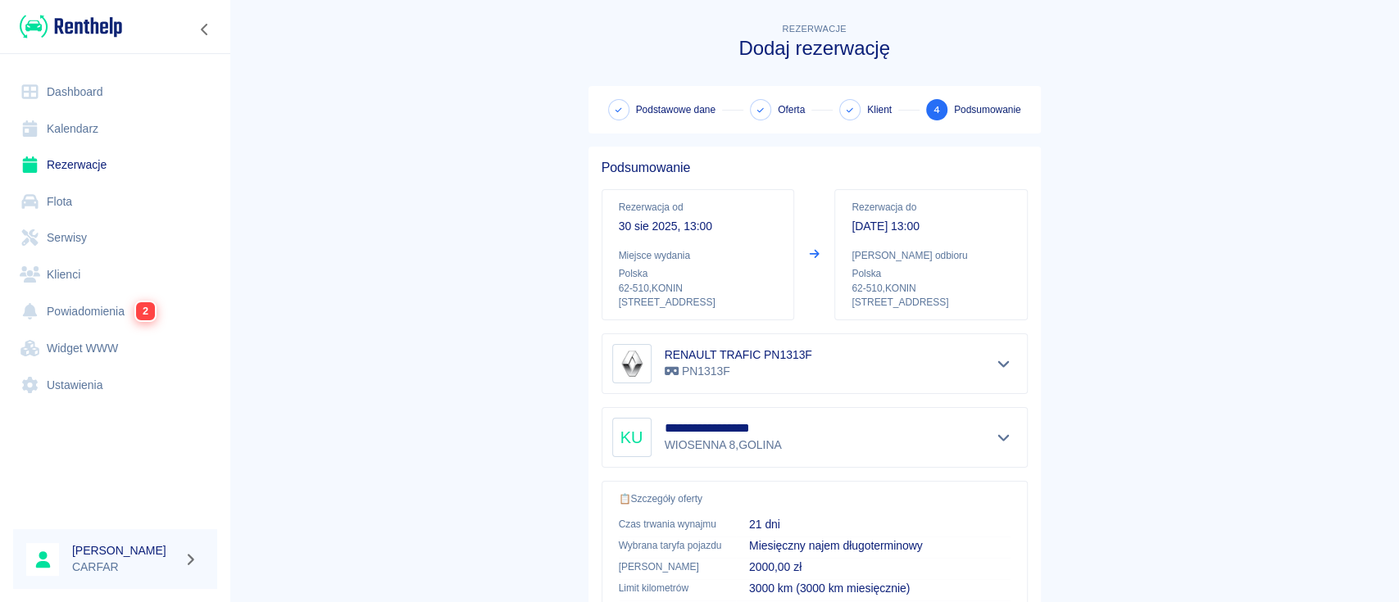
scroll to position [375, 0]
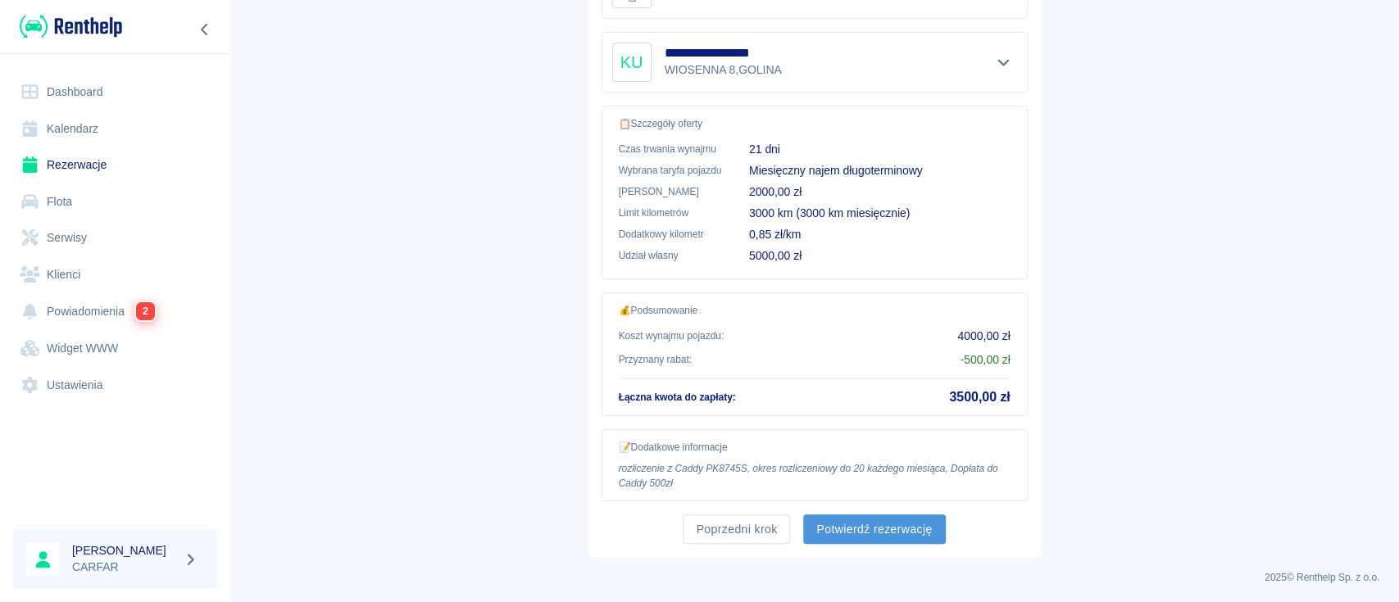
click at [884, 525] on button "Potwierdź rezerwację" at bounding box center [874, 530] width 142 height 30
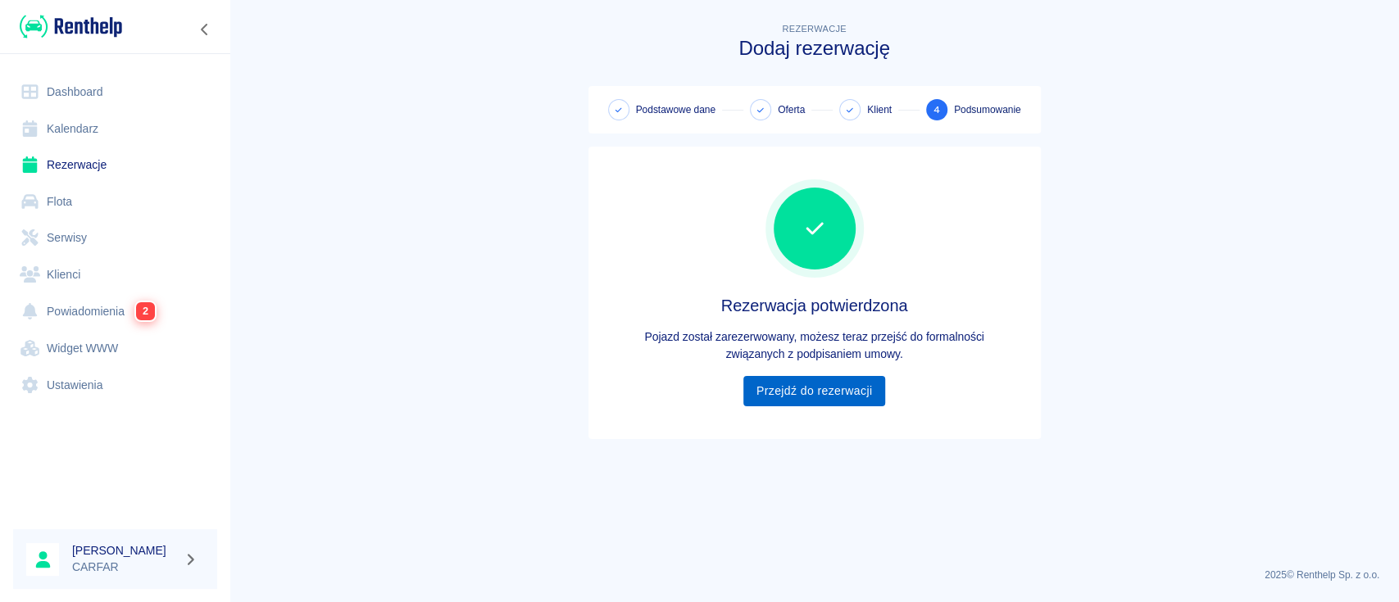
click at [833, 390] on link "Przejdź do rezerwacji" at bounding box center [814, 391] width 142 height 30
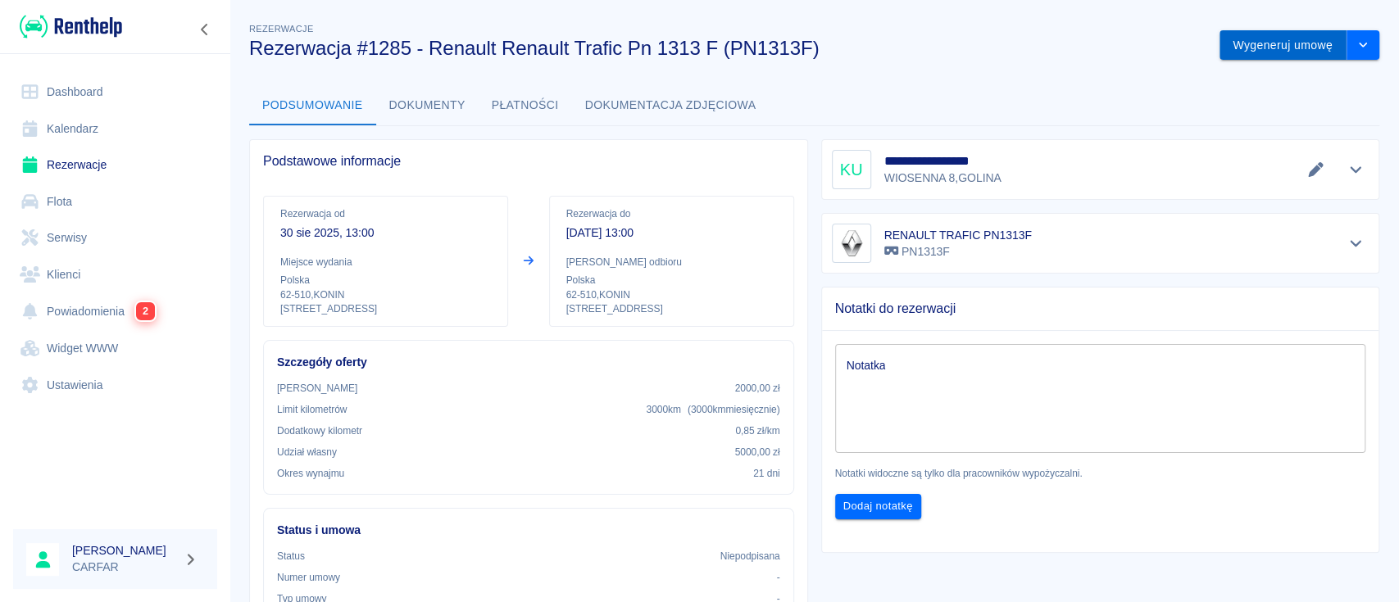
click at [1254, 30] on button "Wygeneruj umowę" at bounding box center [1283, 45] width 127 height 30
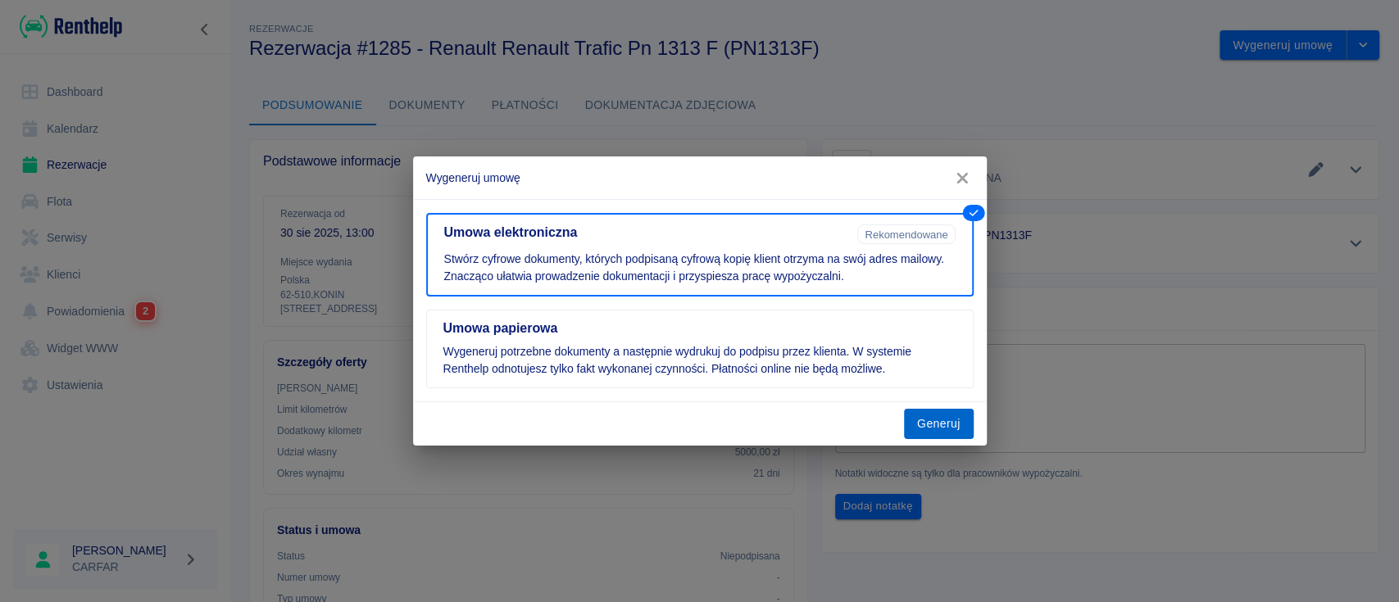
click at [944, 416] on button "Generuj" at bounding box center [939, 424] width 70 height 30
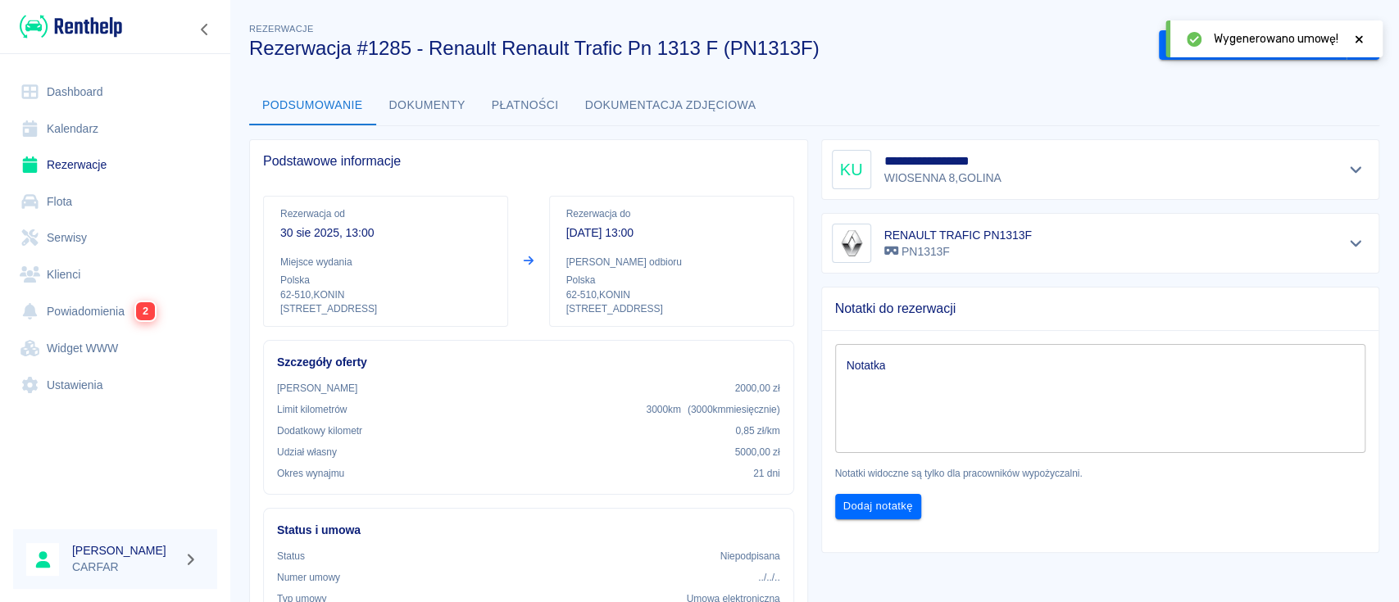
click at [1357, 41] on icon at bounding box center [1359, 38] width 7 height 7
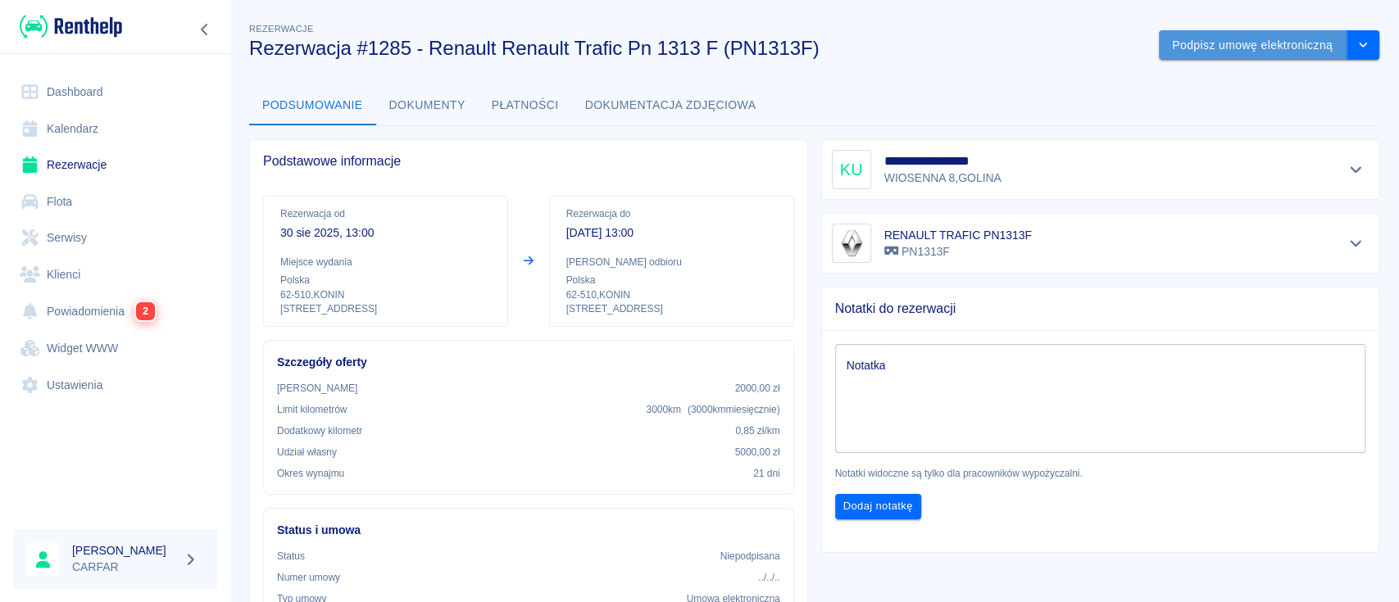
click at [1265, 49] on button "Podpisz umowę elektroniczną" at bounding box center [1253, 45] width 188 height 30
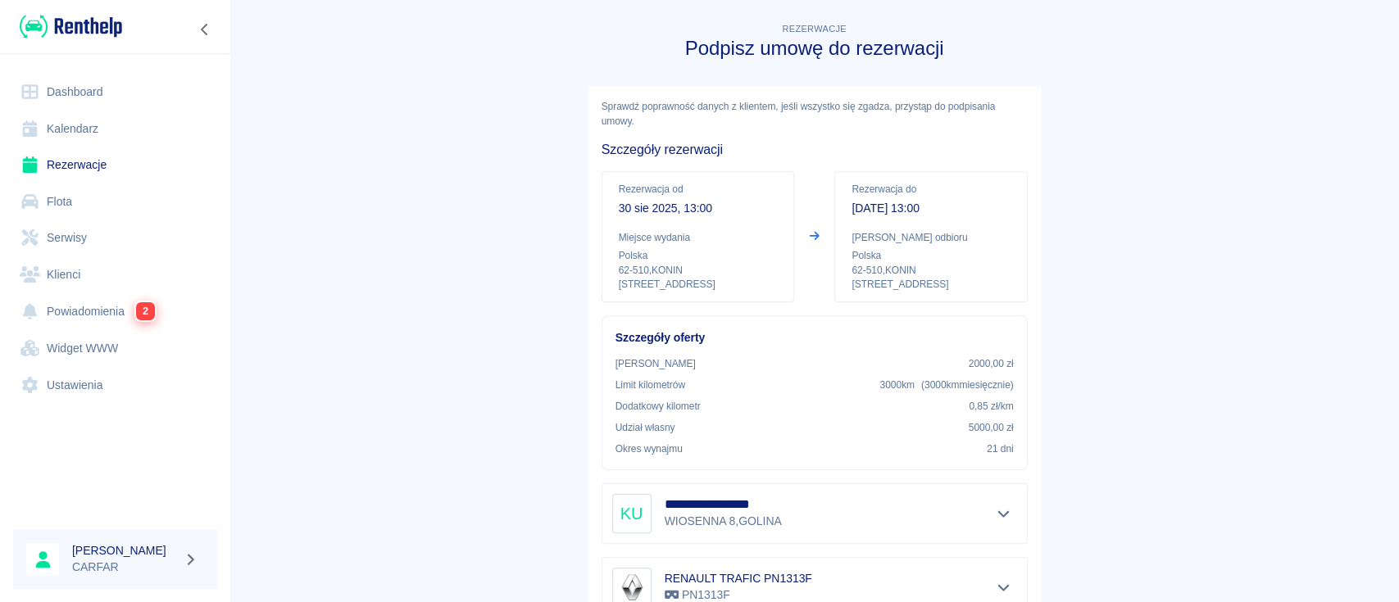
scroll to position [354, 0]
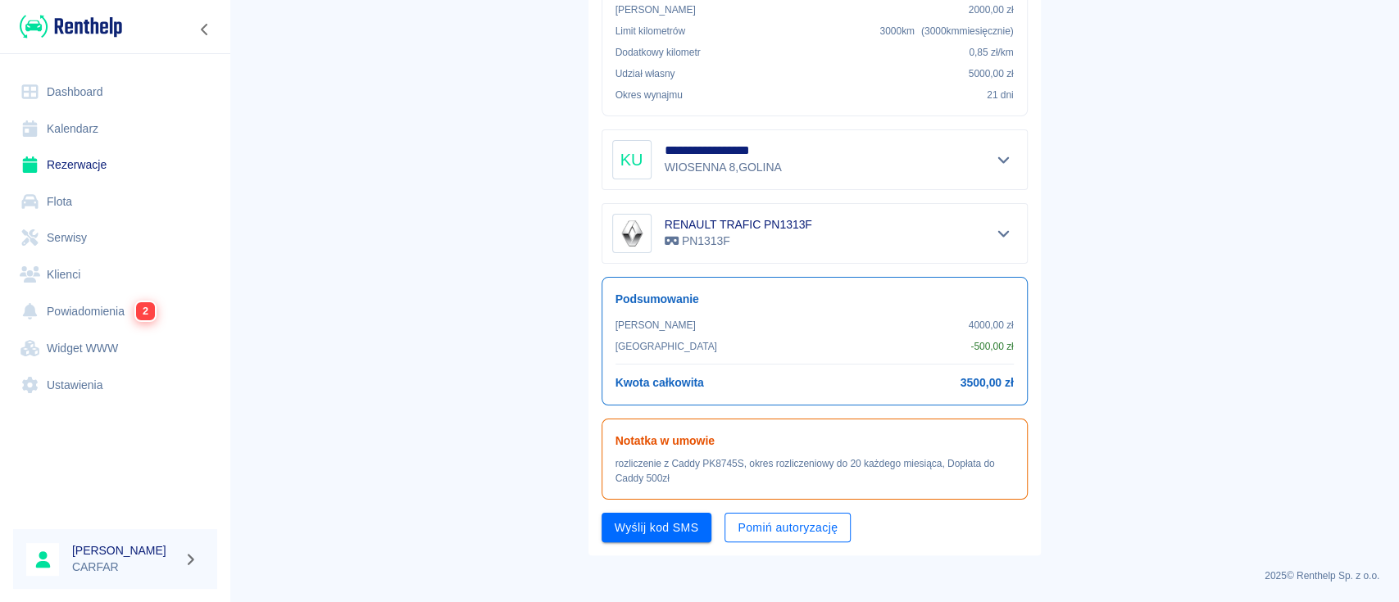
click at [767, 528] on button "Pomiń autoryzację" at bounding box center [788, 528] width 126 height 30
click at [669, 529] on button "Podpisz umowę" at bounding box center [657, 528] width 111 height 30
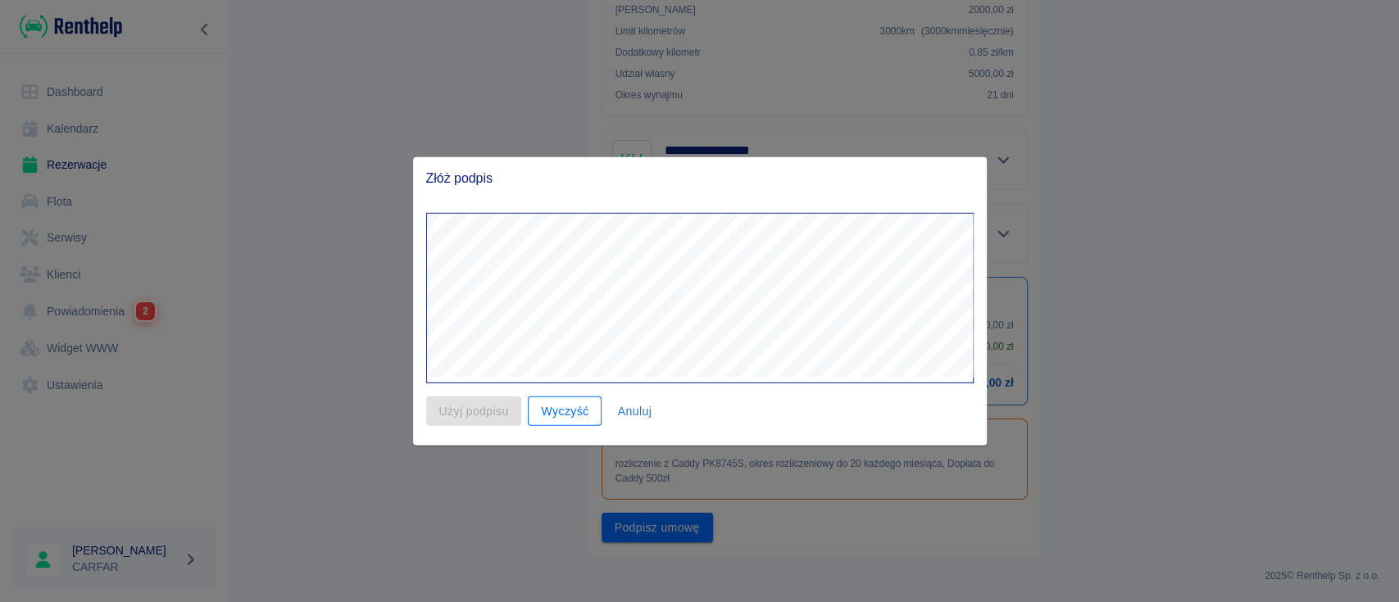
click at [585, 412] on button "Wyczyść" at bounding box center [565, 411] width 74 height 30
click at [652, 416] on button "Anuluj" at bounding box center [634, 411] width 52 height 30
